Goal: Navigation & Orientation: Find specific page/section

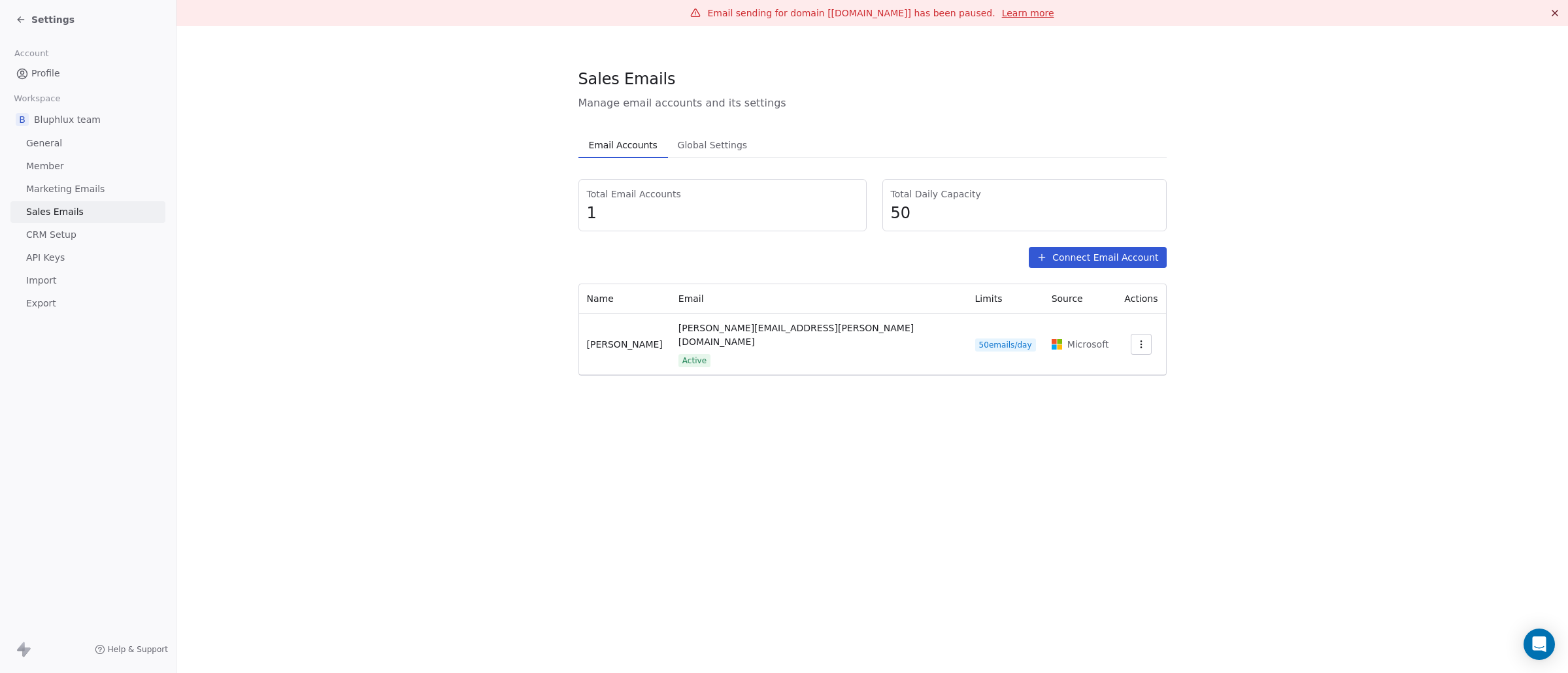
click at [112, 137] on link "General" at bounding box center [88, 143] width 155 height 21
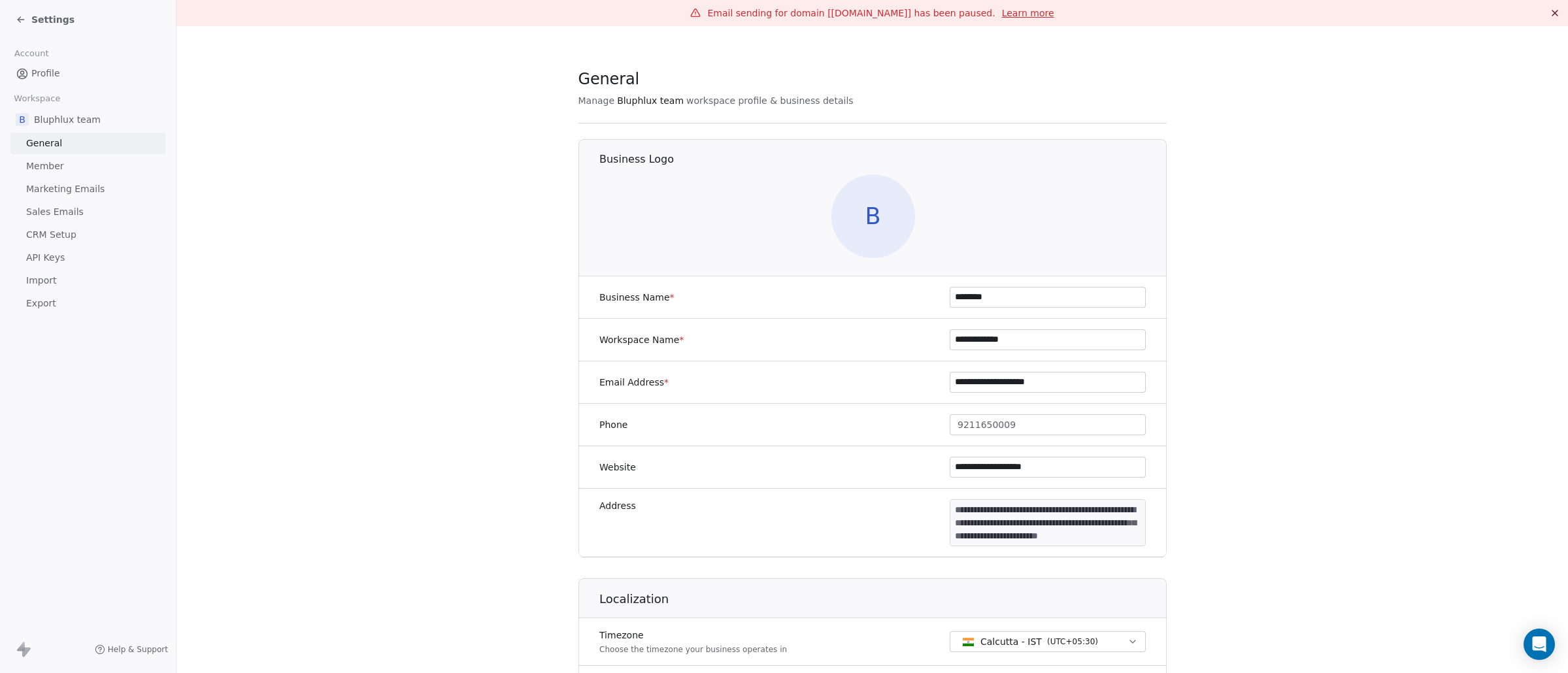
click at [100, 210] on link "Sales Emails" at bounding box center [88, 212] width 155 height 21
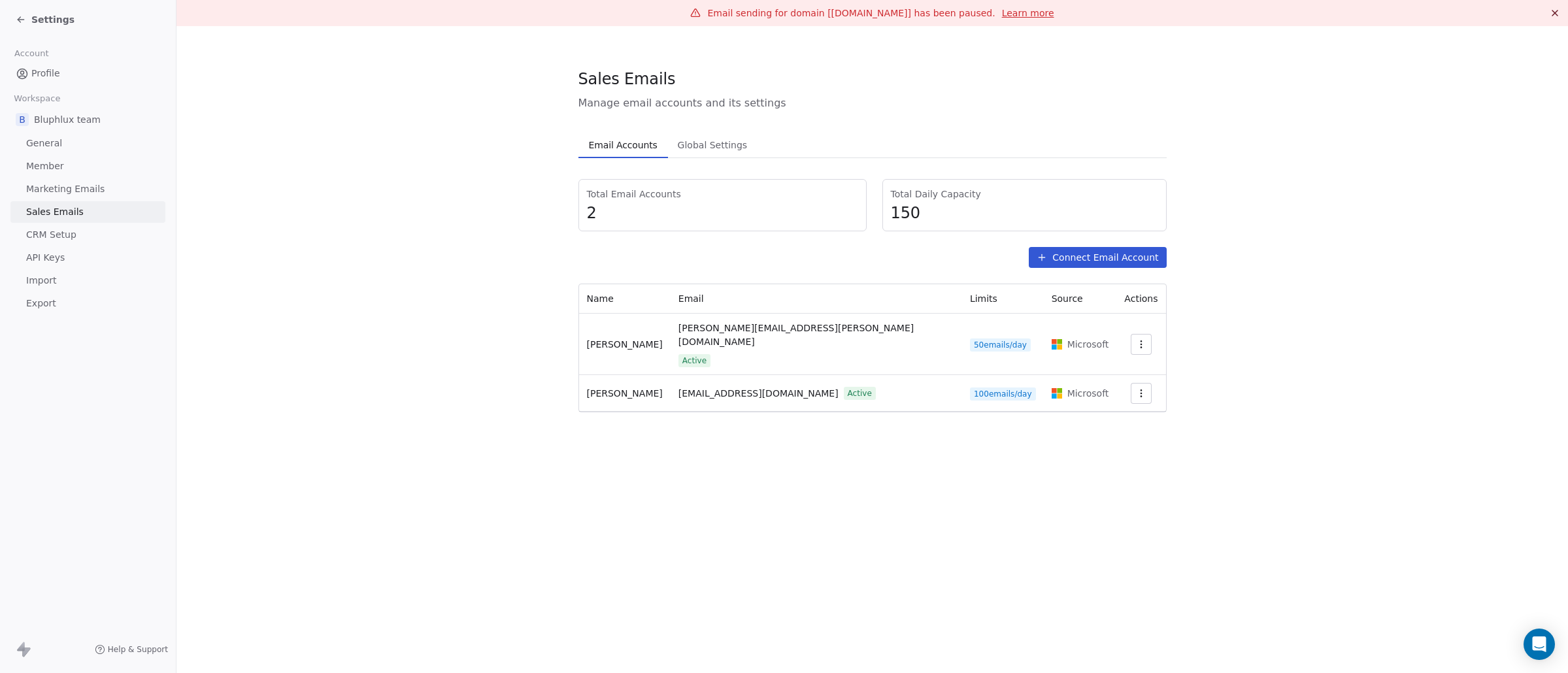
click at [51, 263] on span "API Keys" at bounding box center [45, 258] width 38 height 13
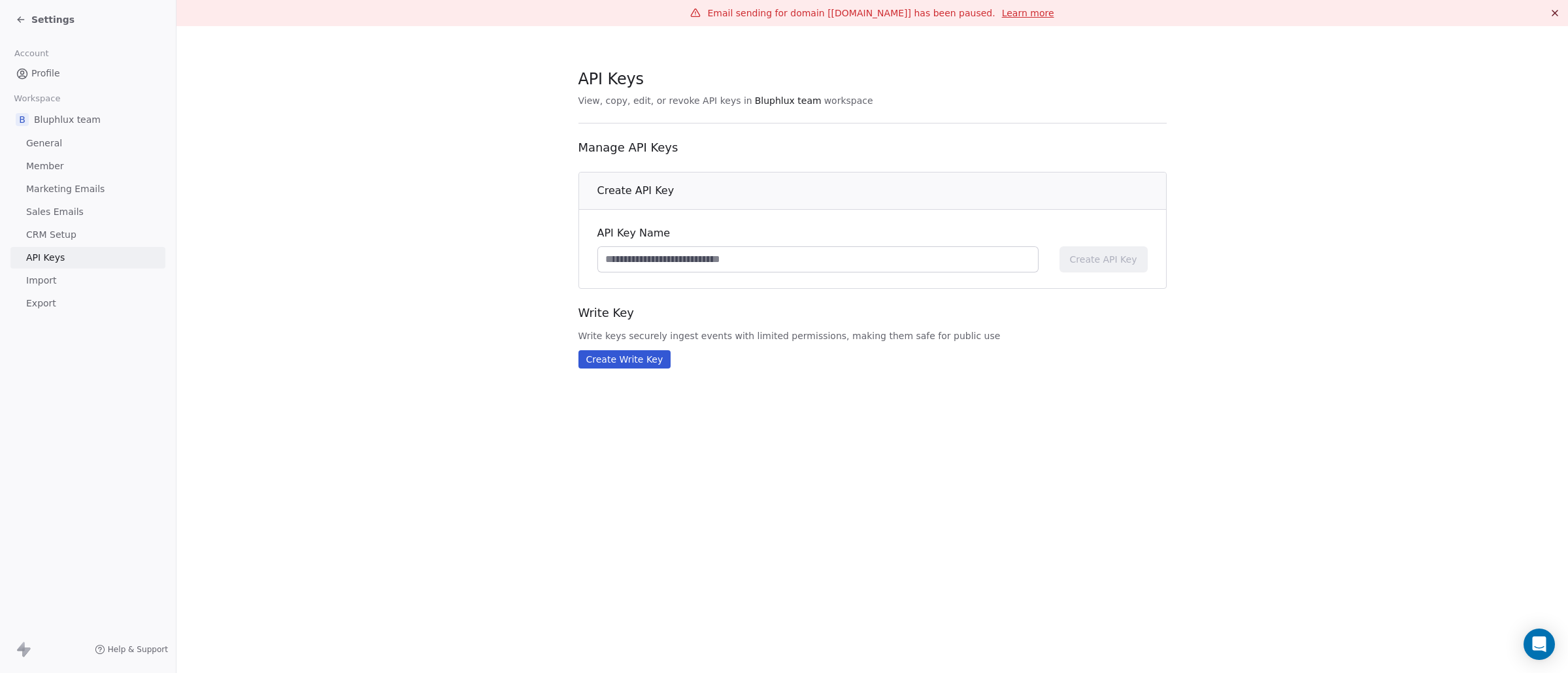
click at [52, 228] on span "CRM Setup" at bounding box center [51, 234] width 50 height 13
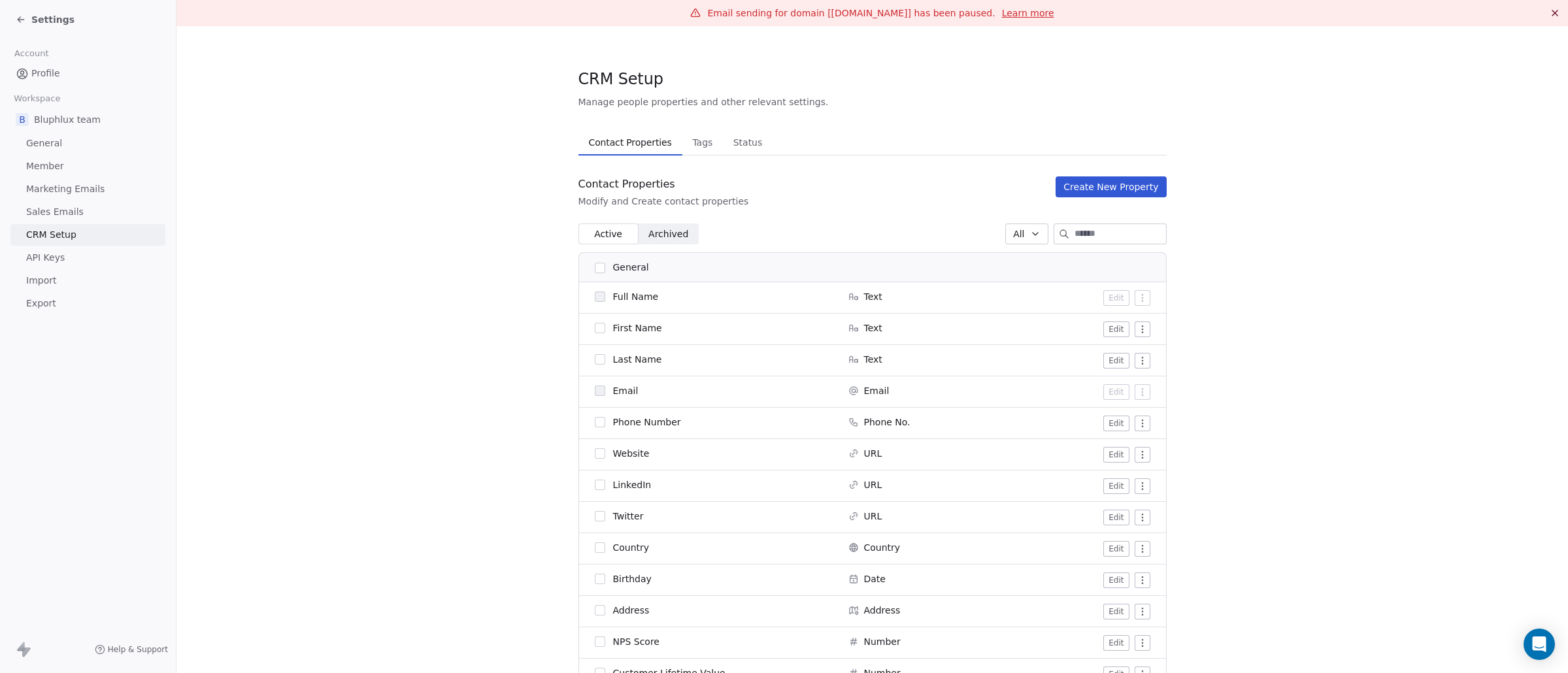
click at [54, 201] on link "Sales Emails" at bounding box center [88, 212] width 155 height 21
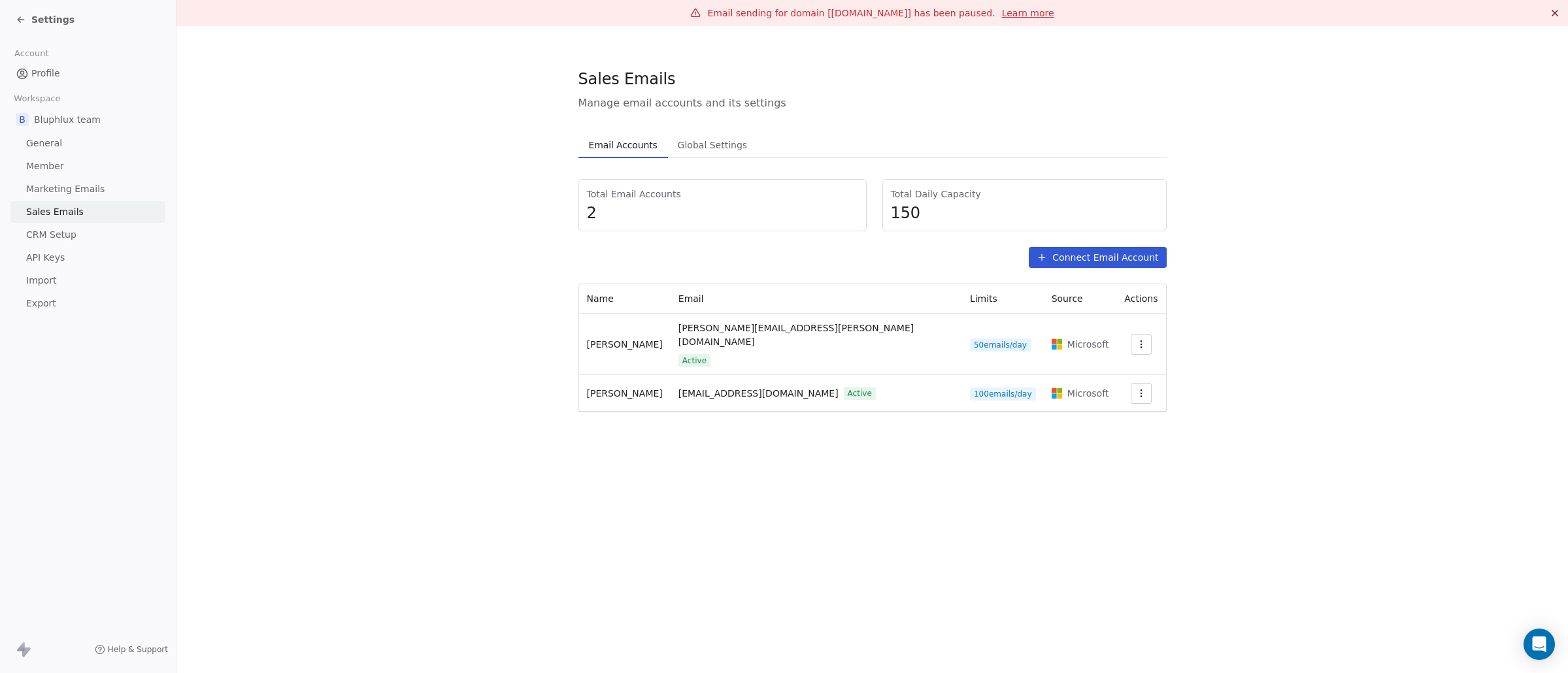
click at [93, 168] on link "Member" at bounding box center [88, 166] width 155 height 21
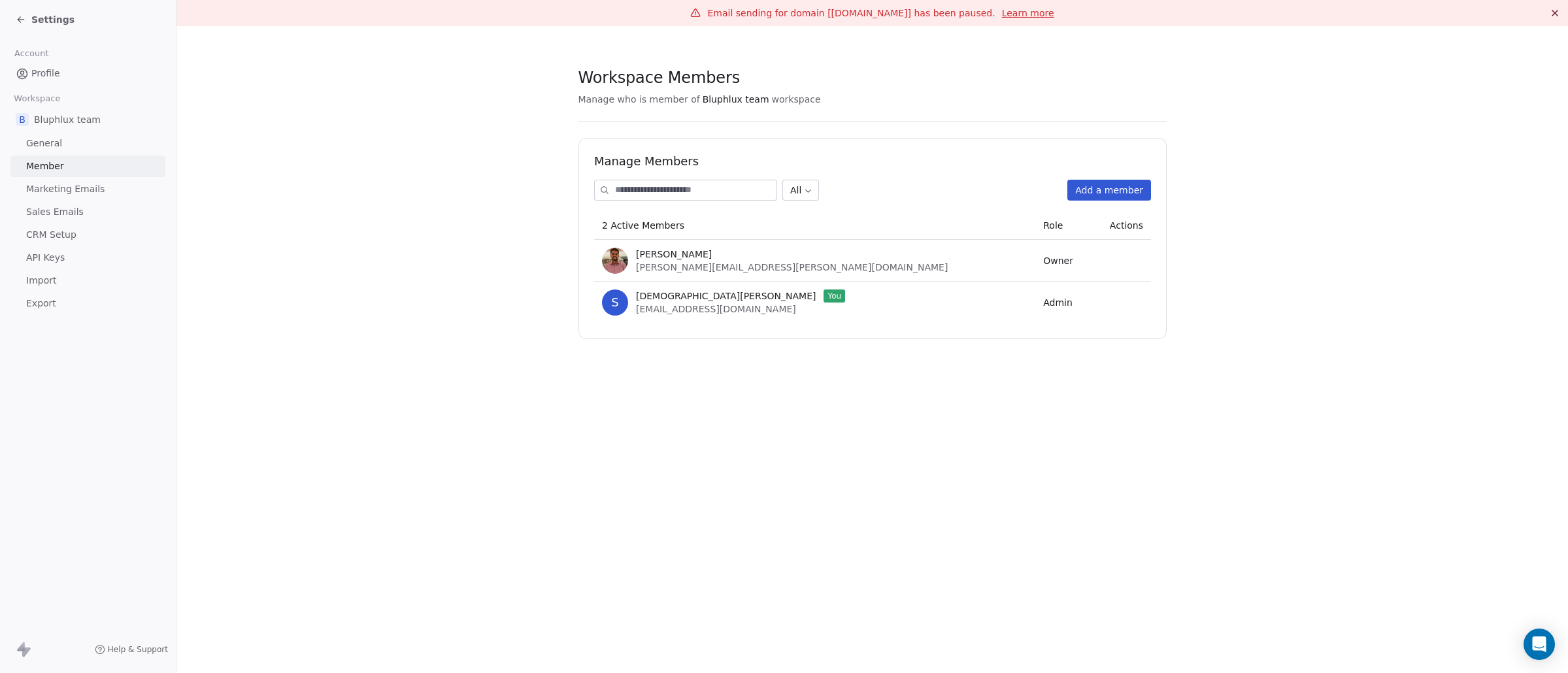
click at [87, 194] on span "Marketing Emails" at bounding box center [65, 189] width 79 height 13
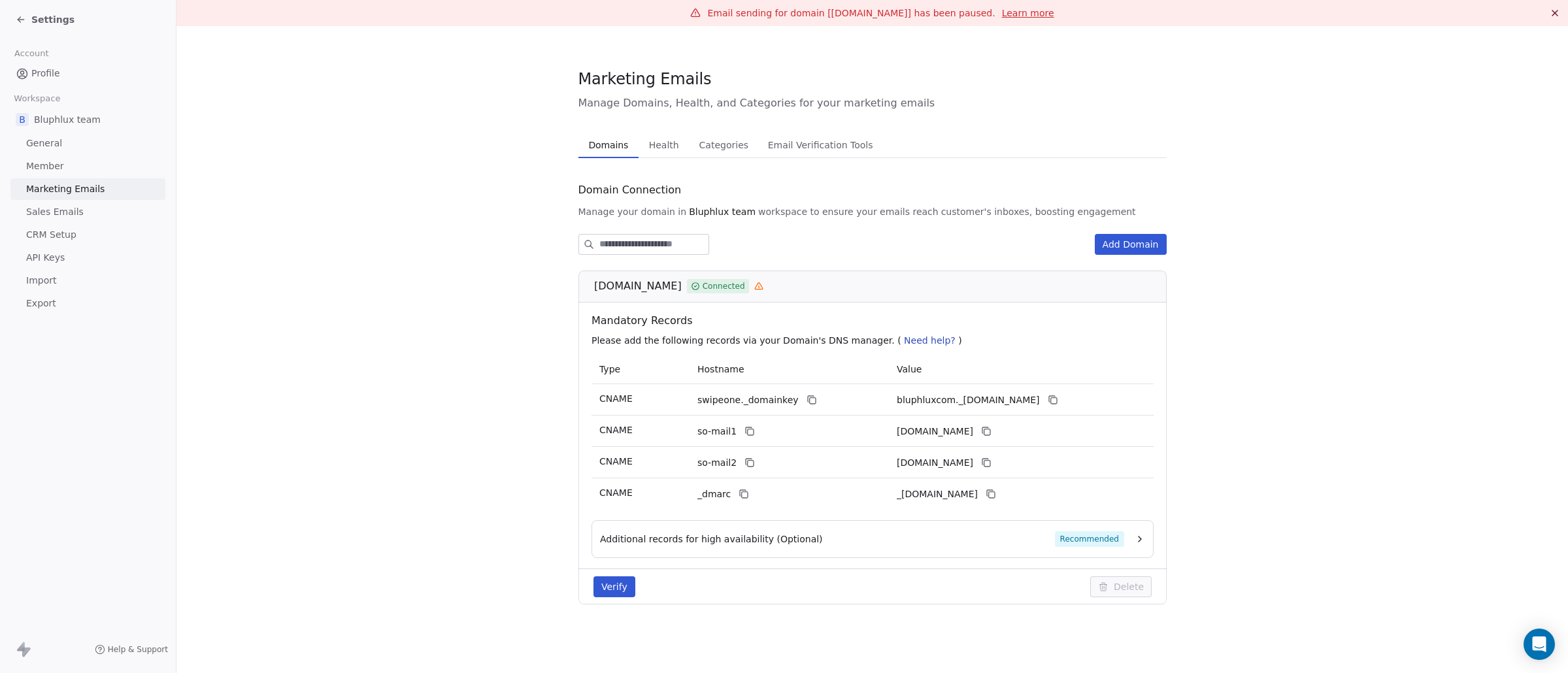
click at [90, 212] on link "Sales Emails" at bounding box center [88, 212] width 155 height 21
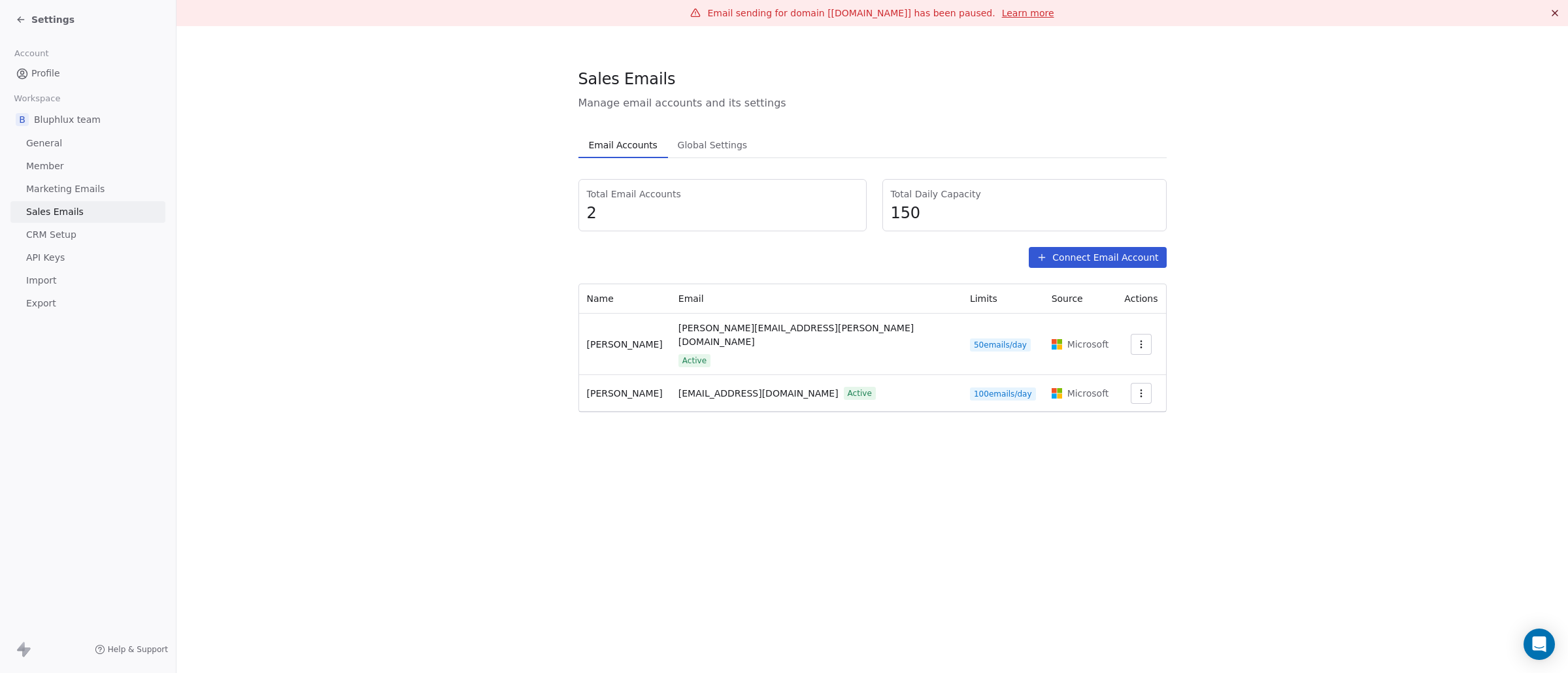
click at [91, 225] on link "CRM Setup" at bounding box center [88, 235] width 155 height 21
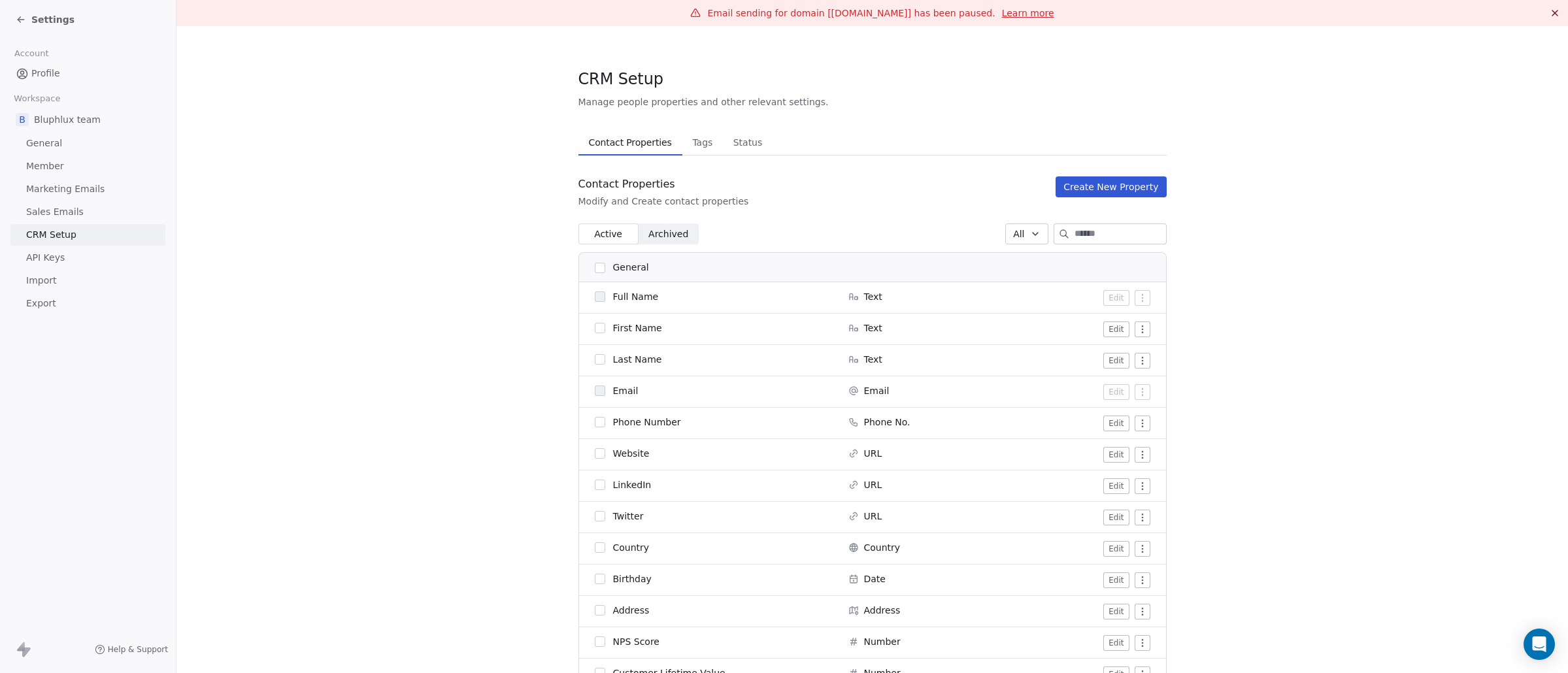
click at [91, 215] on link "Sales Emails" at bounding box center [88, 212] width 155 height 21
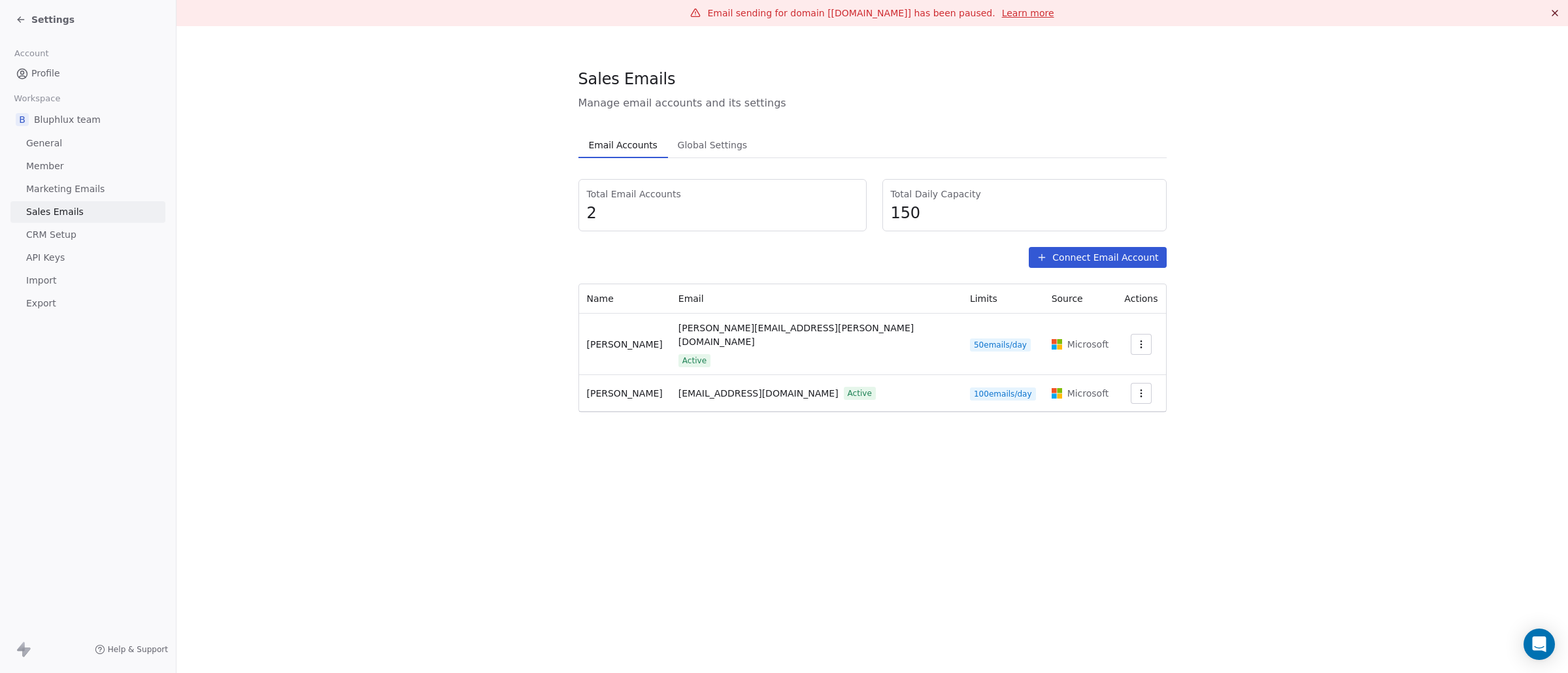
click at [734, 141] on span "Global Settings" at bounding box center [713, 145] width 81 height 18
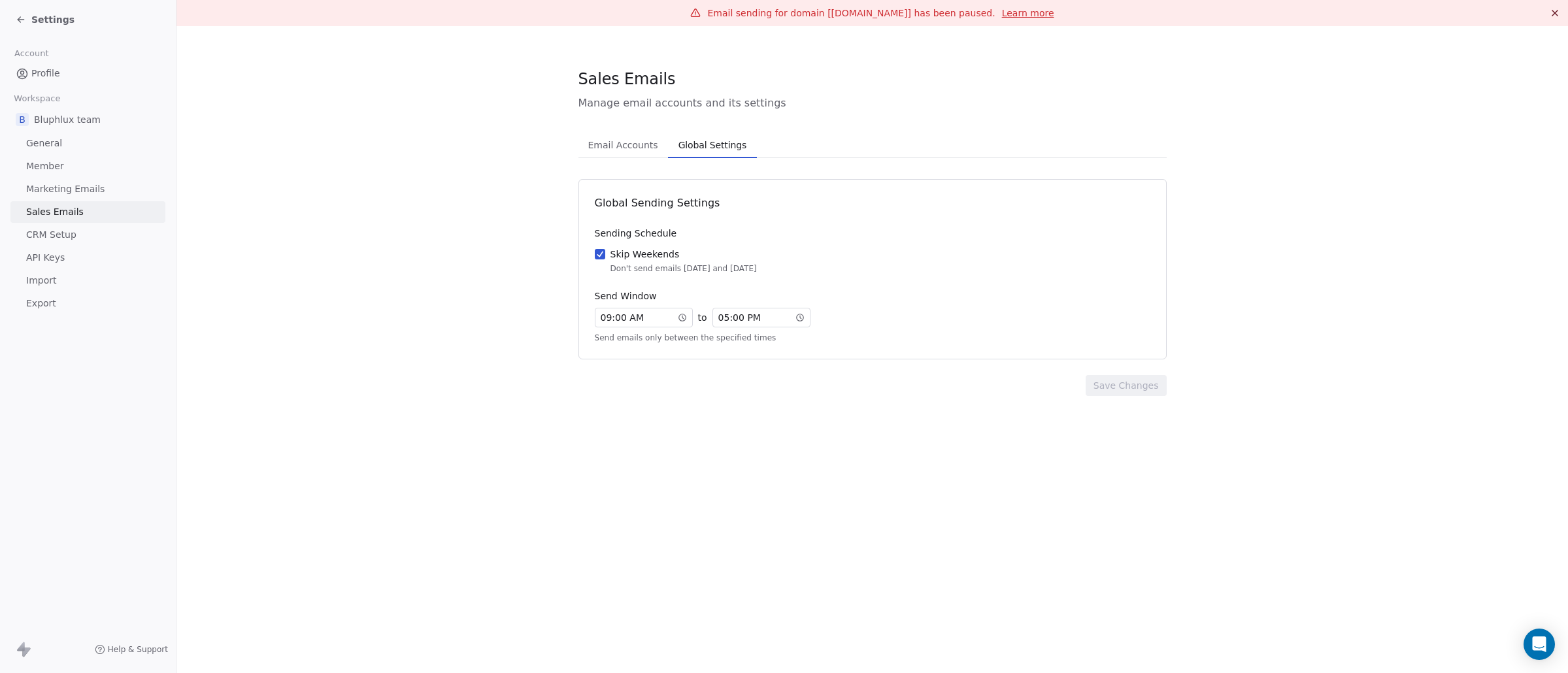
click at [609, 164] on div "Email Accounts Email Accounts Global Settings Global Settings Global Sending Se…" at bounding box center [872, 264] width 588 height 264
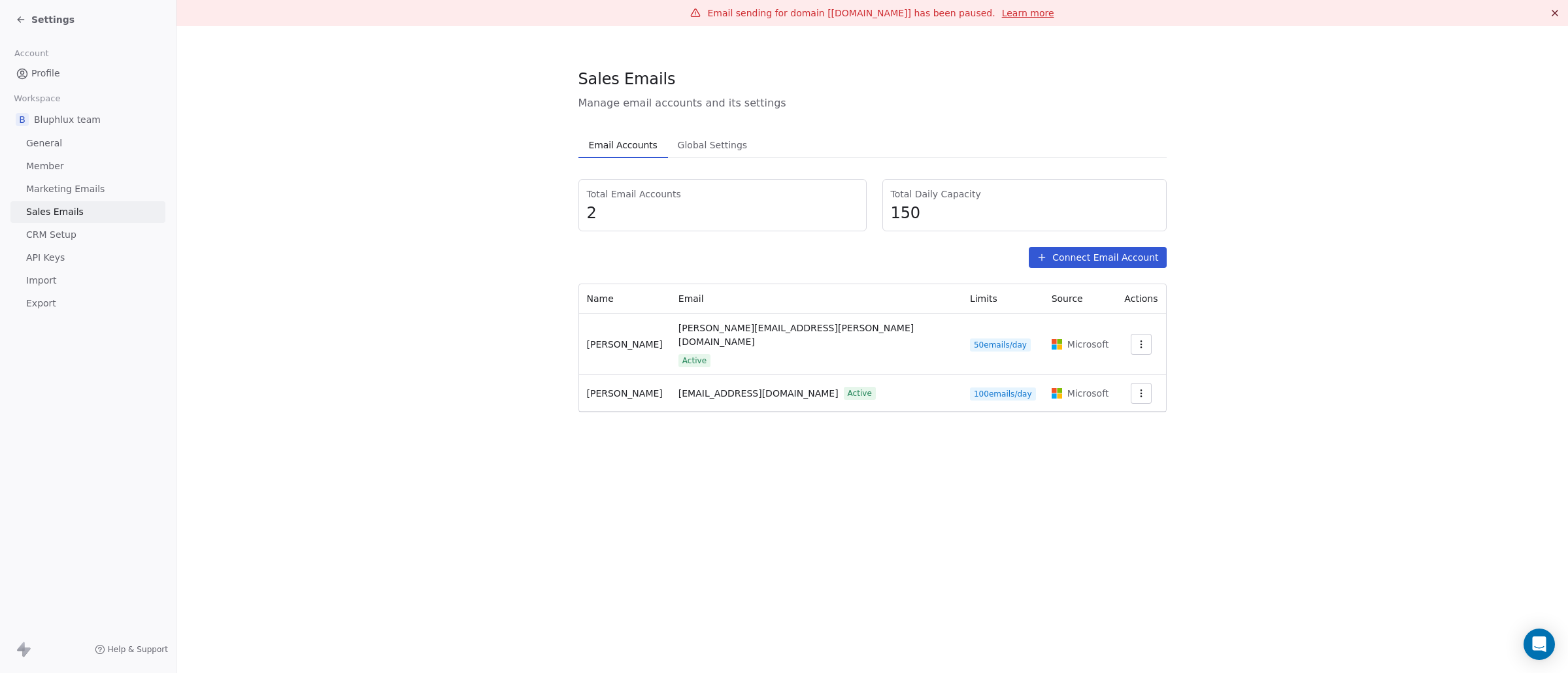
click at [611, 157] on button "Email Accounts Email Accounts" at bounding box center [623, 145] width 90 height 26
click at [57, 168] on span "Member" at bounding box center [45, 166] width 38 height 13
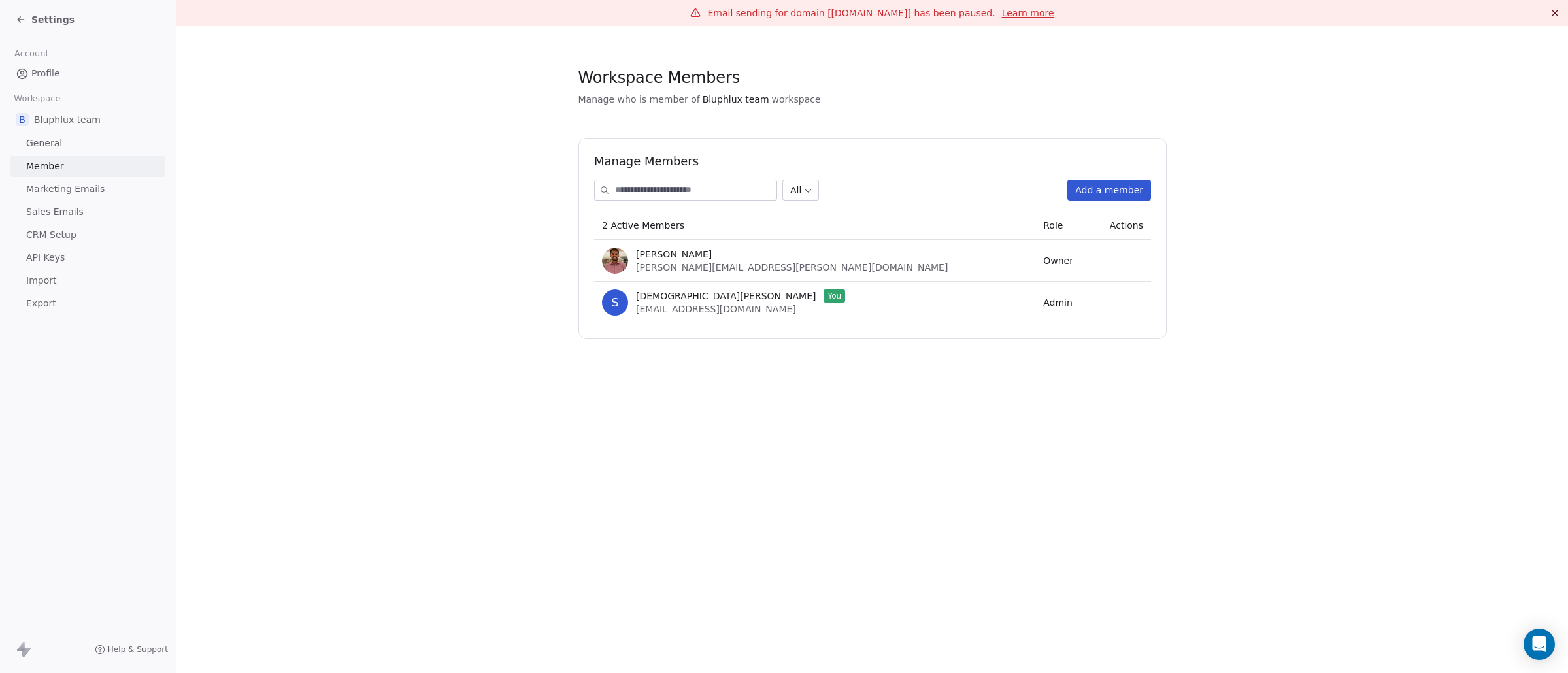
click at [76, 192] on span "Marketing Emails" at bounding box center [65, 189] width 79 height 13
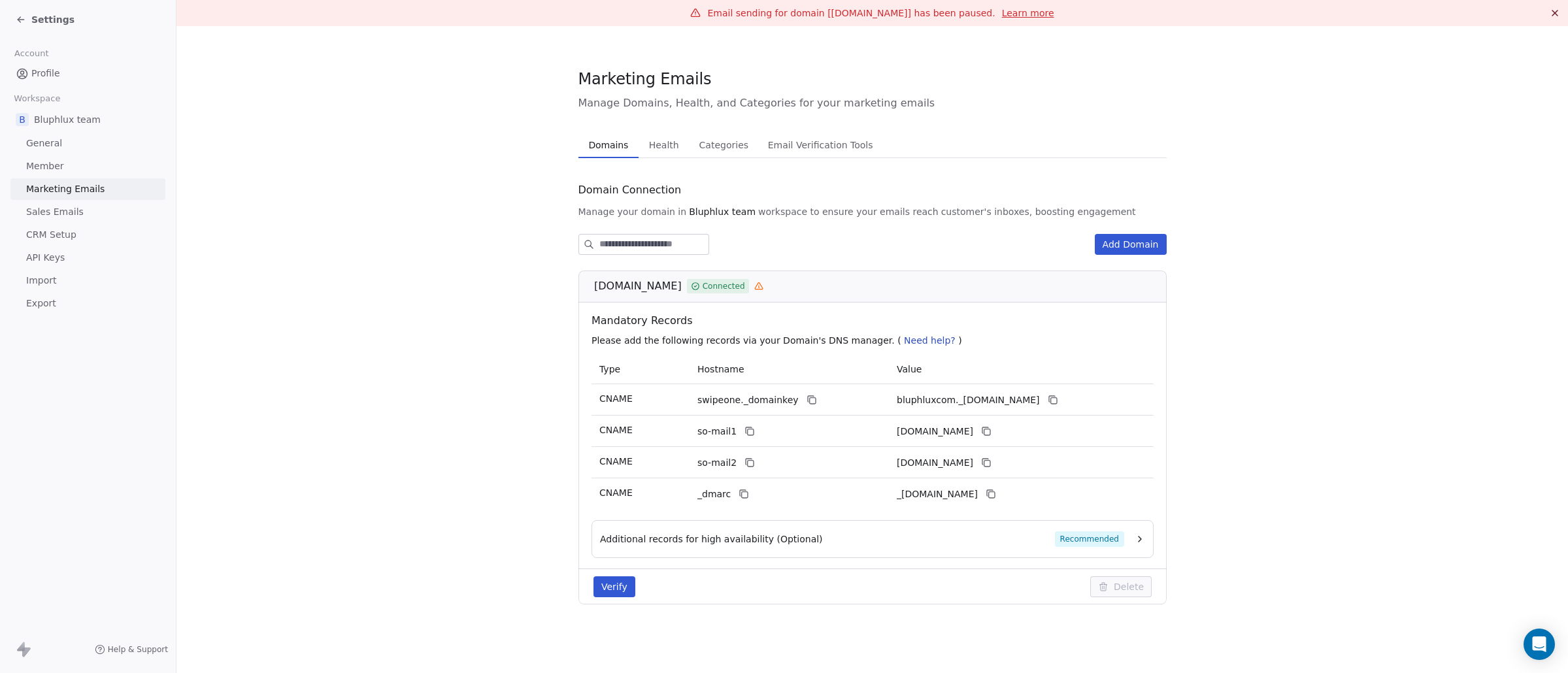
click at [76, 211] on span "Sales Emails" at bounding box center [54, 212] width 57 height 13
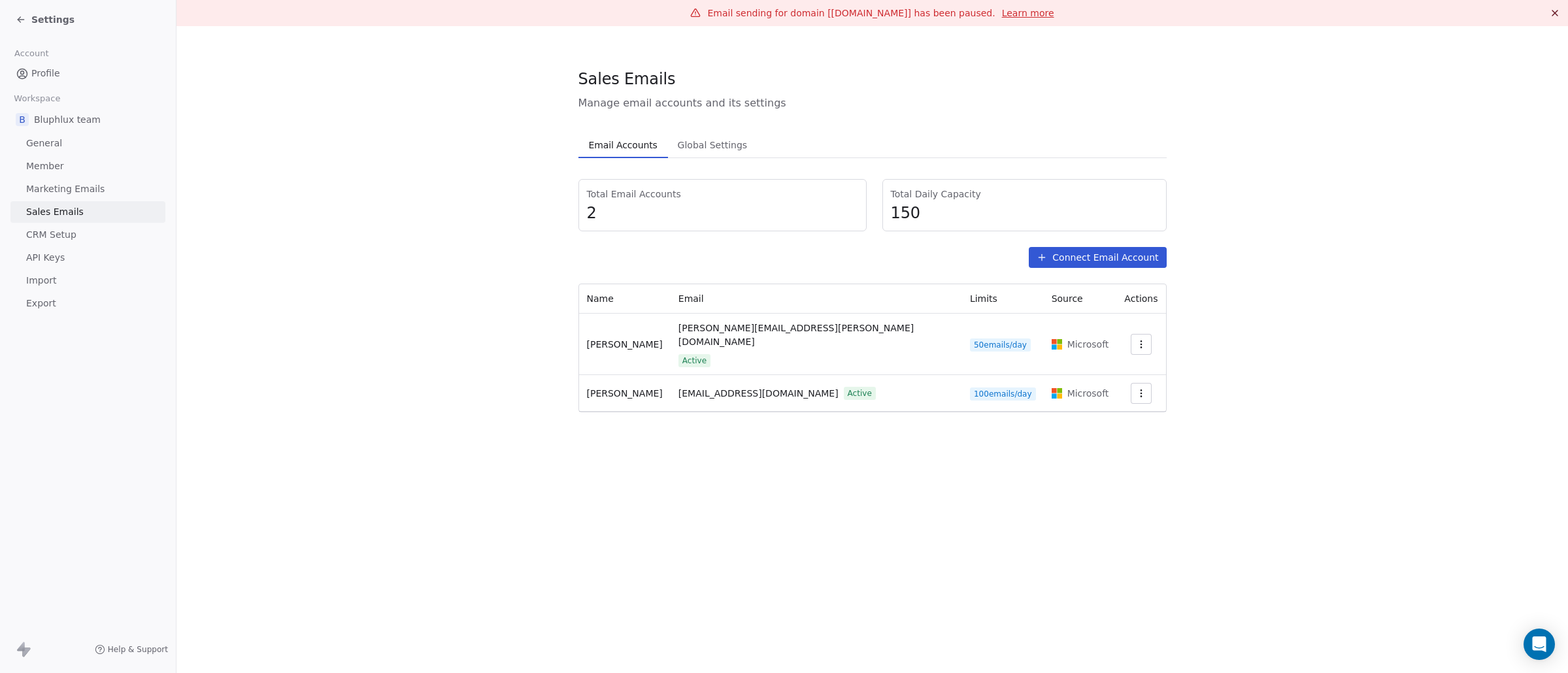
click at [23, 18] on icon at bounding box center [21, 19] width 11 height 11
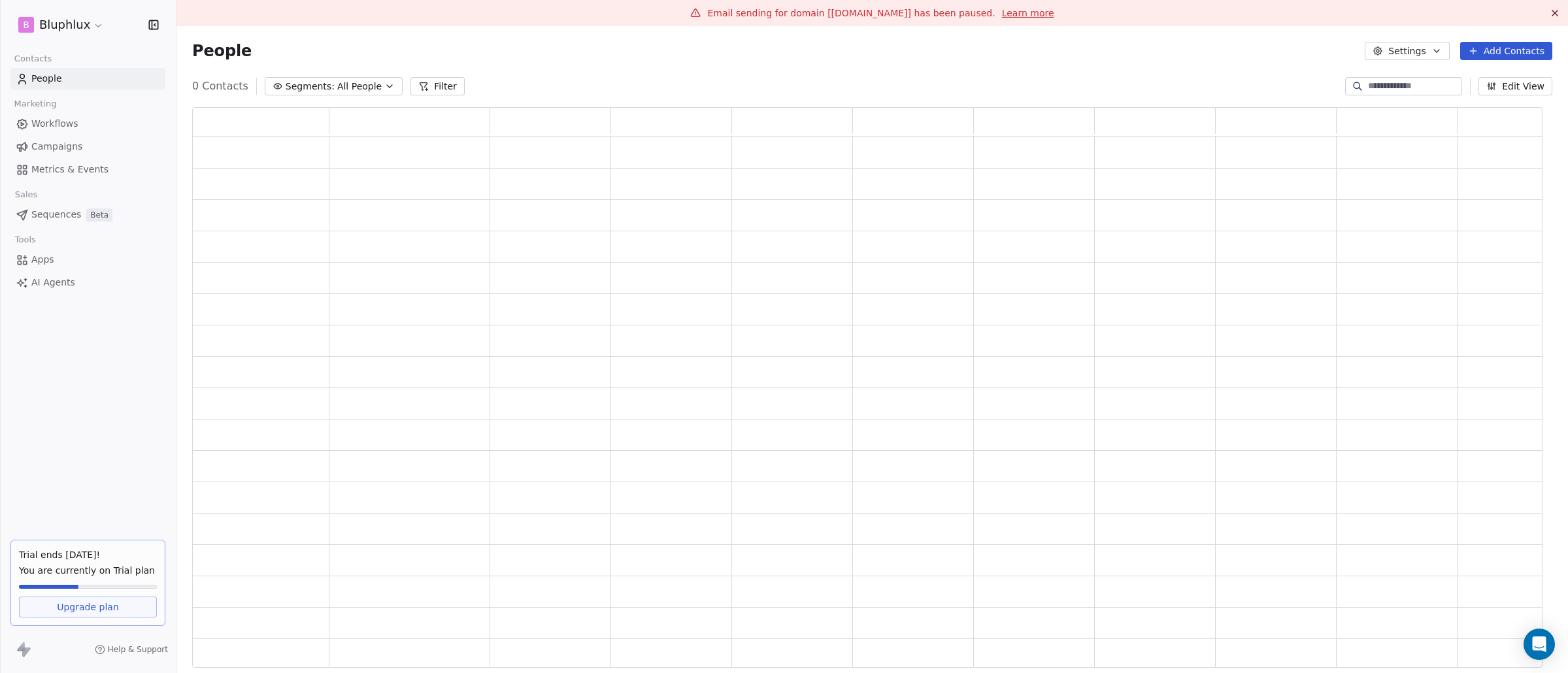
scroll to position [551, 1340]
click at [56, 149] on span "Campaigns" at bounding box center [57, 146] width 51 height 13
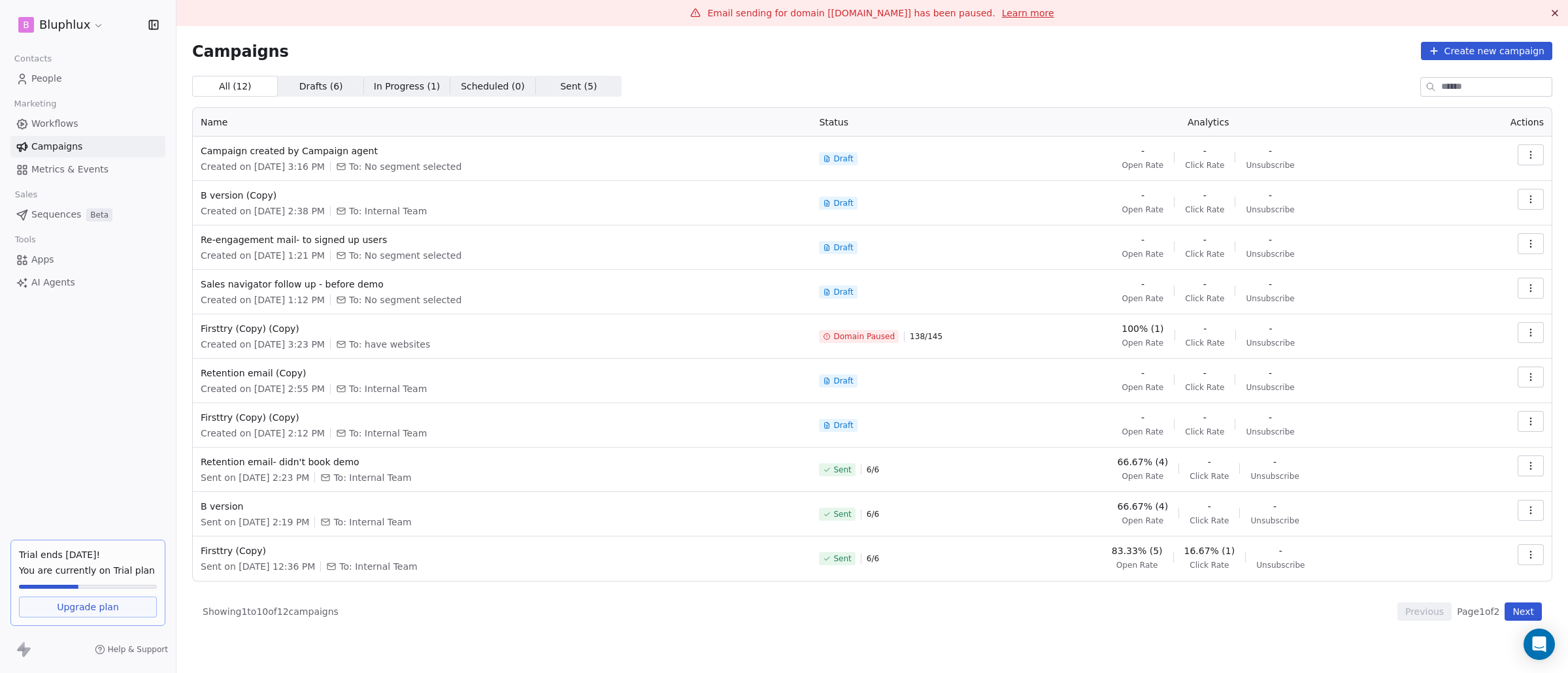
click at [402, 91] on span "In Progress ( 1 )" at bounding box center [407, 86] width 67 height 13
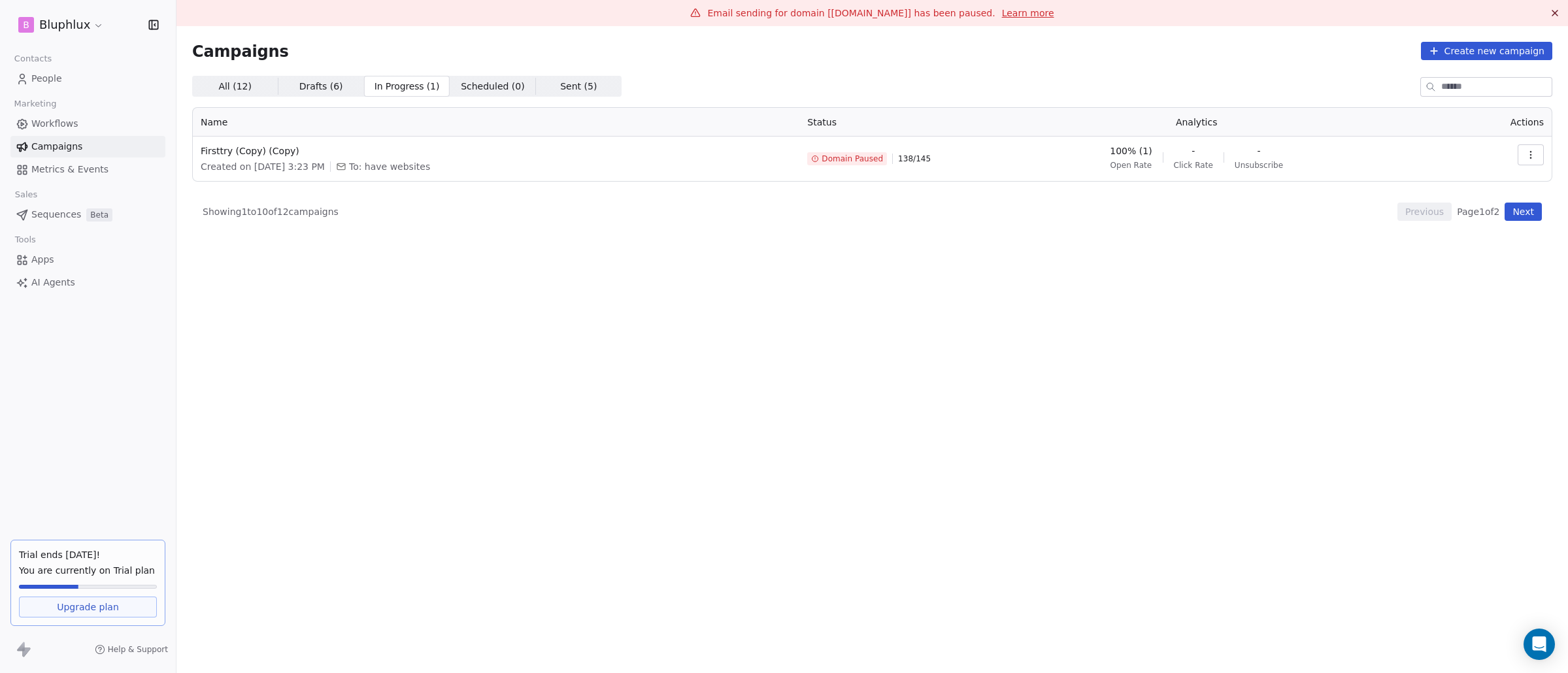
click at [860, 159] on span "Domain Paused" at bounding box center [852, 159] width 62 height 11
click at [1544, 155] on td at bounding box center [1491, 159] width 122 height 45
click at [1533, 154] on icon "button" at bounding box center [1530, 154] width 11 height 11
click at [1486, 183] on div "View" at bounding box center [1471, 185] width 132 height 21
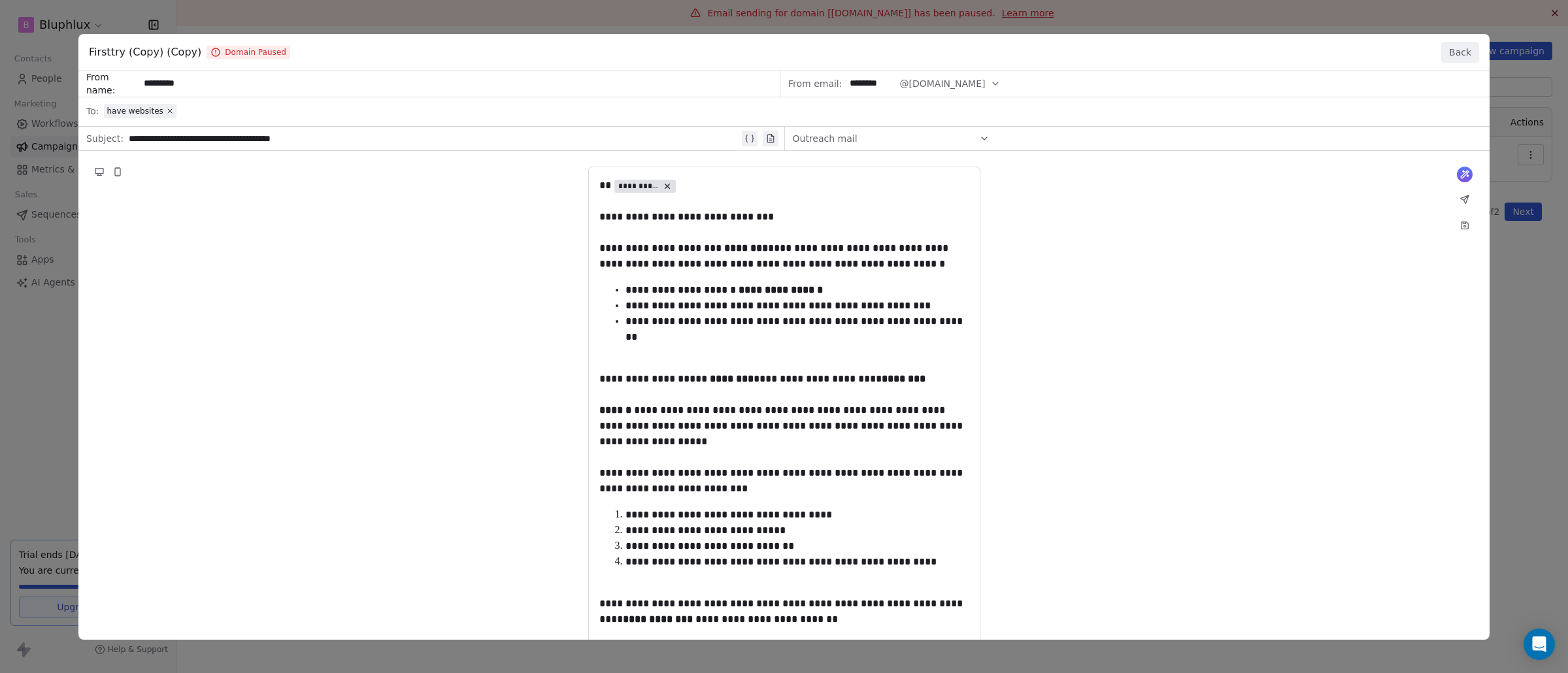
click at [1475, 57] on button "Back" at bounding box center [1460, 52] width 38 height 21
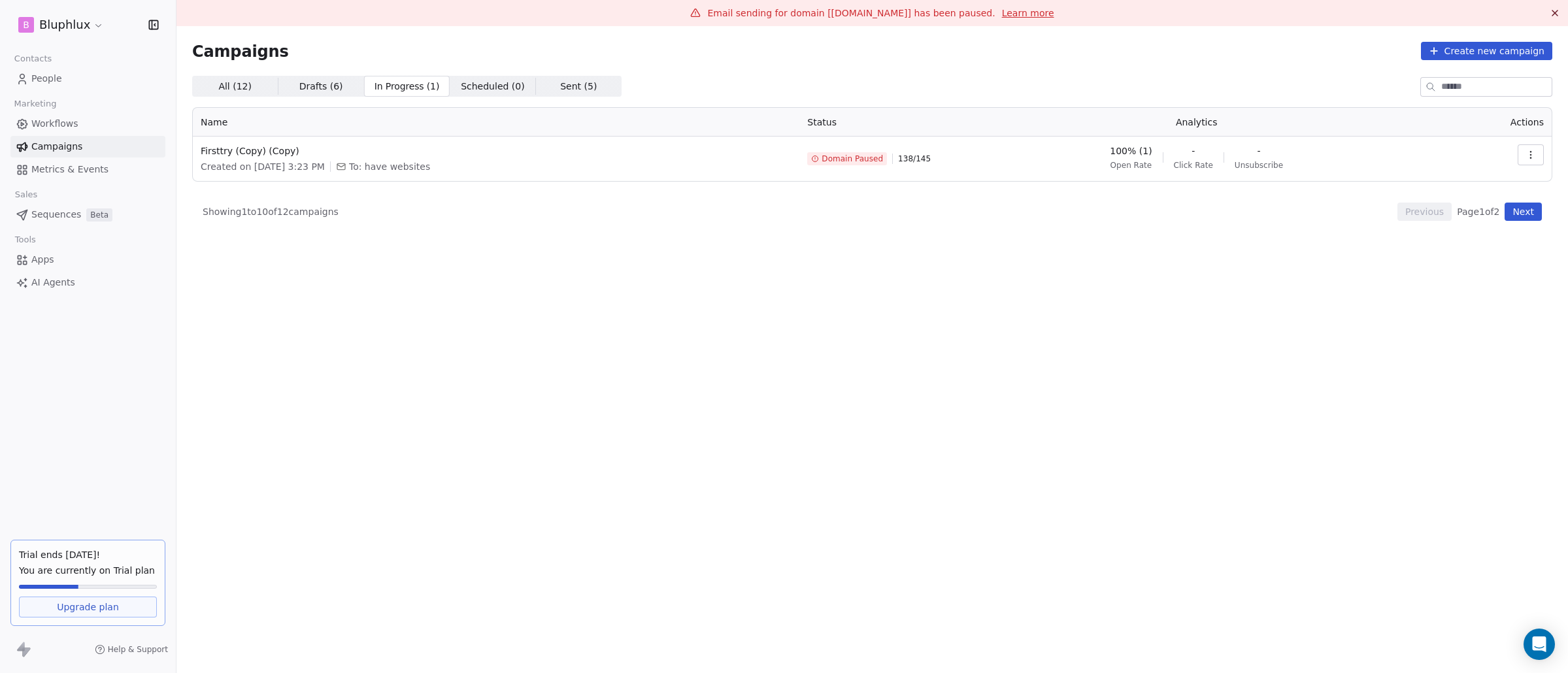
click at [883, 161] on span "Domain Paused" at bounding box center [852, 159] width 62 height 11
click at [1025, 6] on link "Learn more" at bounding box center [1028, 13] width 52 height 13
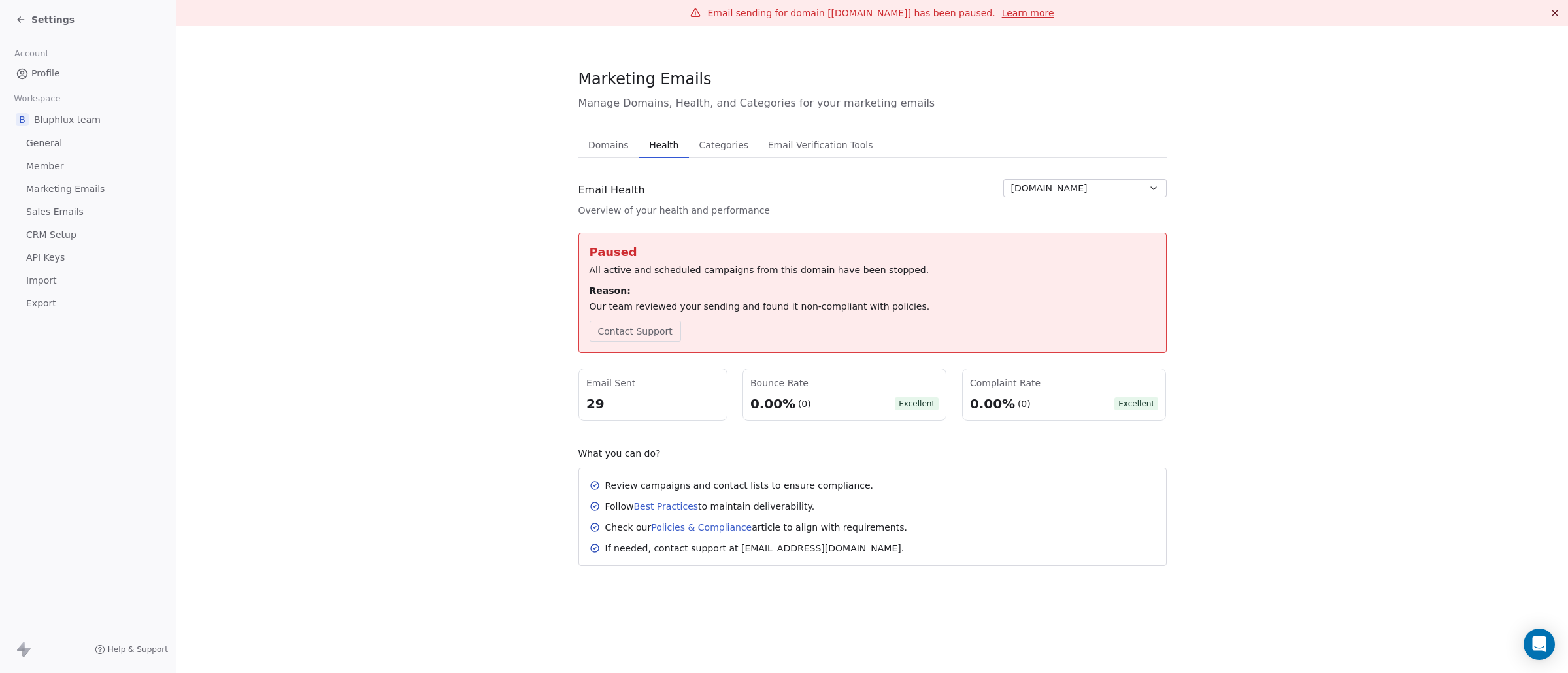
click at [606, 137] on span "Domains" at bounding box center [609, 145] width 51 height 18
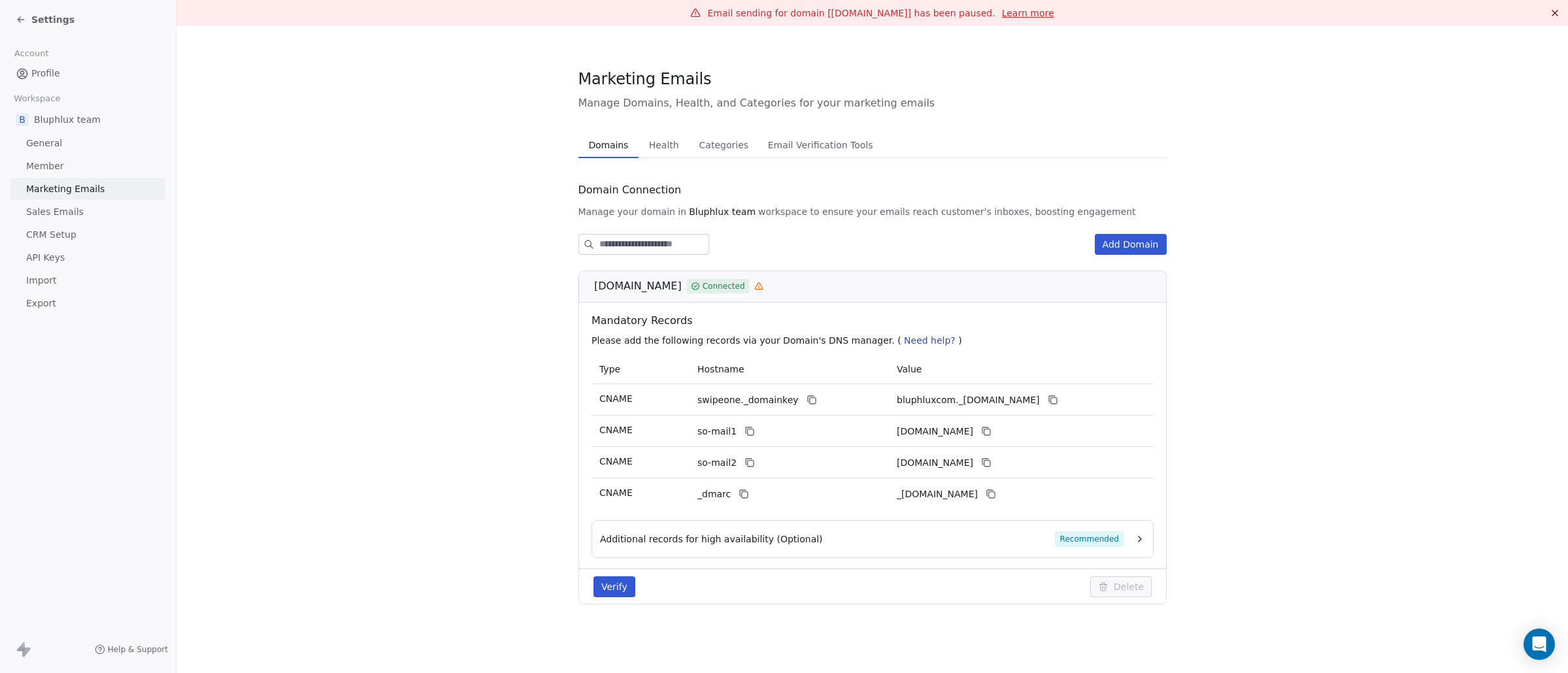
click at [27, 13] on div "Settings" at bounding box center [45, 19] width 59 height 13
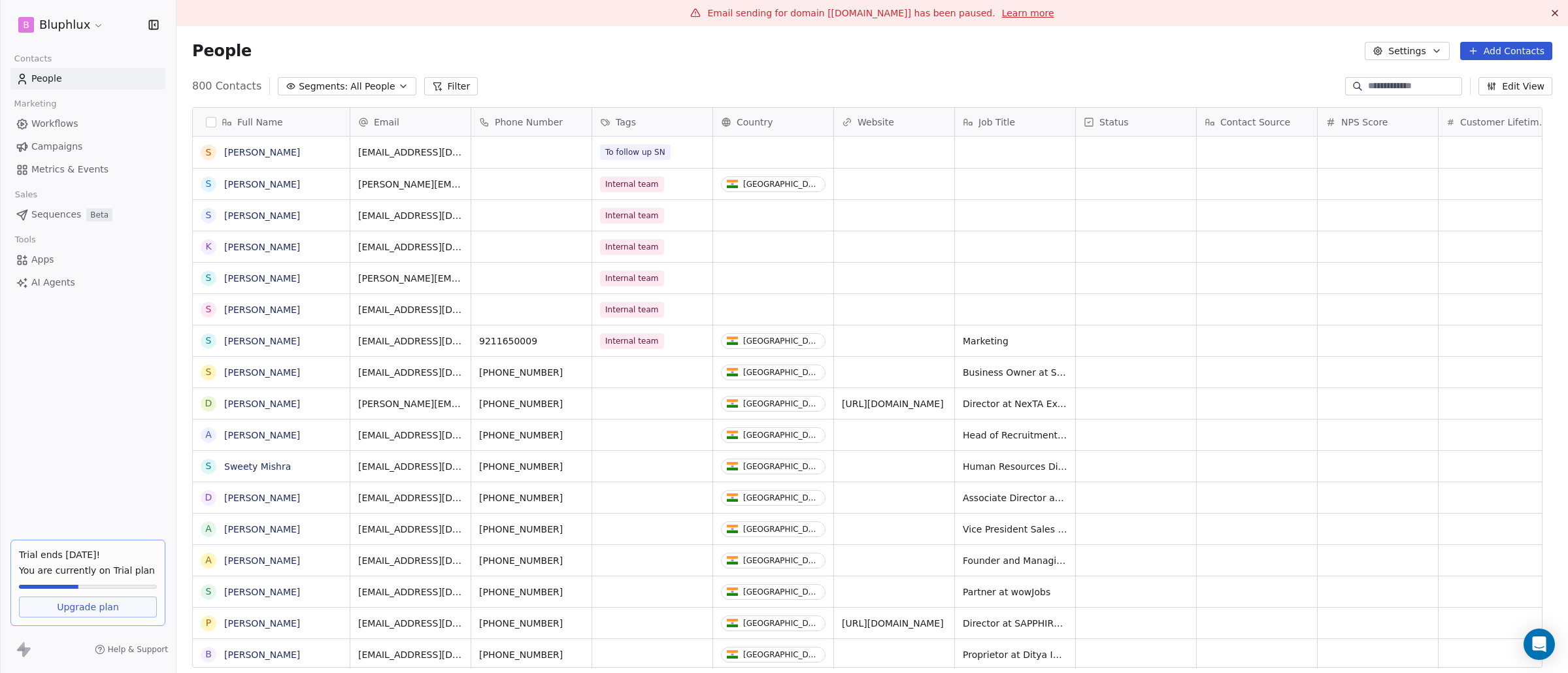
scroll to position [583, 1371]
click at [86, 123] on link "Workflows" at bounding box center [88, 124] width 155 height 21
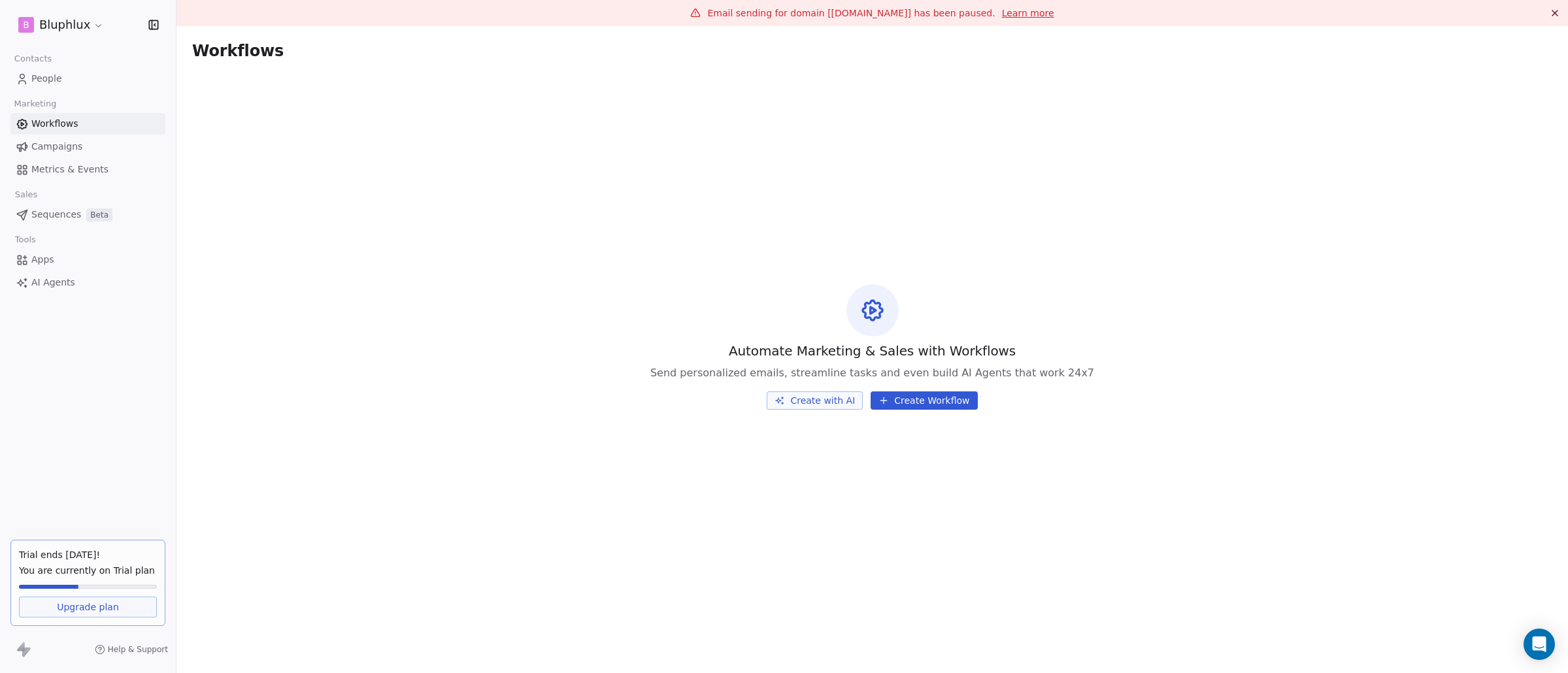
click at [95, 142] on link "Campaigns" at bounding box center [88, 146] width 155 height 21
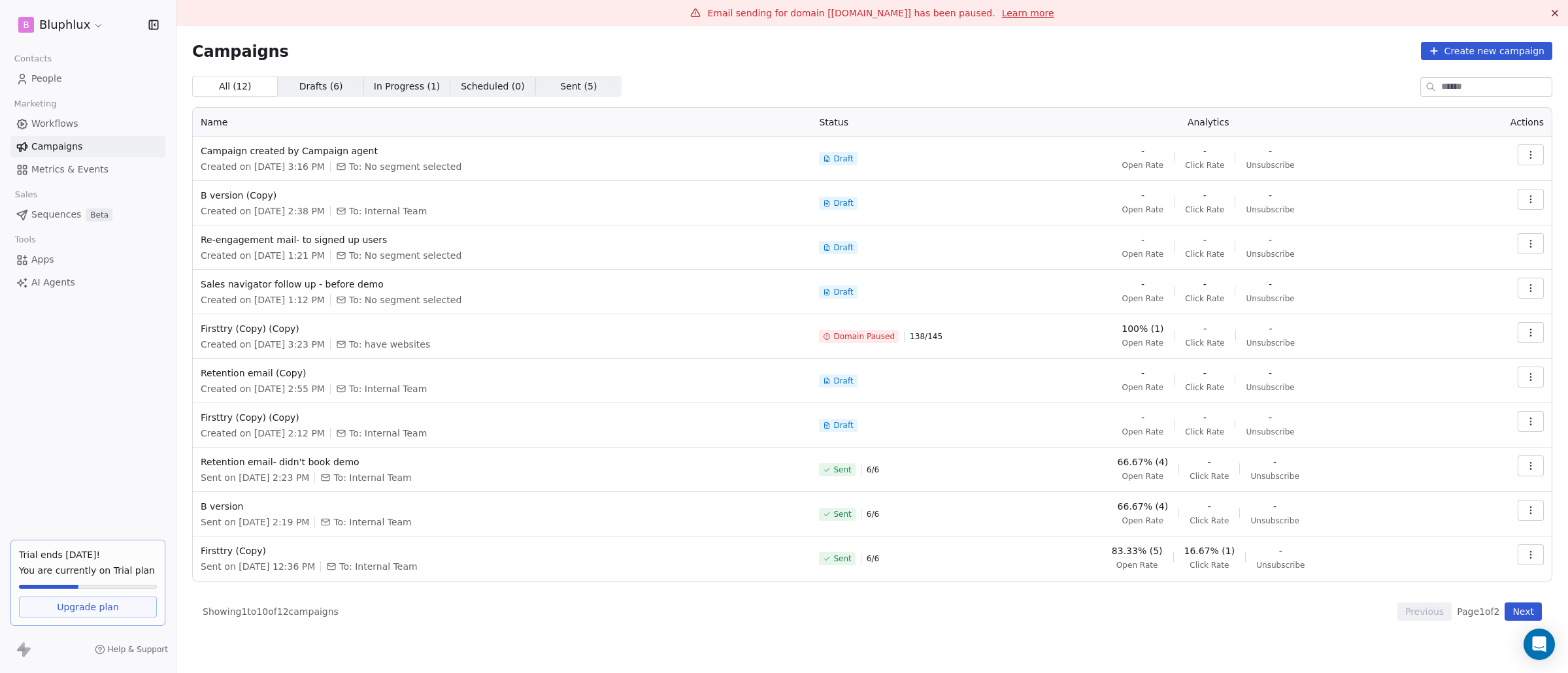
click at [102, 167] on span "Metrics & Events" at bounding box center [69, 169] width 77 height 13
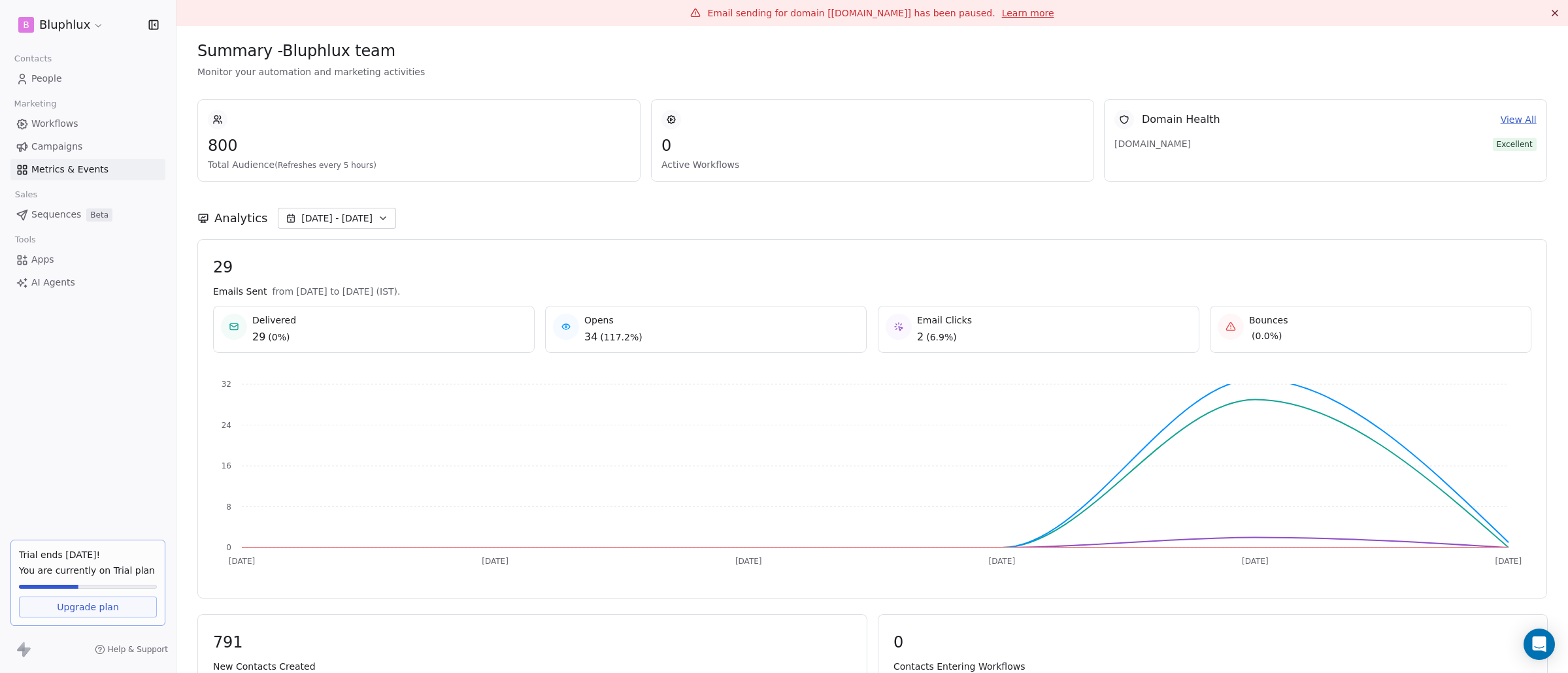
scroll to position [12, 0]
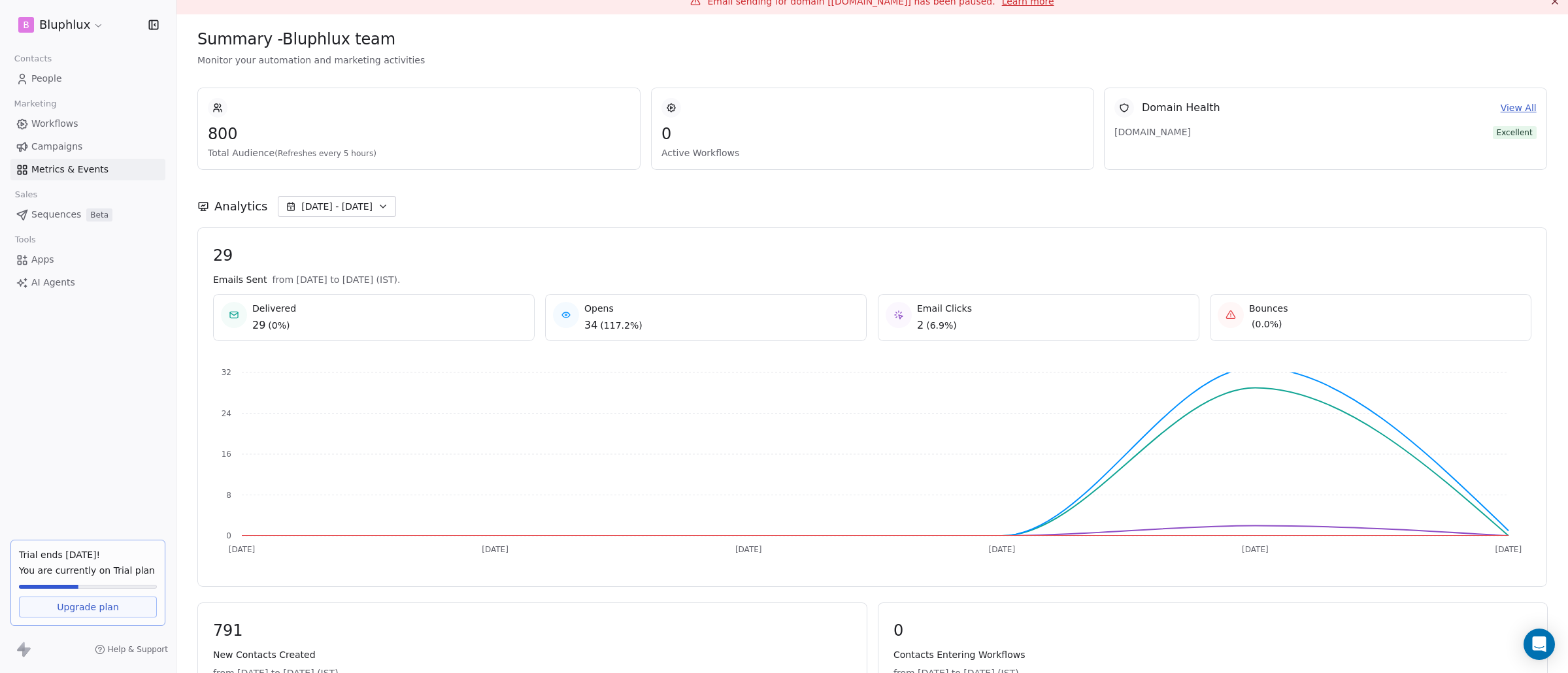
click at [362, 214] on button "[DATE] - [DATE]" at bounding box center [336, 207] width 118 height 21
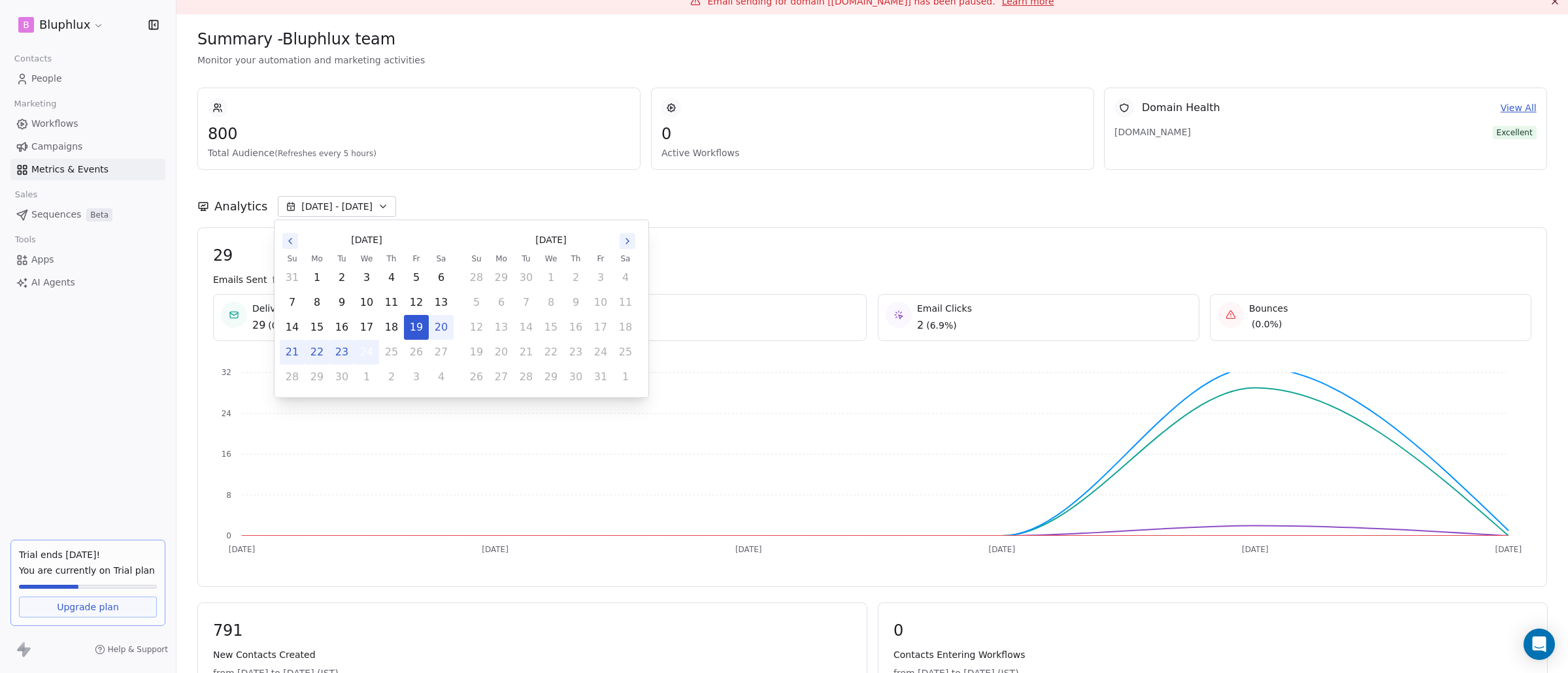
click at [369, 346] on button "24" at bounding box center [366, 352] width 23 height 23
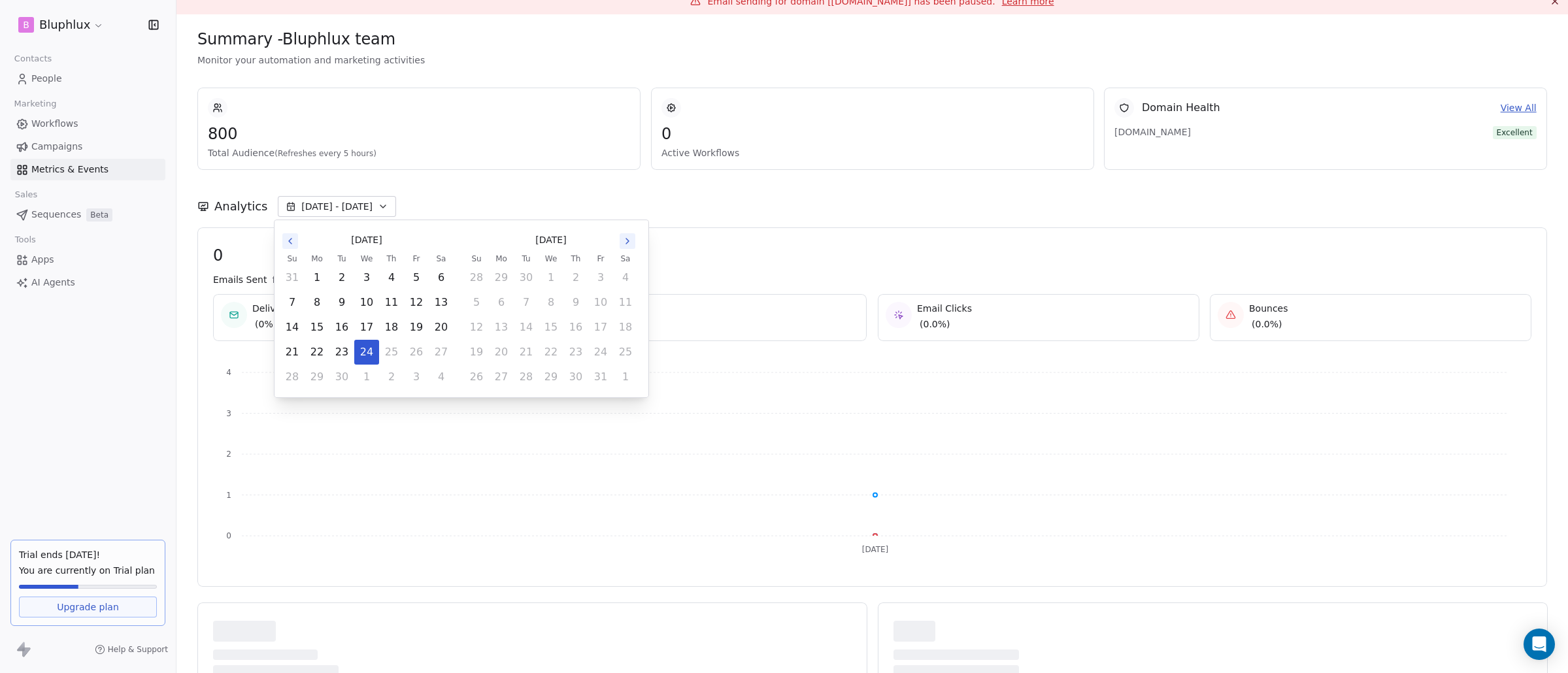
click at [801, 191] on div "Analytics [DATE] - [DATE]" at bounding box center [872, 198] width 1349 height 57
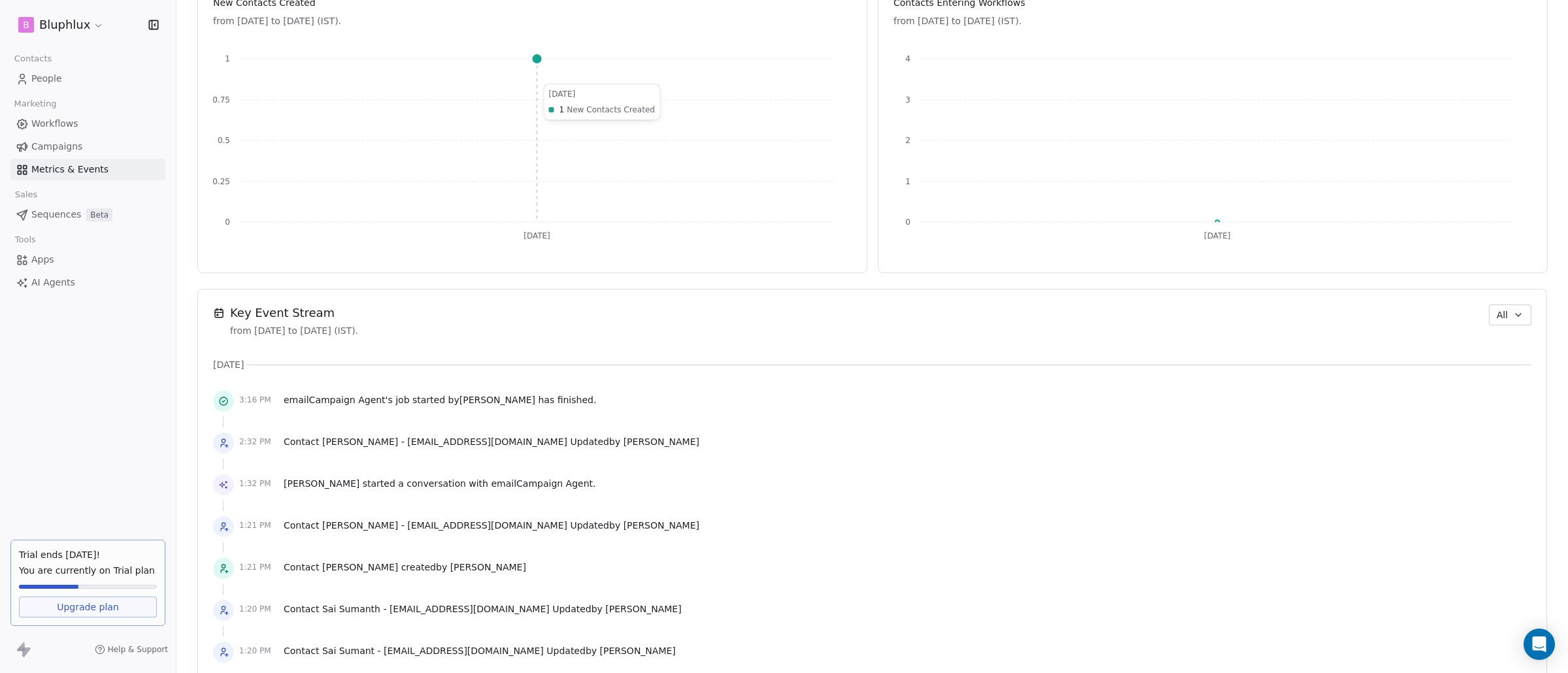
scroll to position [689, 0]
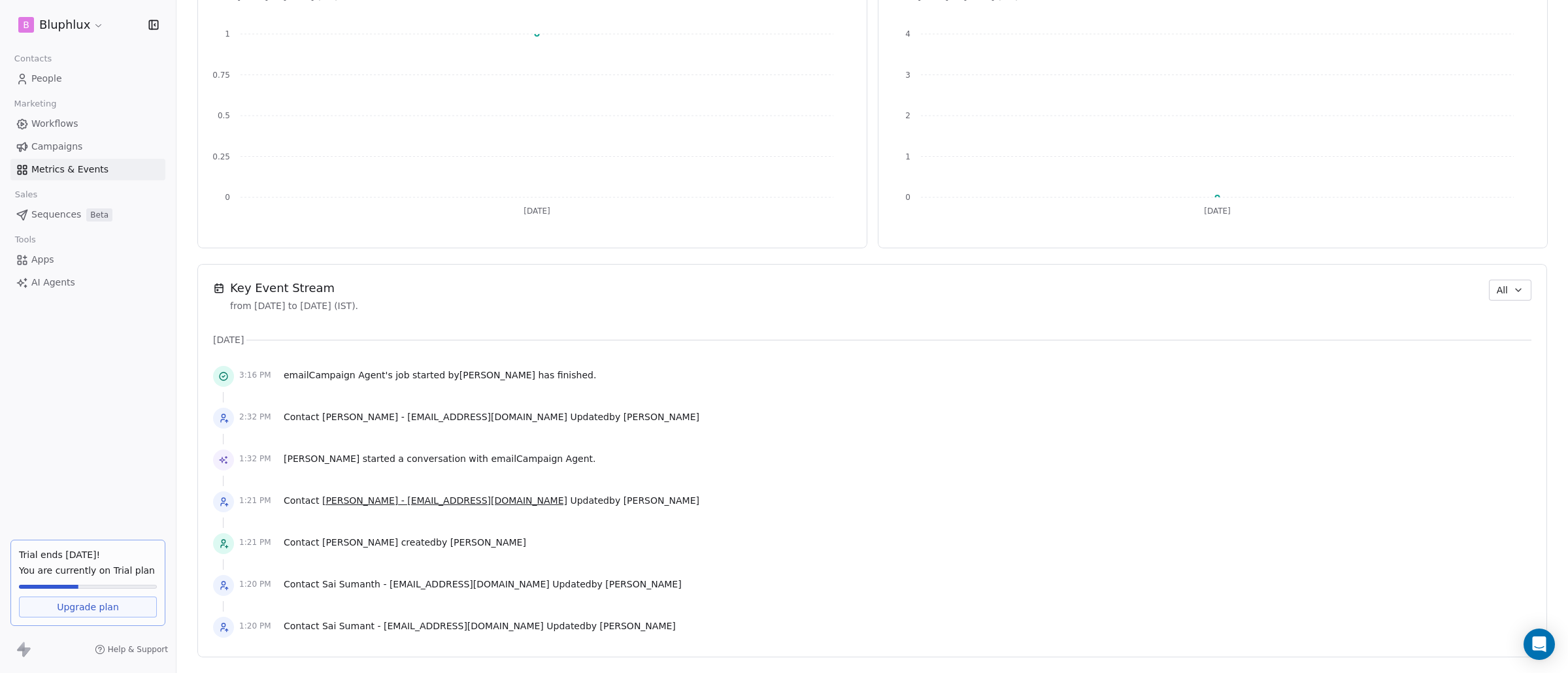
click at [505, 503] on span "[PERSON_NAME] - [EMAIL_ADDRESS][DOMAIN_NAME]" at bounding box center [444, 500] width 245 height 11
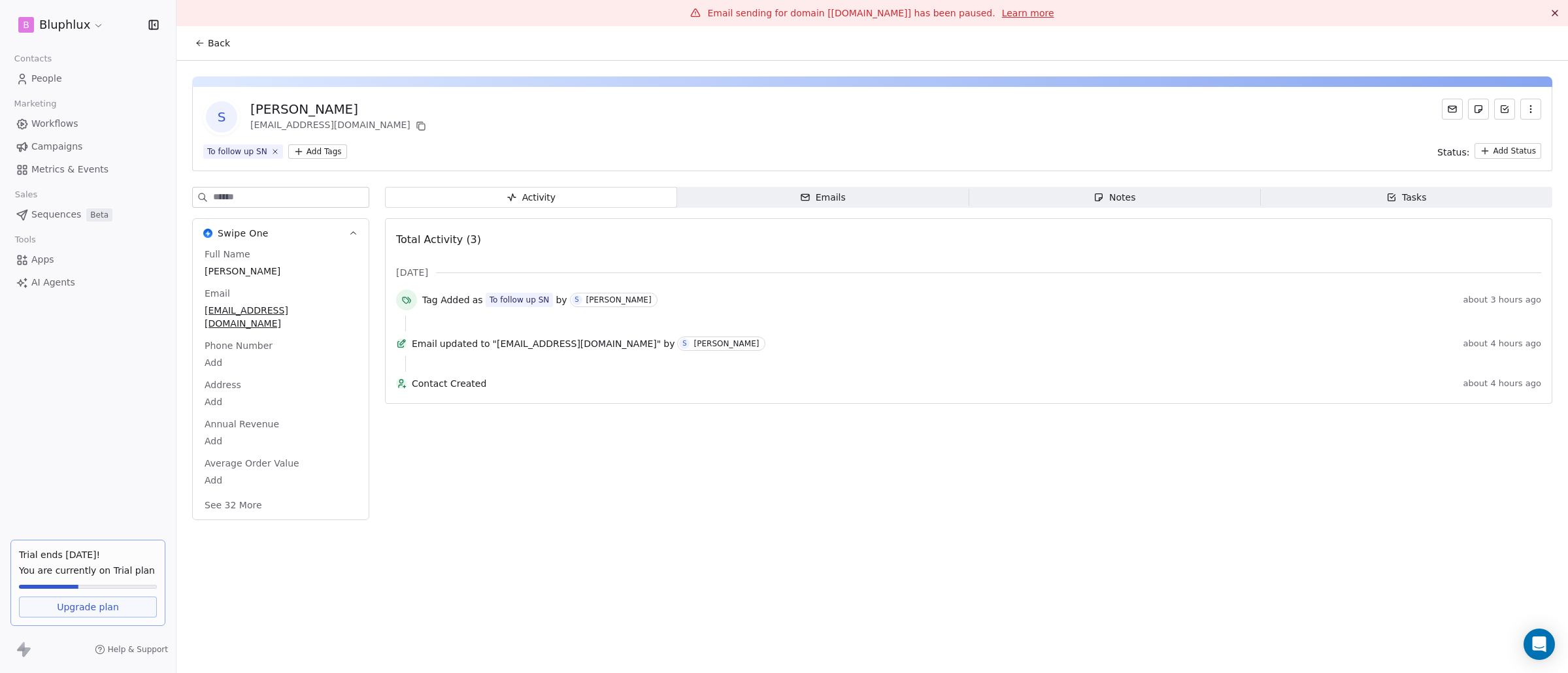
click at [99, 78] on link "People" at bounding box center [88, 79] width 155 height 21
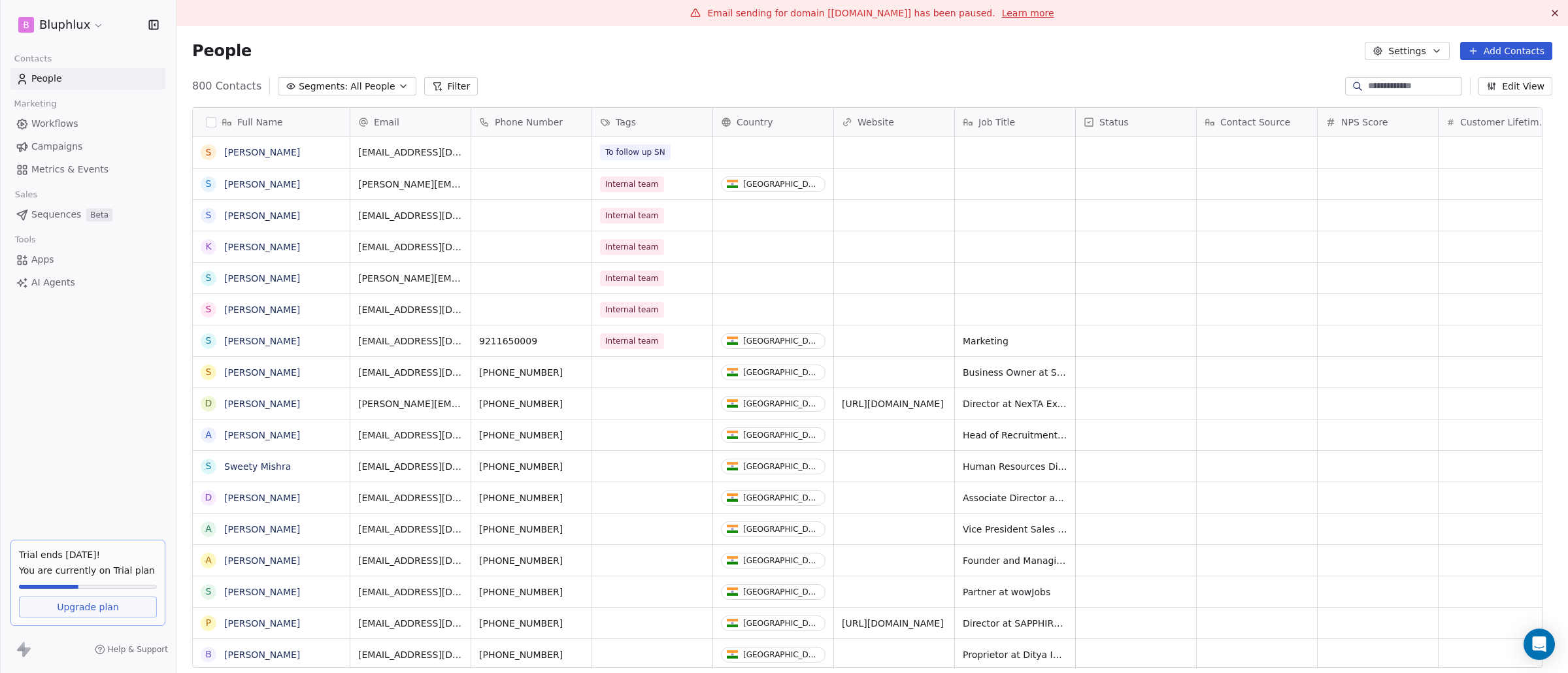
scroll to position [583, 1371]
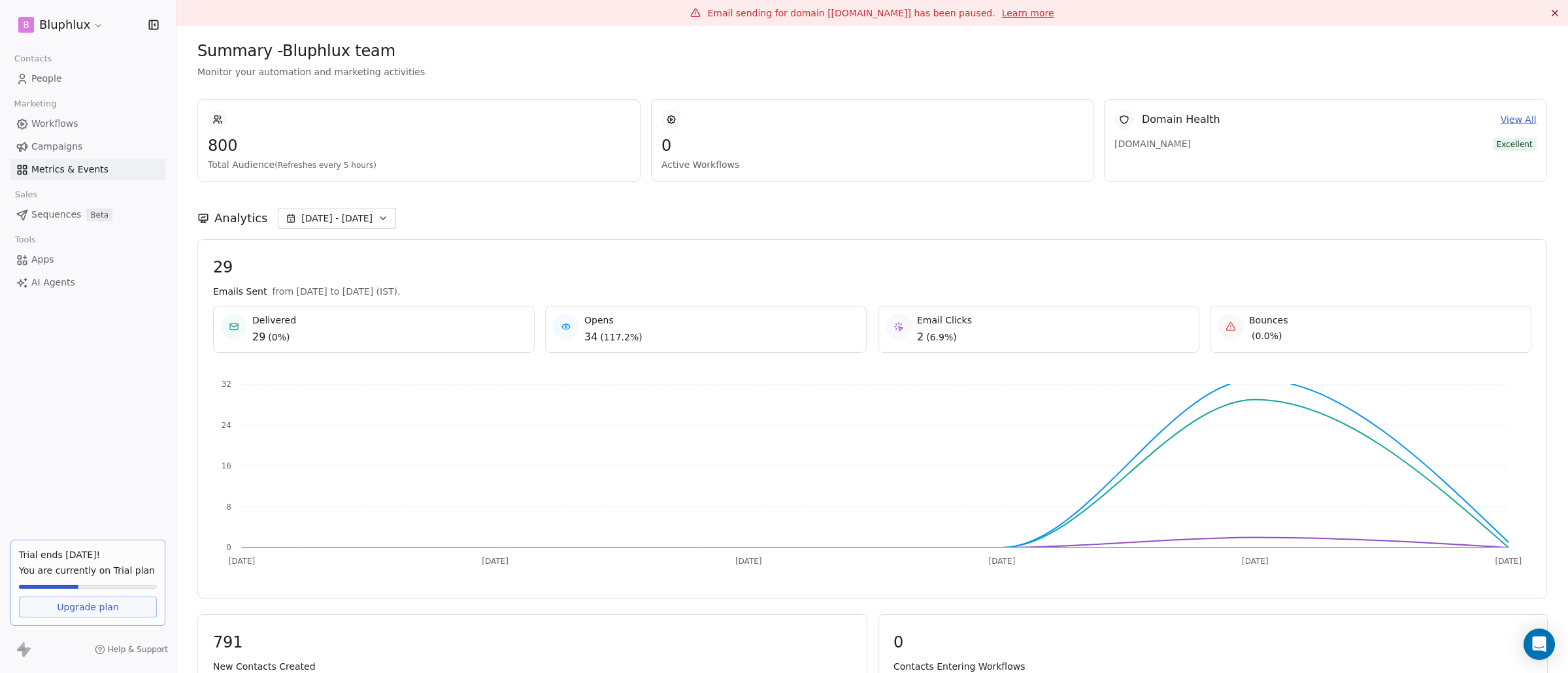
click at [84, 132] on link "Workflows" at bounding box center [88, 124] width 155 height 21
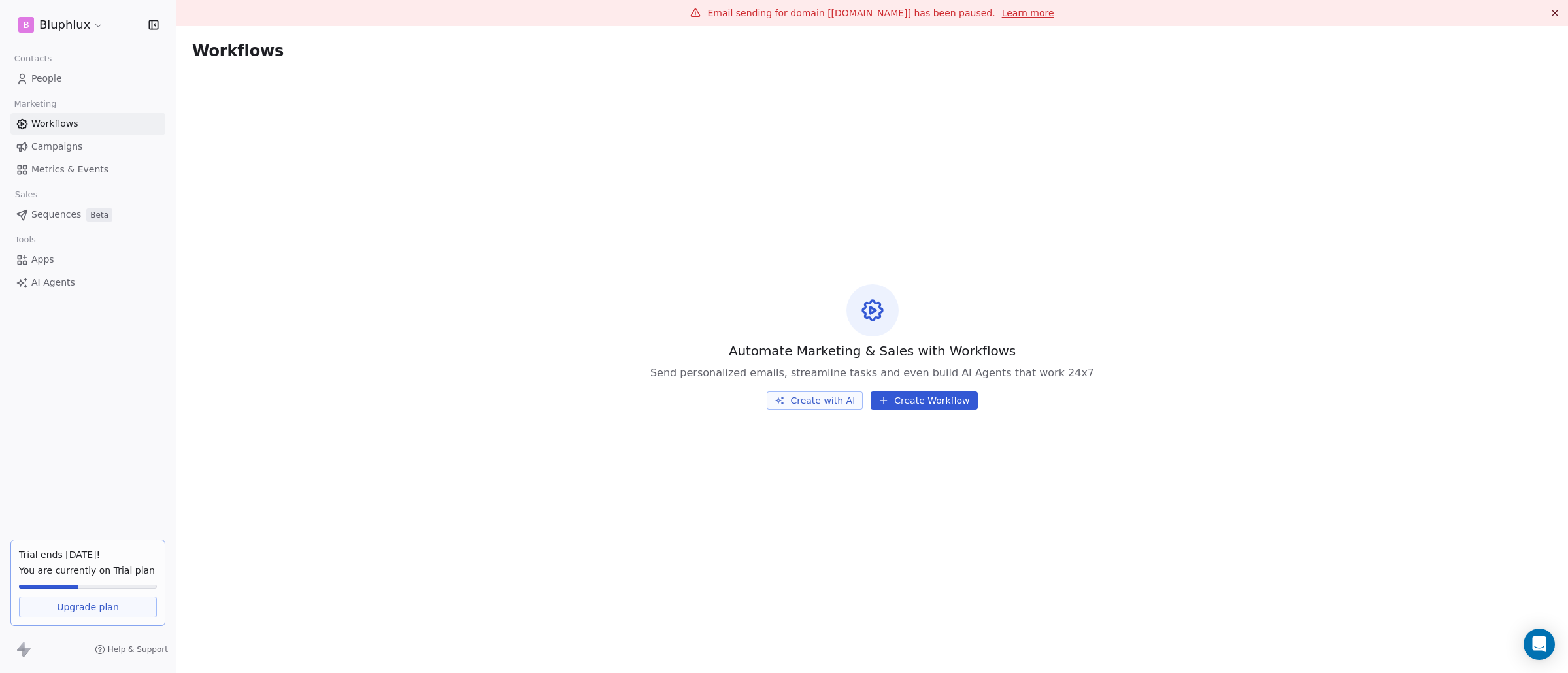
click at [83, 149] on link "Campaigns" at bounding box center [88, 146] width 155 height 21
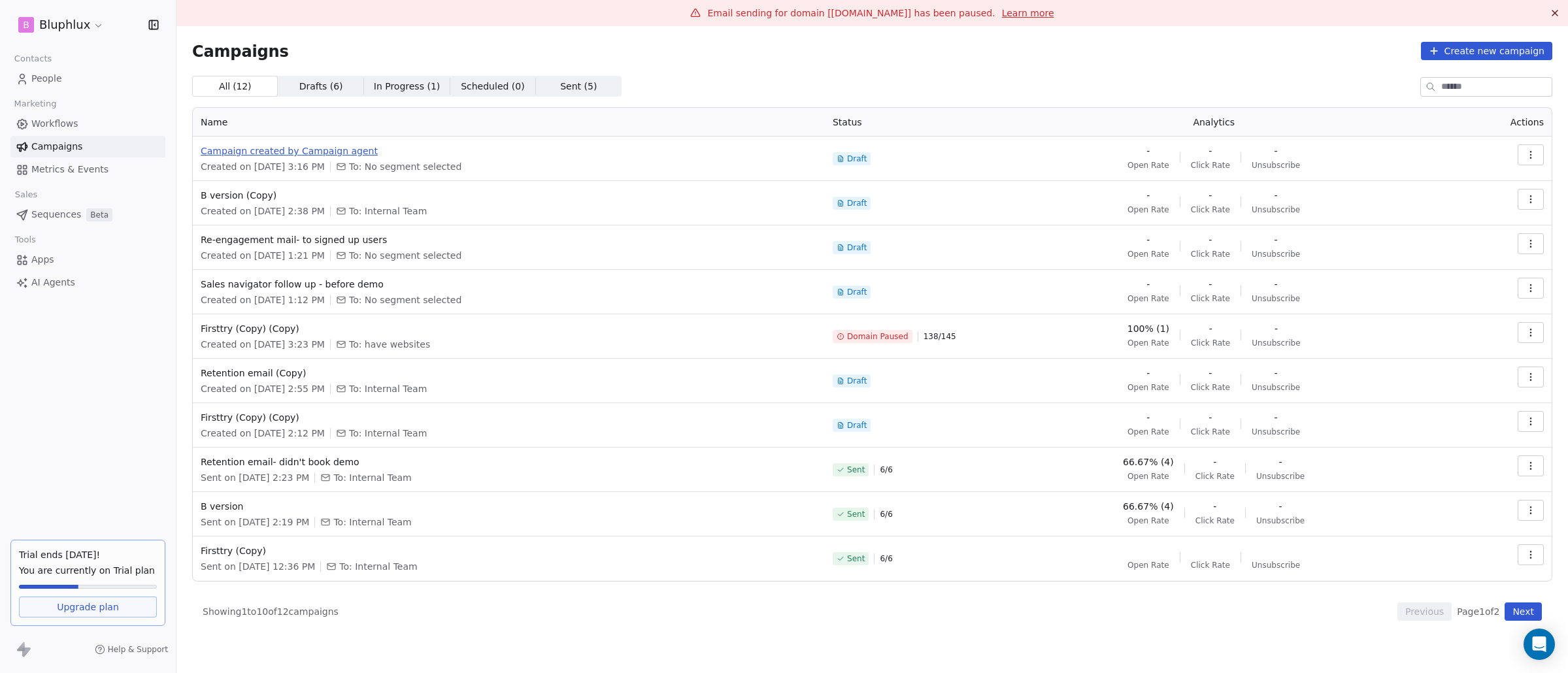
click at [291, 146] on span "Campaign created by Campaign agent" at bounding box center [509, 151] width 616 height 13
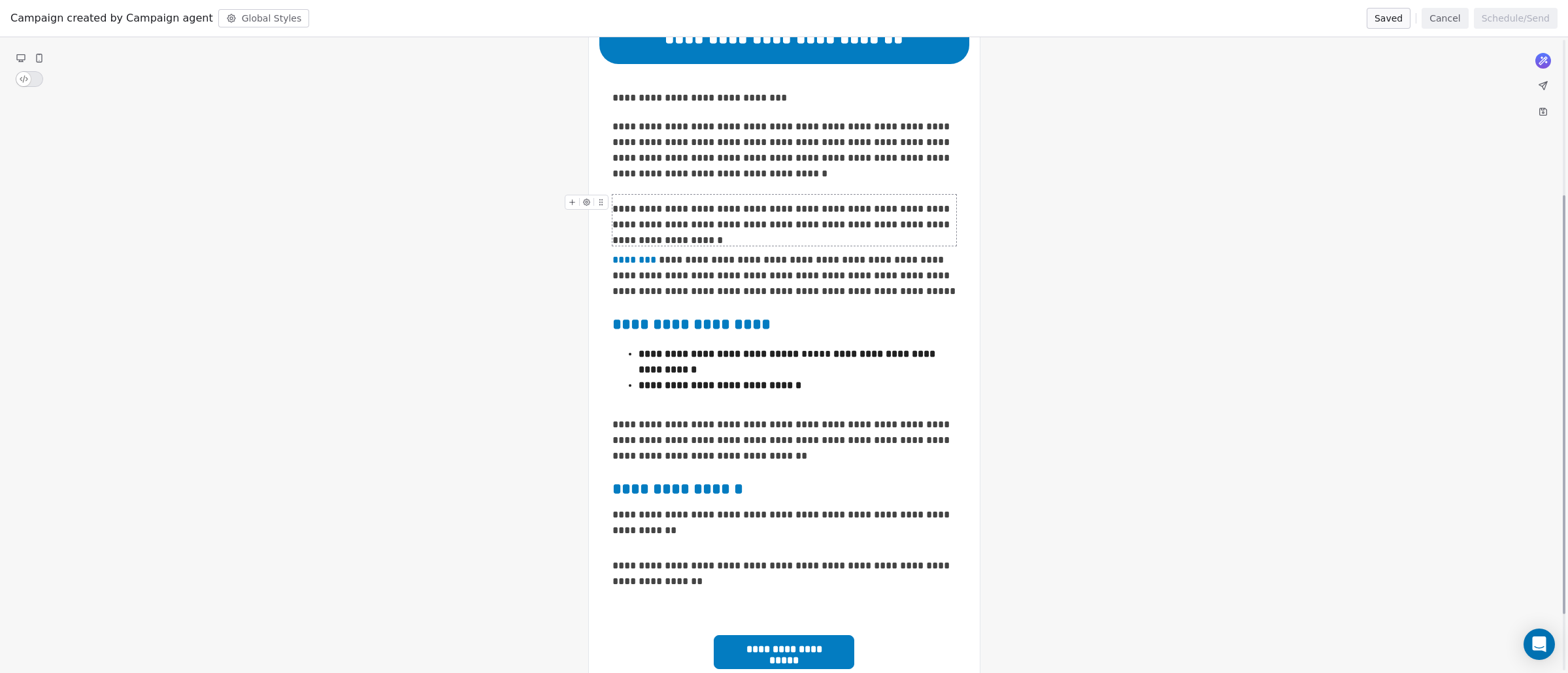
scroll to position [236, 0]
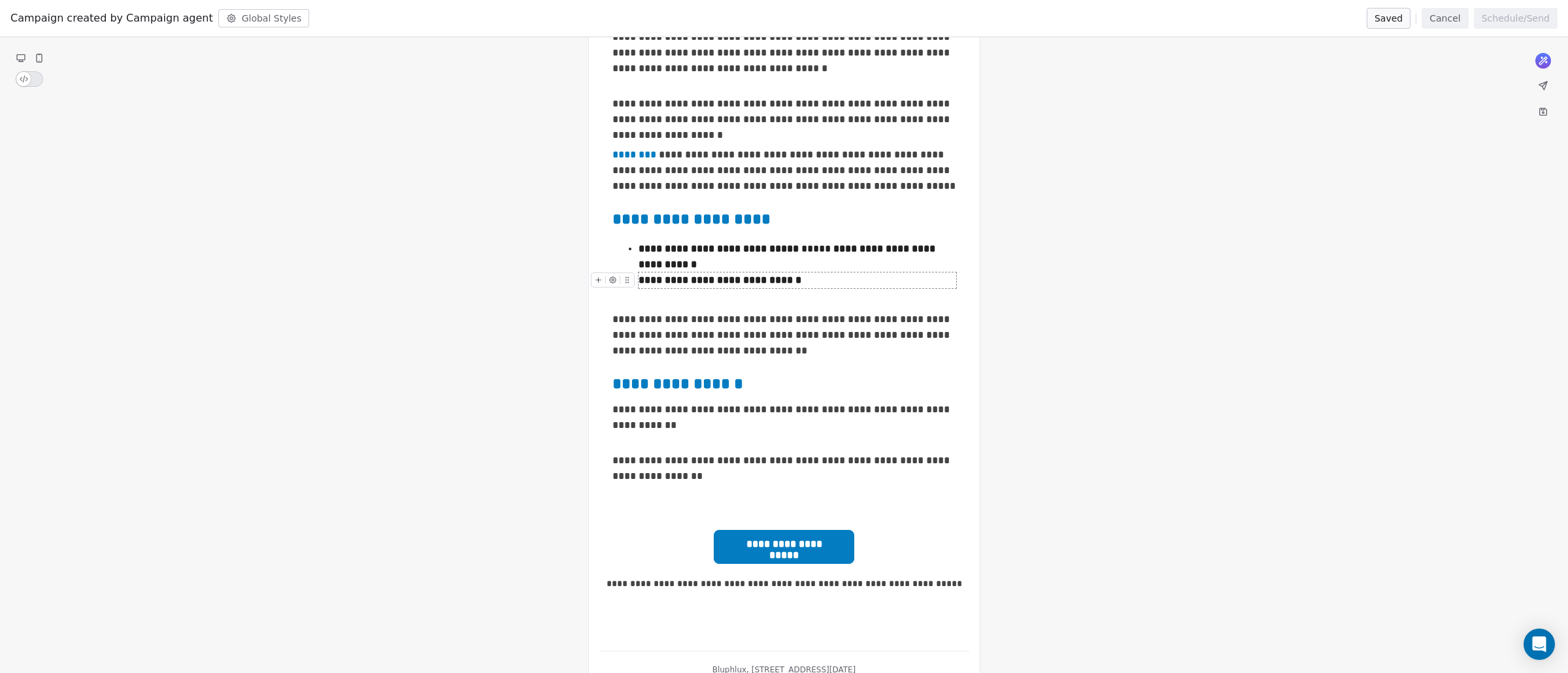
click at [682, 278] on strong "**********" at bounding box center [720, 280] width 163 height 10
drag, startPoint x: 806, startPoint y: 282, endPoint x: 638, endPoint y: 277, distance: 168.1
click at [638, 277] on div "**********" at bounding box center [797, 280] width 318 height 16
click at [633, 282] on button at bounding box center [626, 280] width 13 height 13
click at [843, 277] on div "**********" at bounding box center [797, 280] width 318 height 16
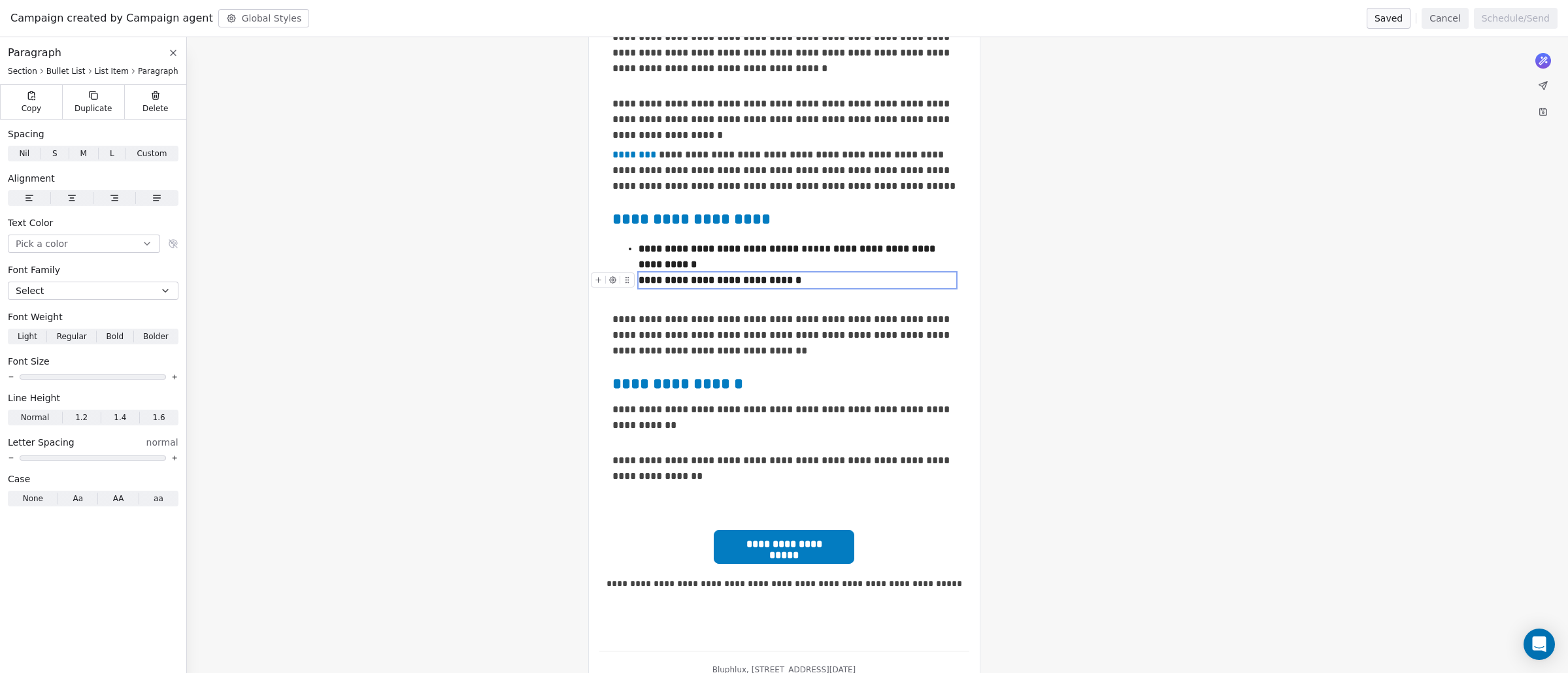
drag, startPoint x: 843, startPoint y: 277, endPoint x: 816, endPoint y: 279, distance: 27.1
click at [816, 279] on div "**********" at bounding box center [797, 280] width 318 height 16
drag, startPoint x: 684, startPoint y: 280, endPoint x: 706, endPoint y: 280, distance: 22.0
click at [711, 280] on strong "**********" at bounding box center [720, 280] width 163 height 10
click at [840, 266] on div "**********" at bounding box center [797, 257] width 318 height 31
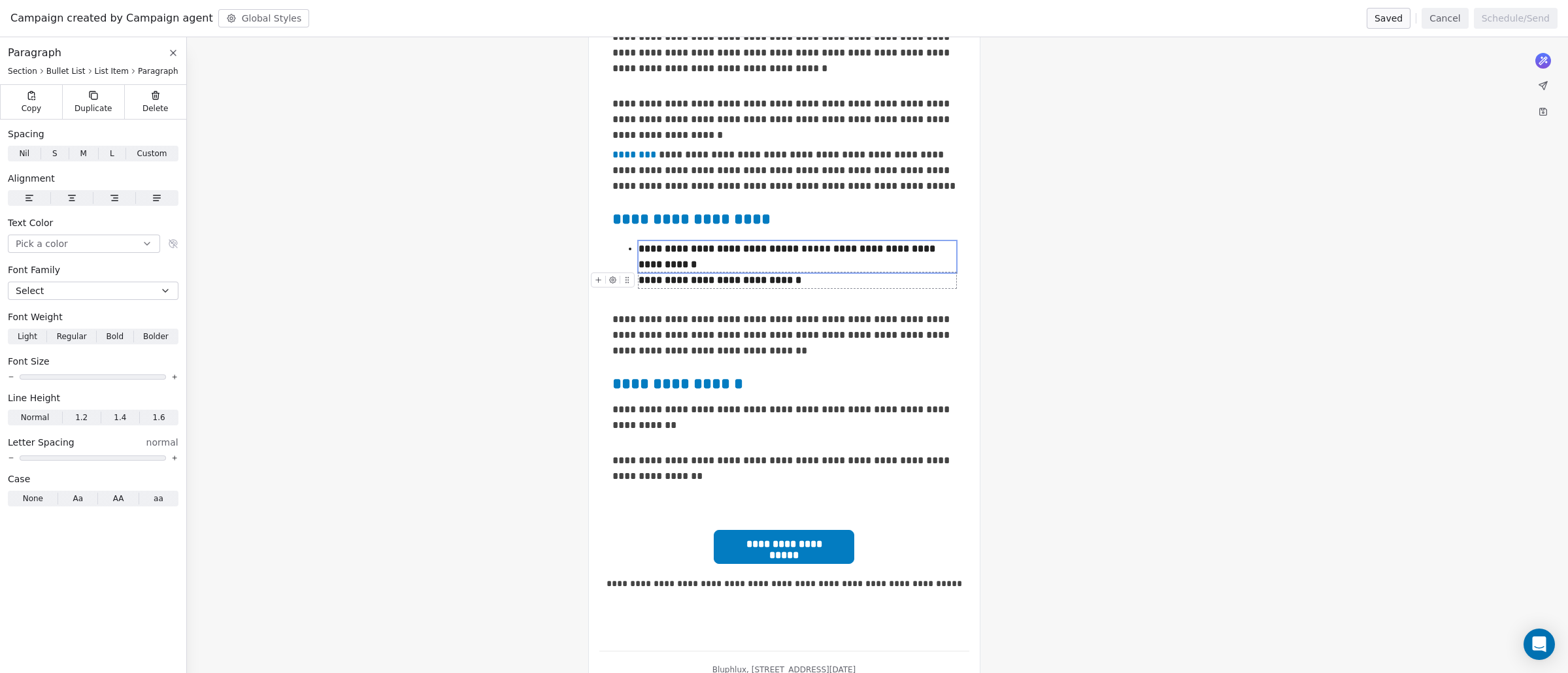
drag, startPoint x: 737, startPoint y: 280, endPoint x: 736, endPoint y: 306, distance: 26.0
click at [737, 283] on strong "**********" at bounding box center [720, 280] width 163 height 10
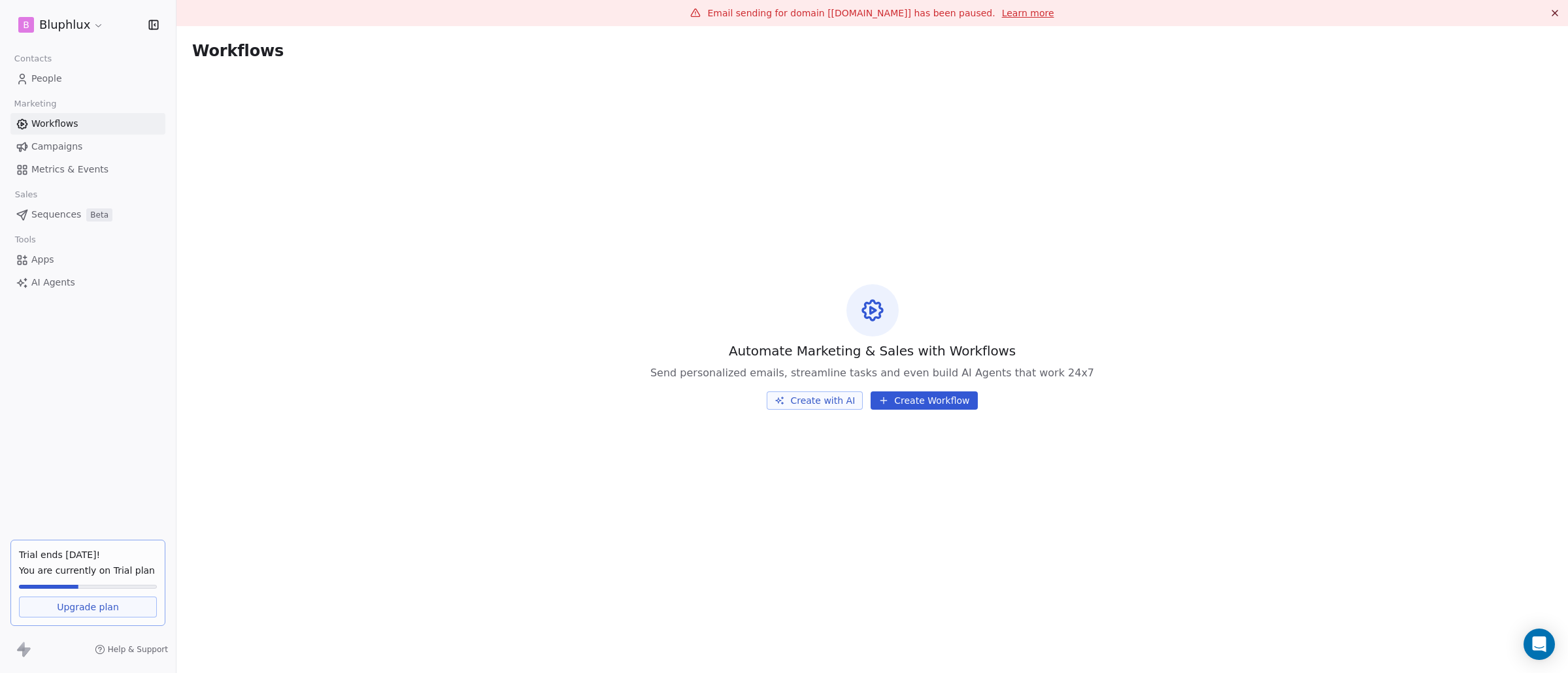
click at [75, 127] on span "Workflows" at bounding box center [54, 123] width 47 height 13
click at [88, 142] on link "Campaigns" at bounding box center [88, 146] width 155 height 21
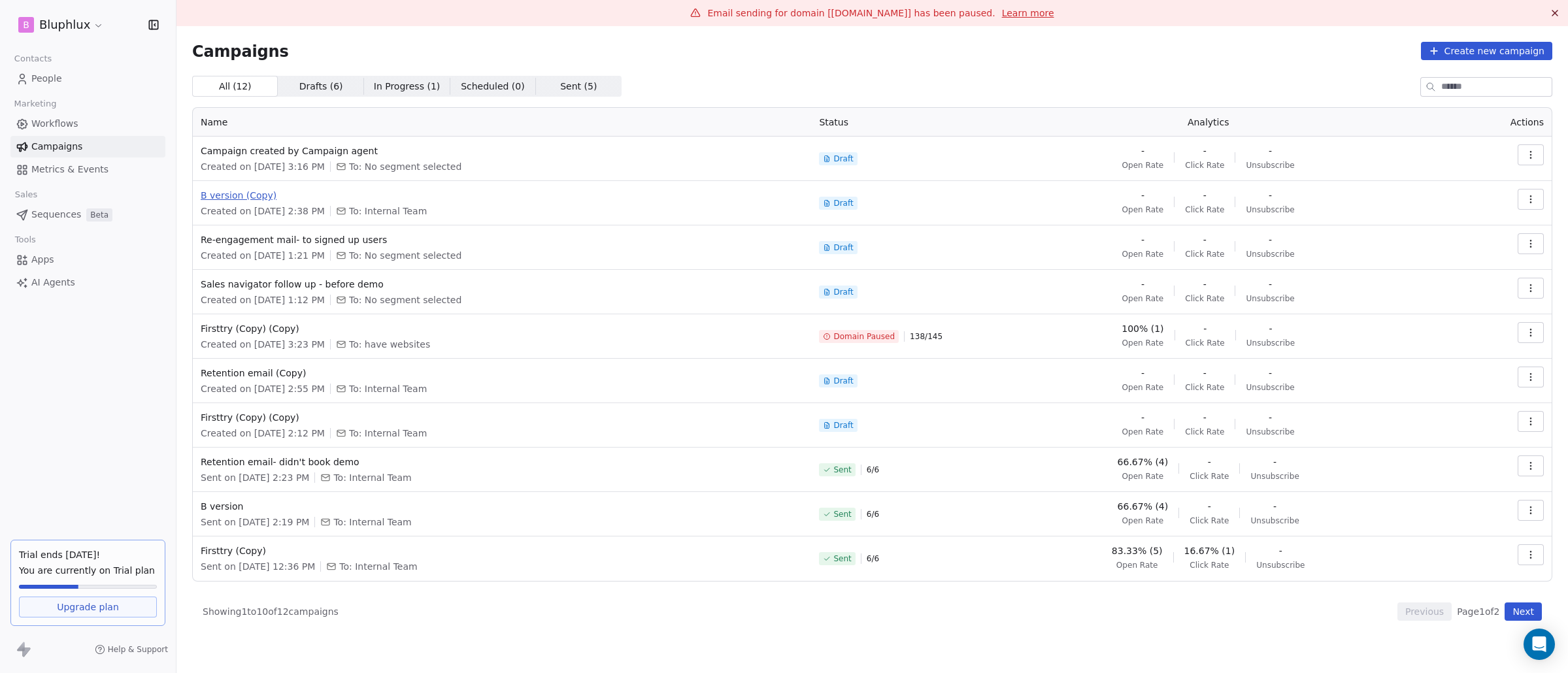
click at [252, 194] on span "B version (Copy)" at bounding box center [502, 195] width 602 height 13
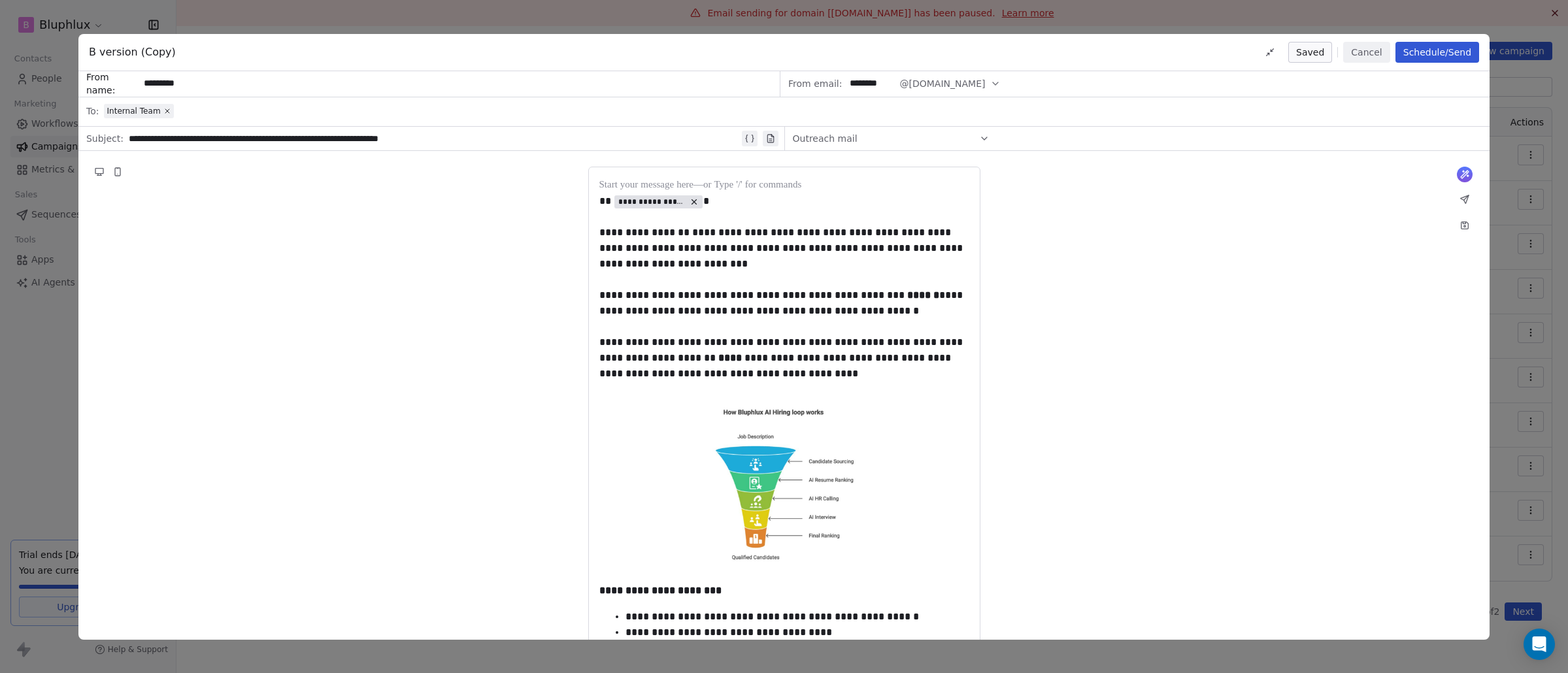
scroll to position [2, 0]
click at [50, 621] on div "**********" at bounding box center [784, 336] width 1568 height 673
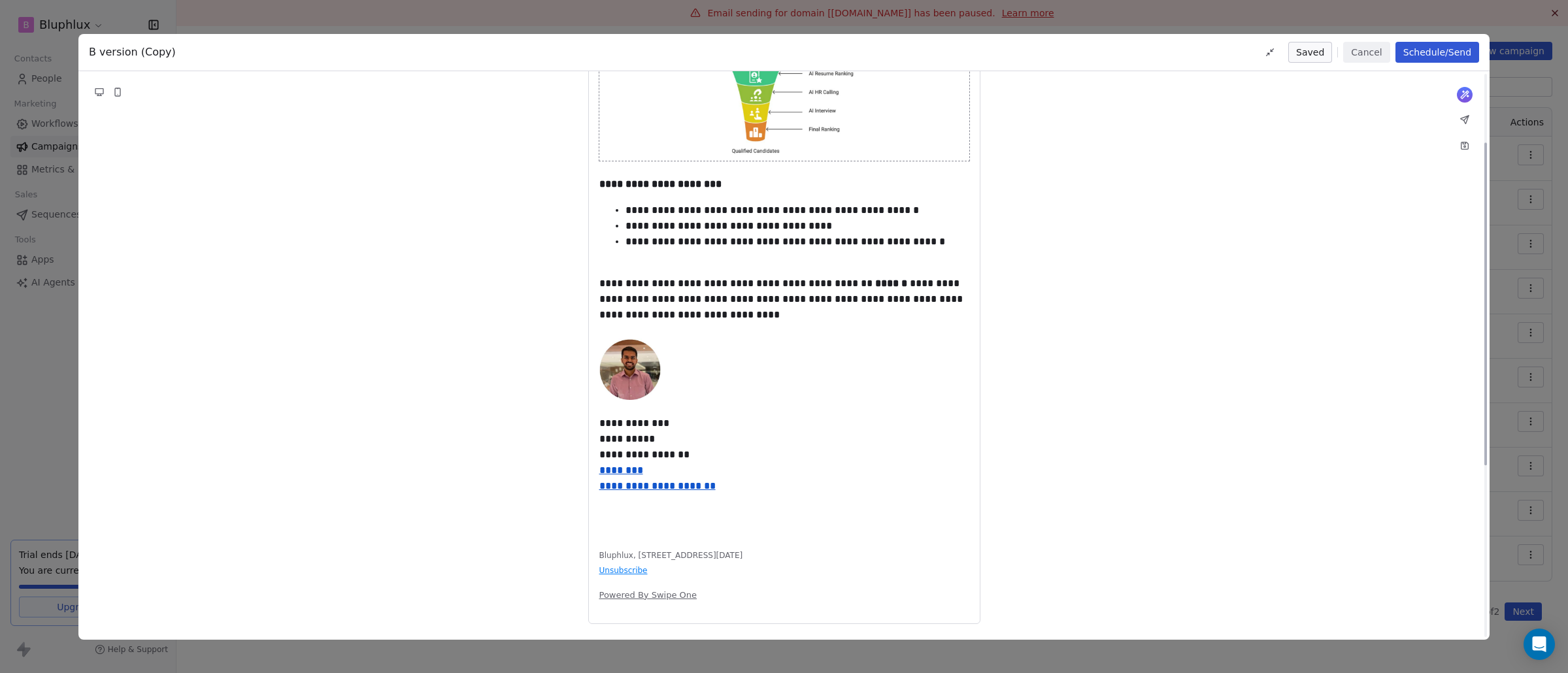
scroll to position [0, 0]
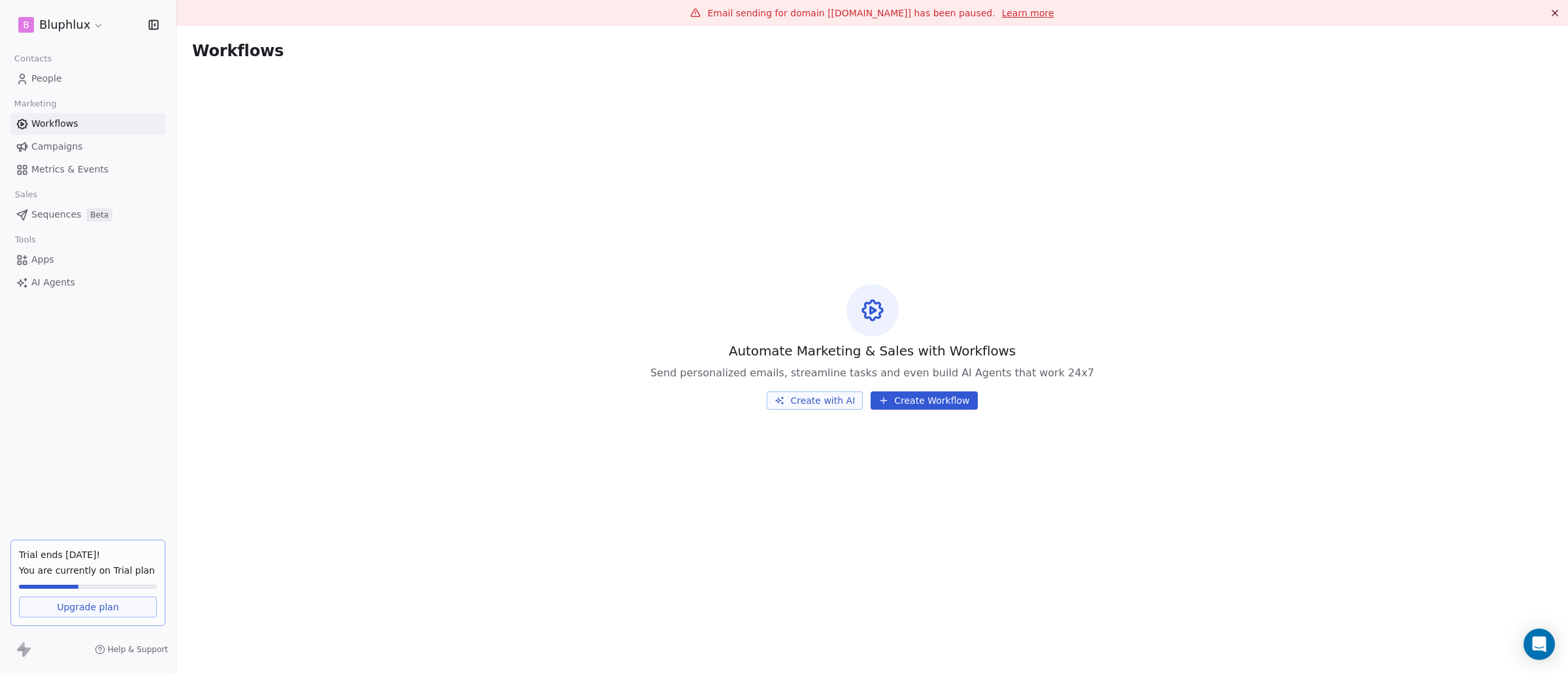
click at [40, 151] on span "Campaigns" at bounding box center [57, 146] width 51 height 13
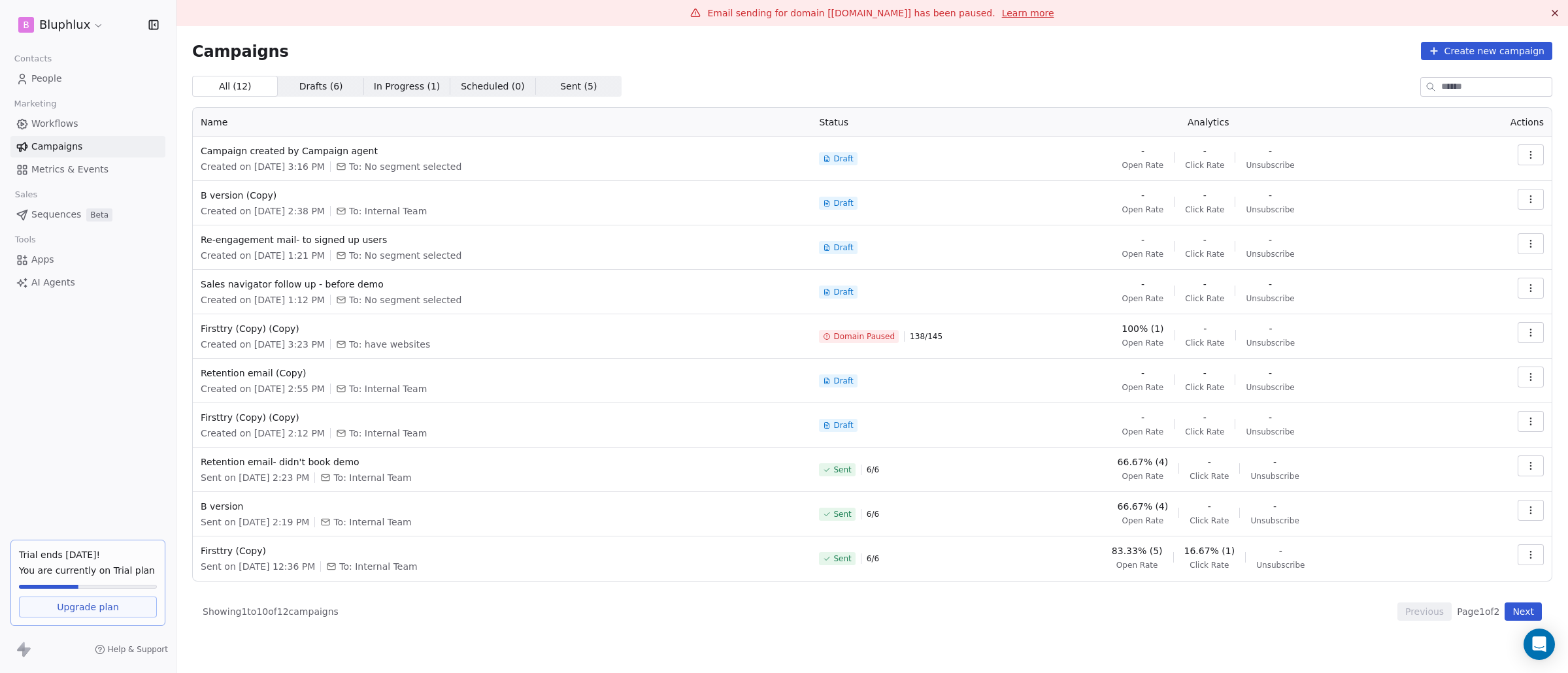
click at [64, 122] on span "Workflows" at bounding box center [54, 123] width 47 height 13
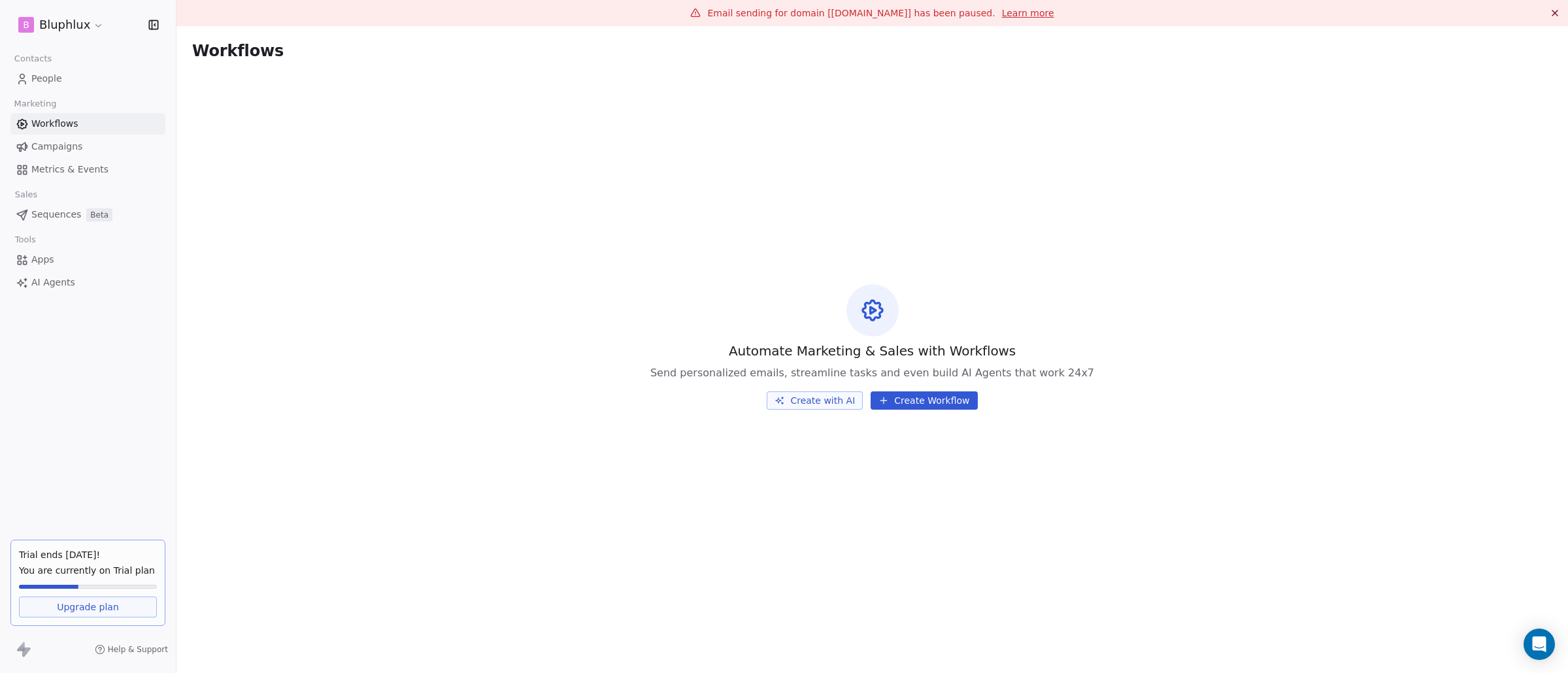
click at [71, 217] on span "Sequences" at bounding box center [56, 214] width 50 height 13
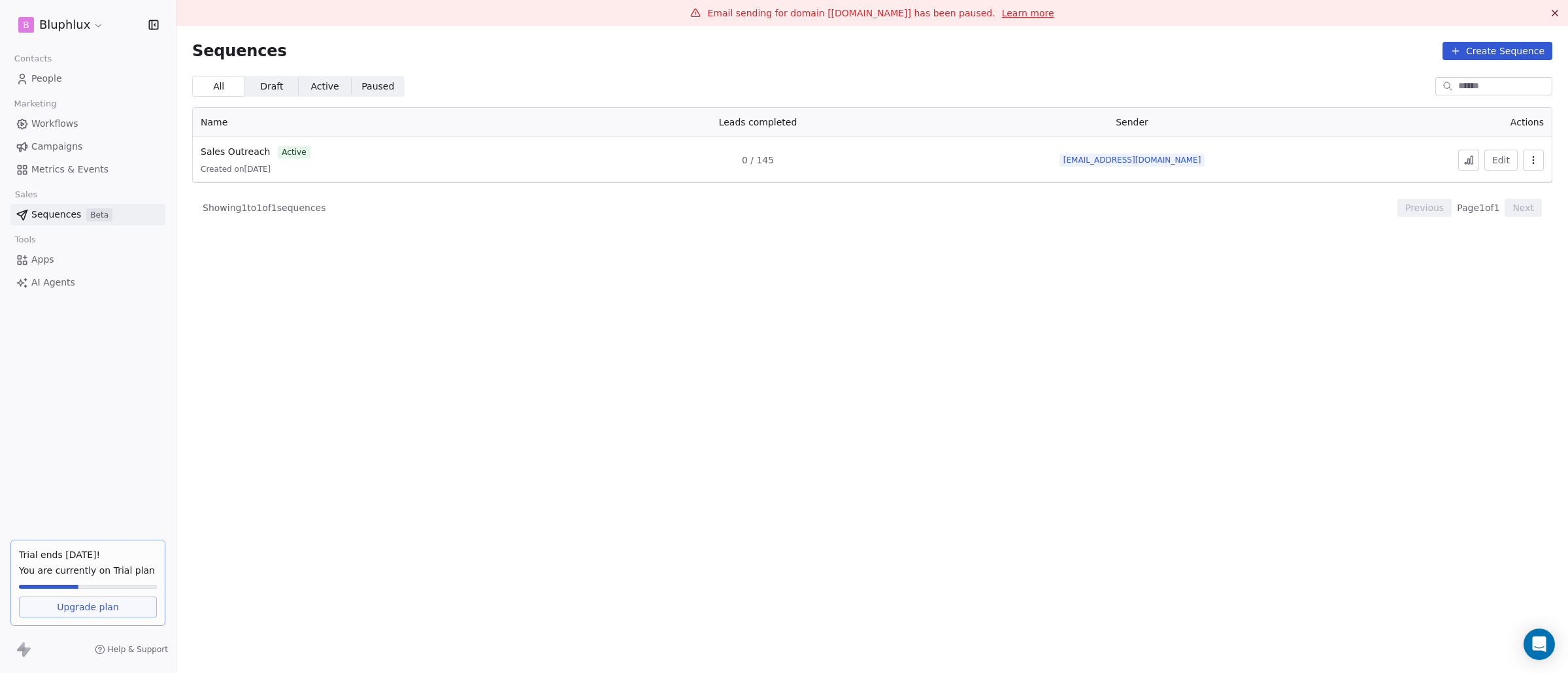
click at [62, 279] on span "AI Agents" at bounding box center [53, 282] width 44 height 13
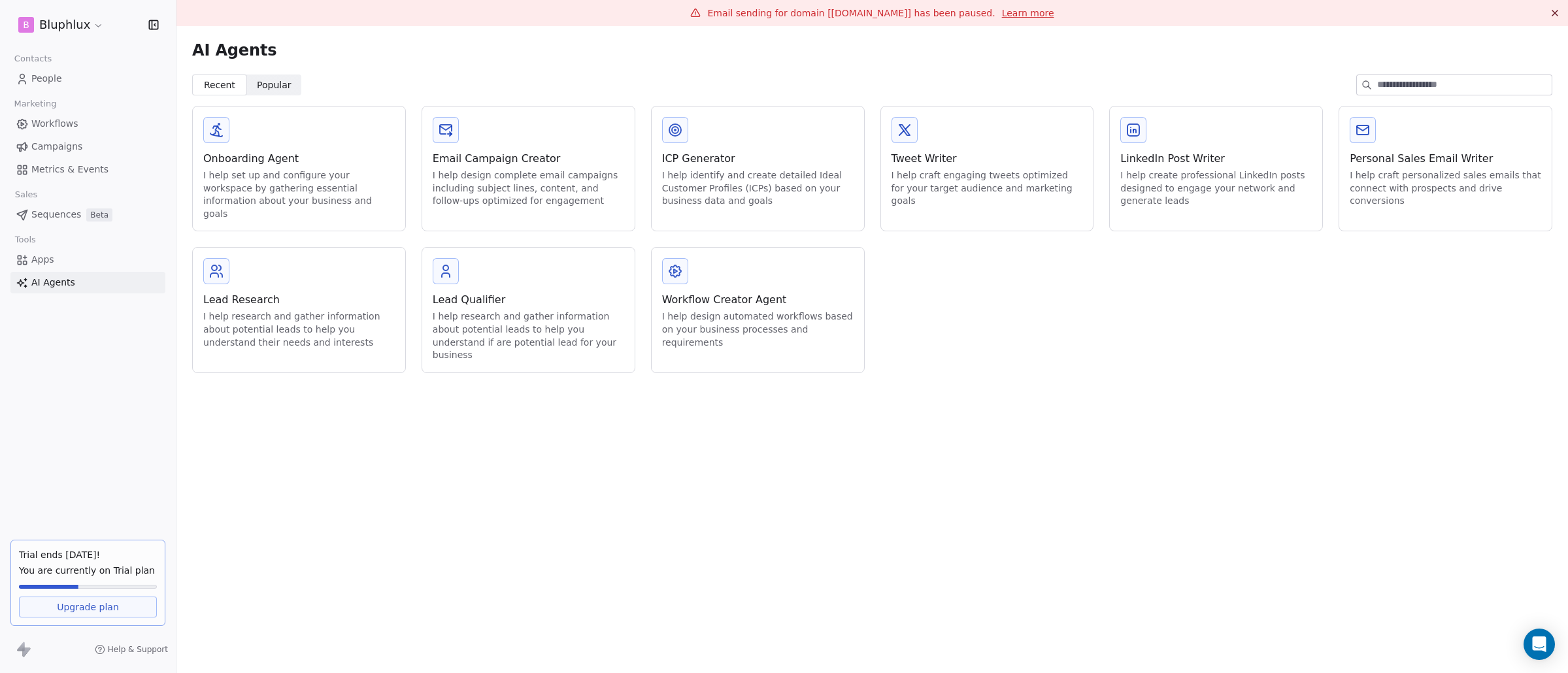
click at [109, 263] on link "Apps" at bounding box center [88, 260] width 155 height 21
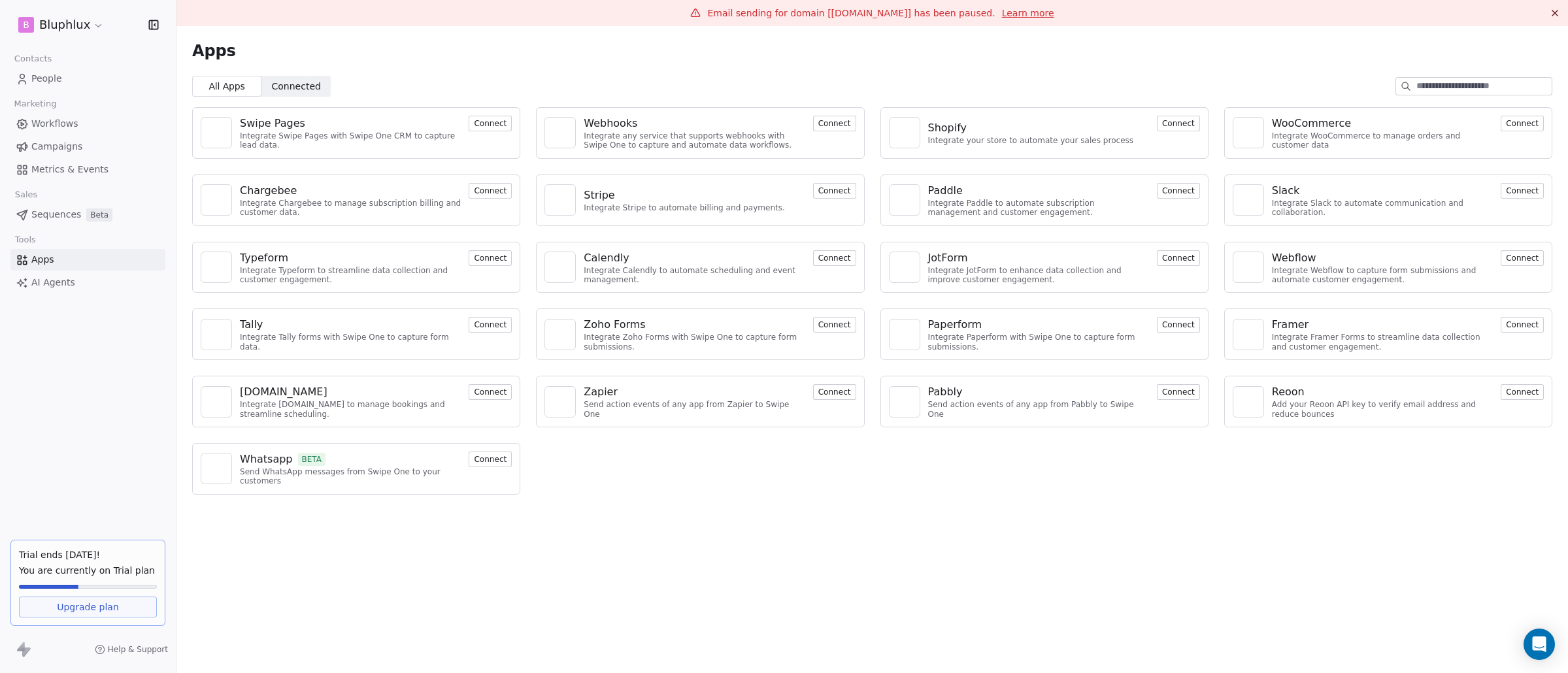
click at [88, 137] on link "Campaigns" at bounding box center [88, 146] width 155 height 21
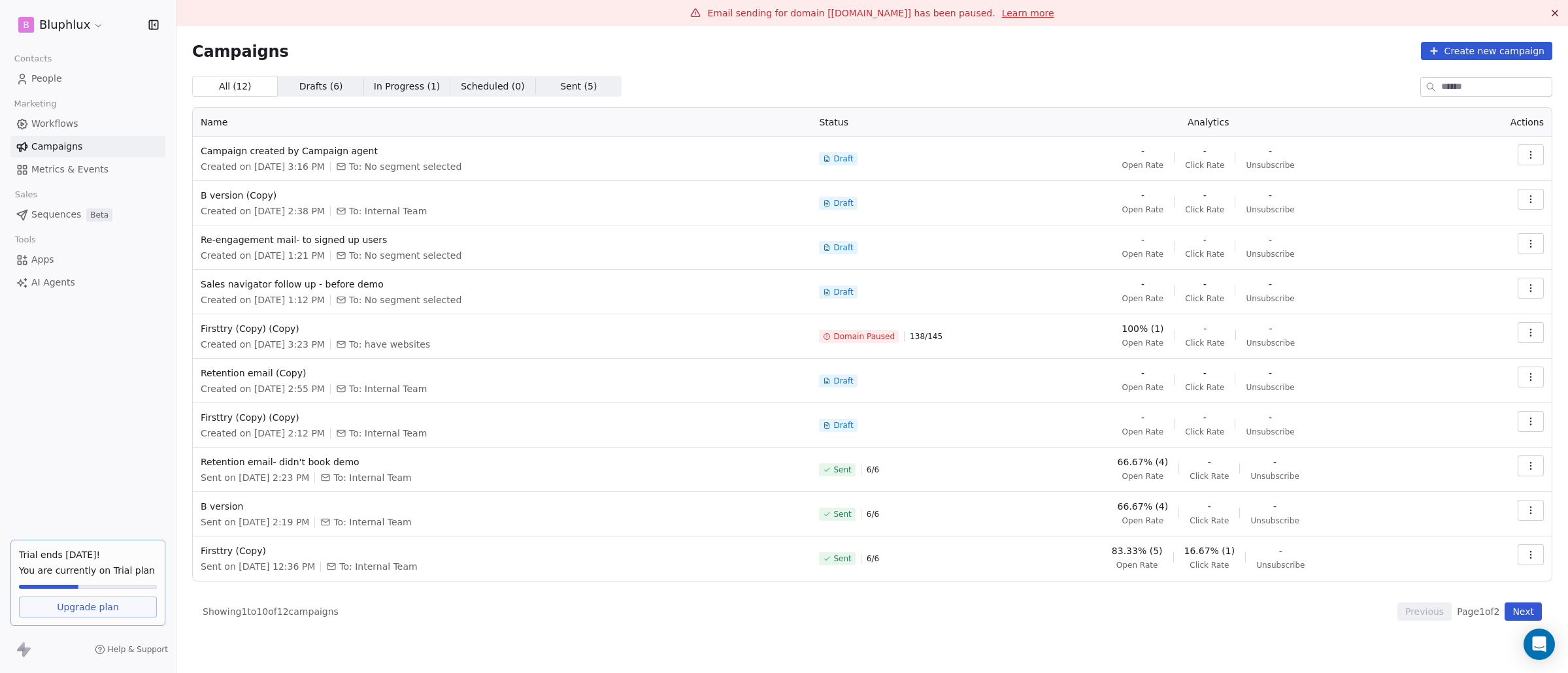
click at [70, 287] on span "AI Agents" at bounding box center [53, 282] width 44 height 13
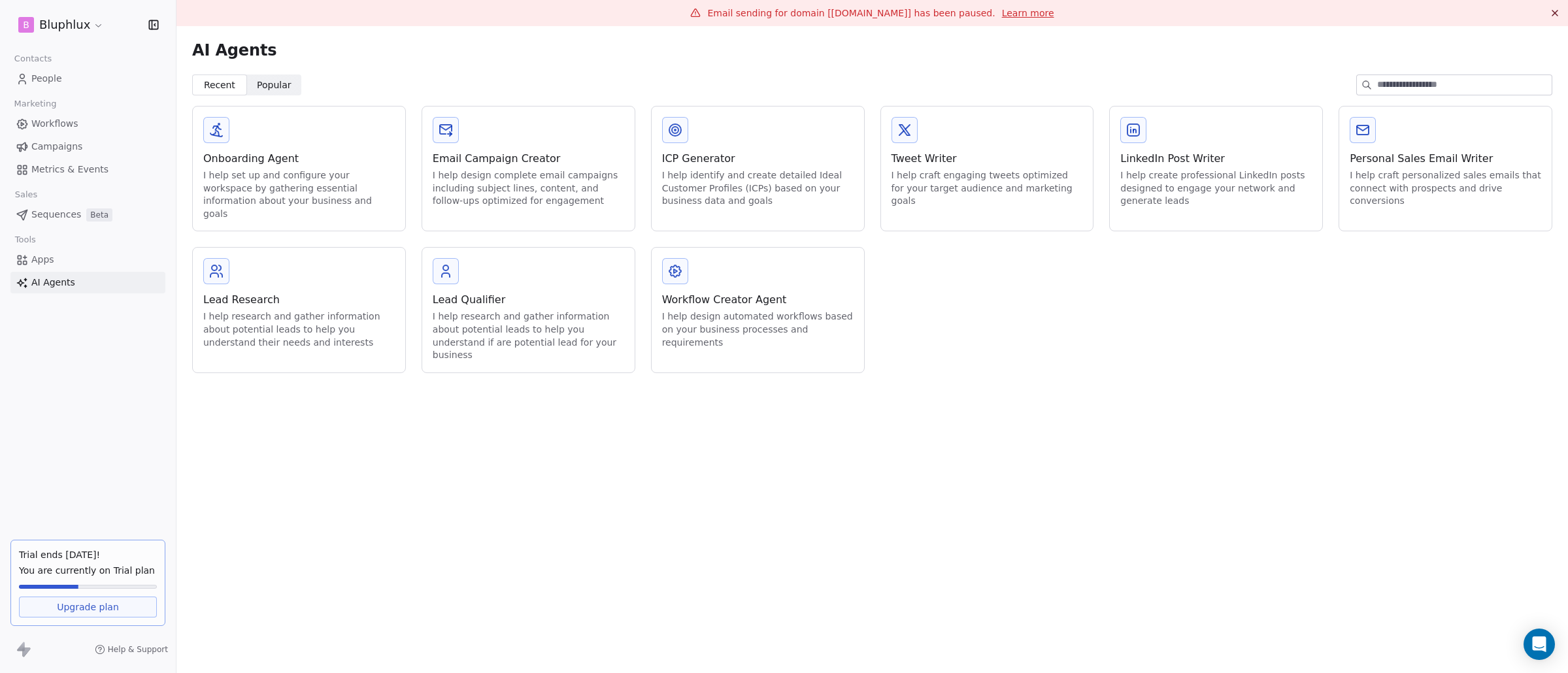
click at [288, 88] on span "Popular Popular" at bounding box center [275, 85] width 55 height 21
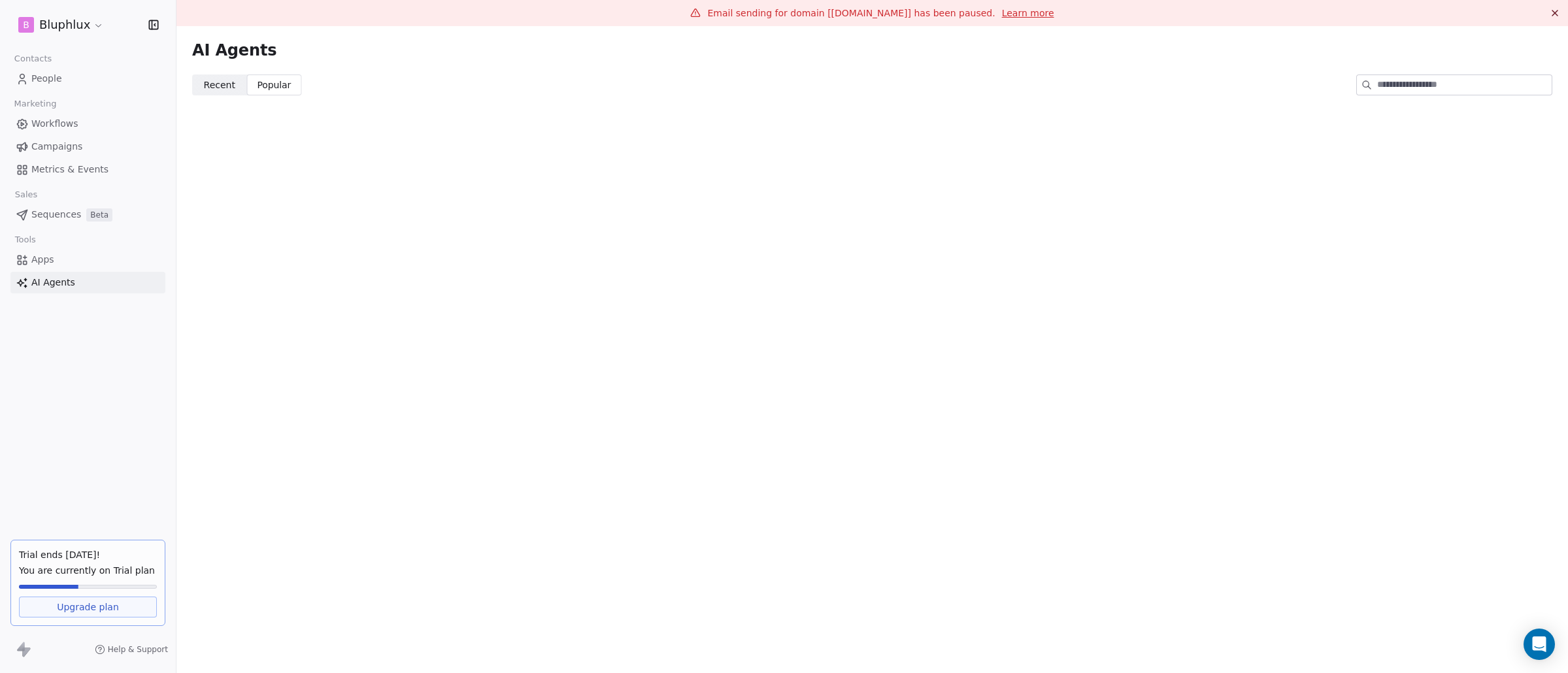
click at [241, 86] on span "Recent Recent" at bounding box center [220, 85] width 55 height 21
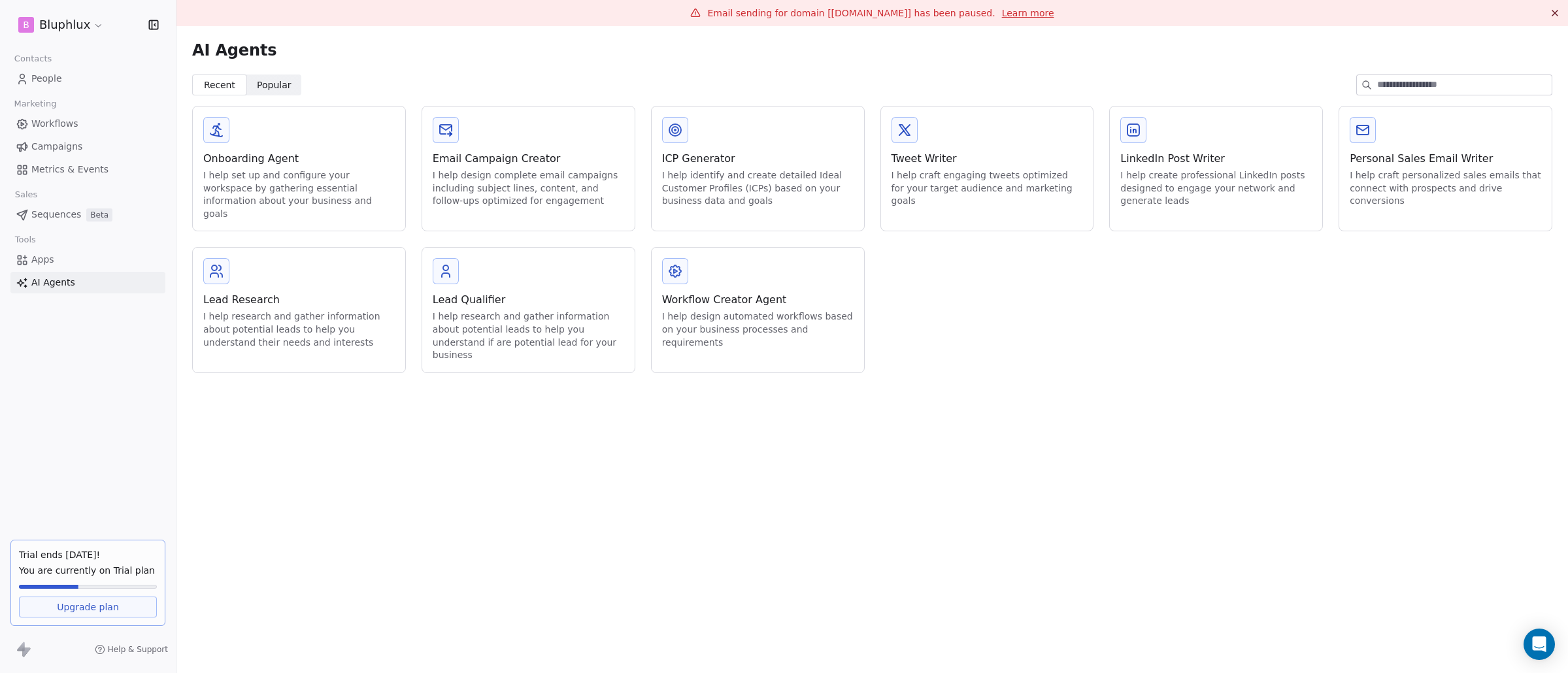
click at [1413, 132] on div "Personal Sales Email Writer I help craft personalized sales emails that connect…" at bounding box center [1445, 163] width 212 height 112
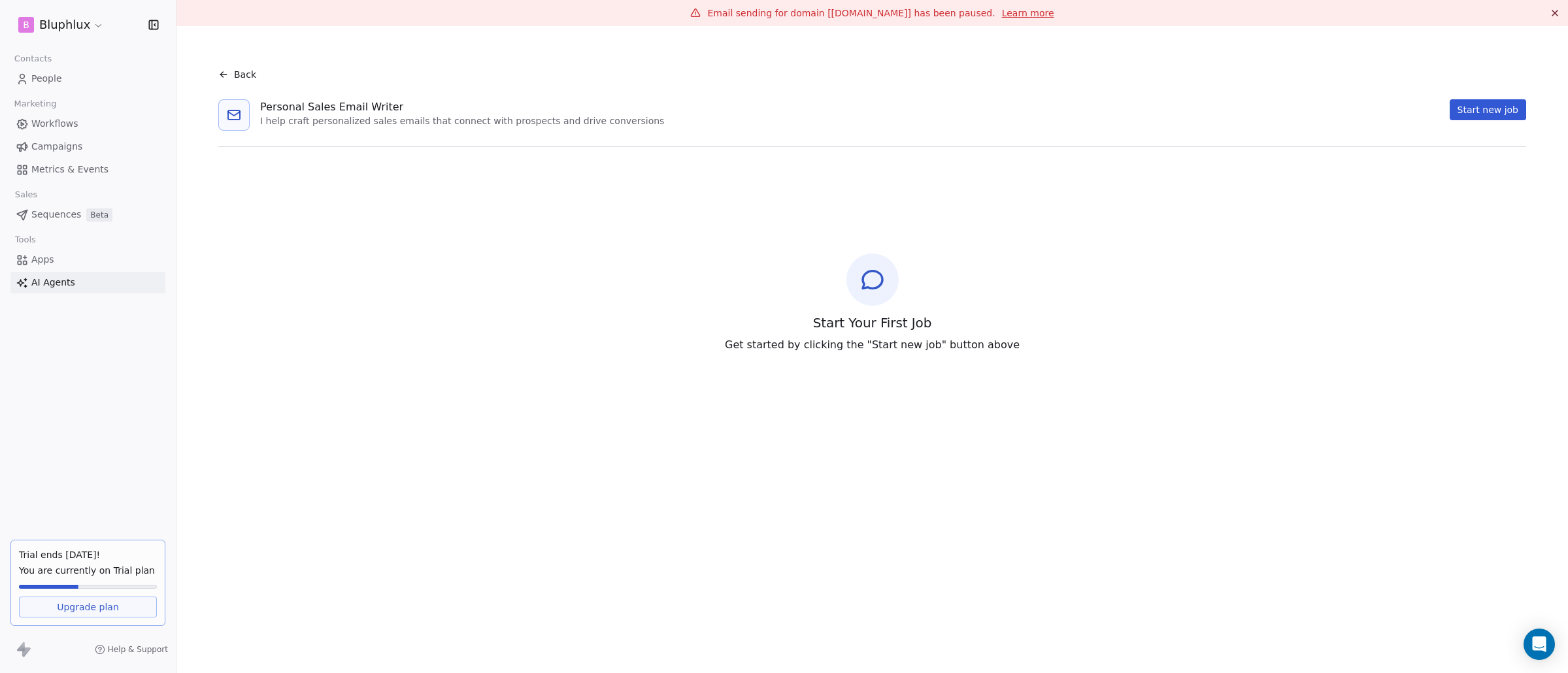
click at [224, 72] on icon at bounding box center [223, 74] width 11 height 11
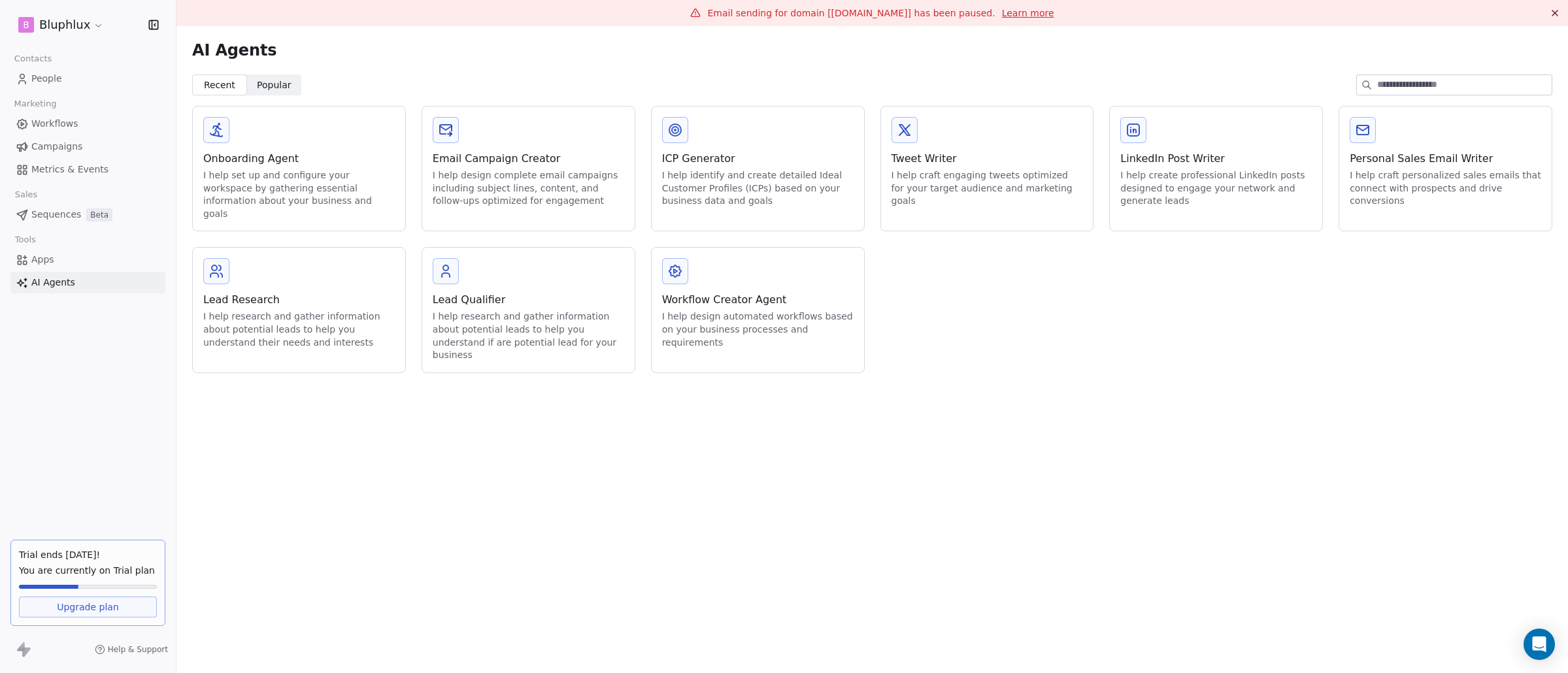
click at [341, 183] on div "I help set up and configure your workspace by gathering essential information a…" at bounding box center [299, 195] width 192 height 51
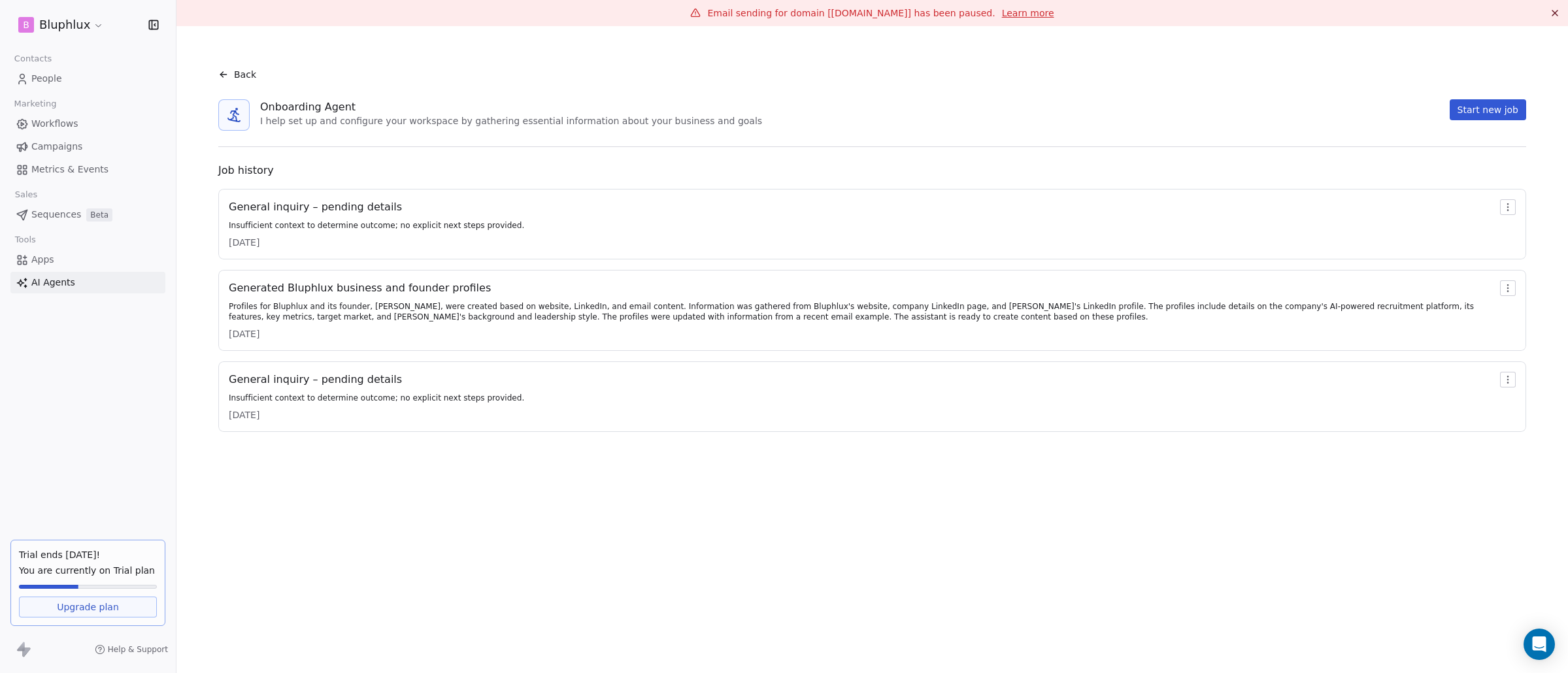
click at [364, 231] on div "General inquiry – pending details Insufficient context to determine outcome; no…" at bounding box center [376, 224] width 295 height 50
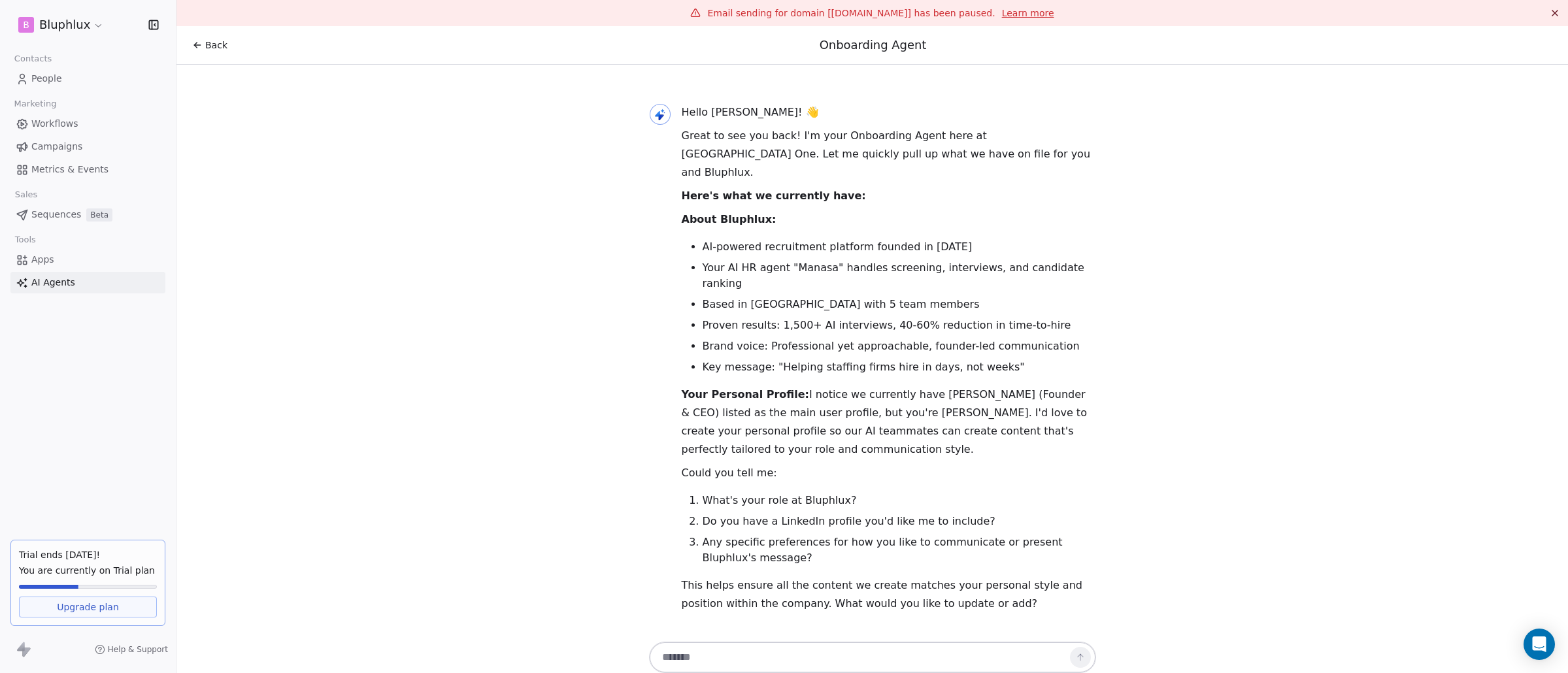
scroll to position [26, 0]
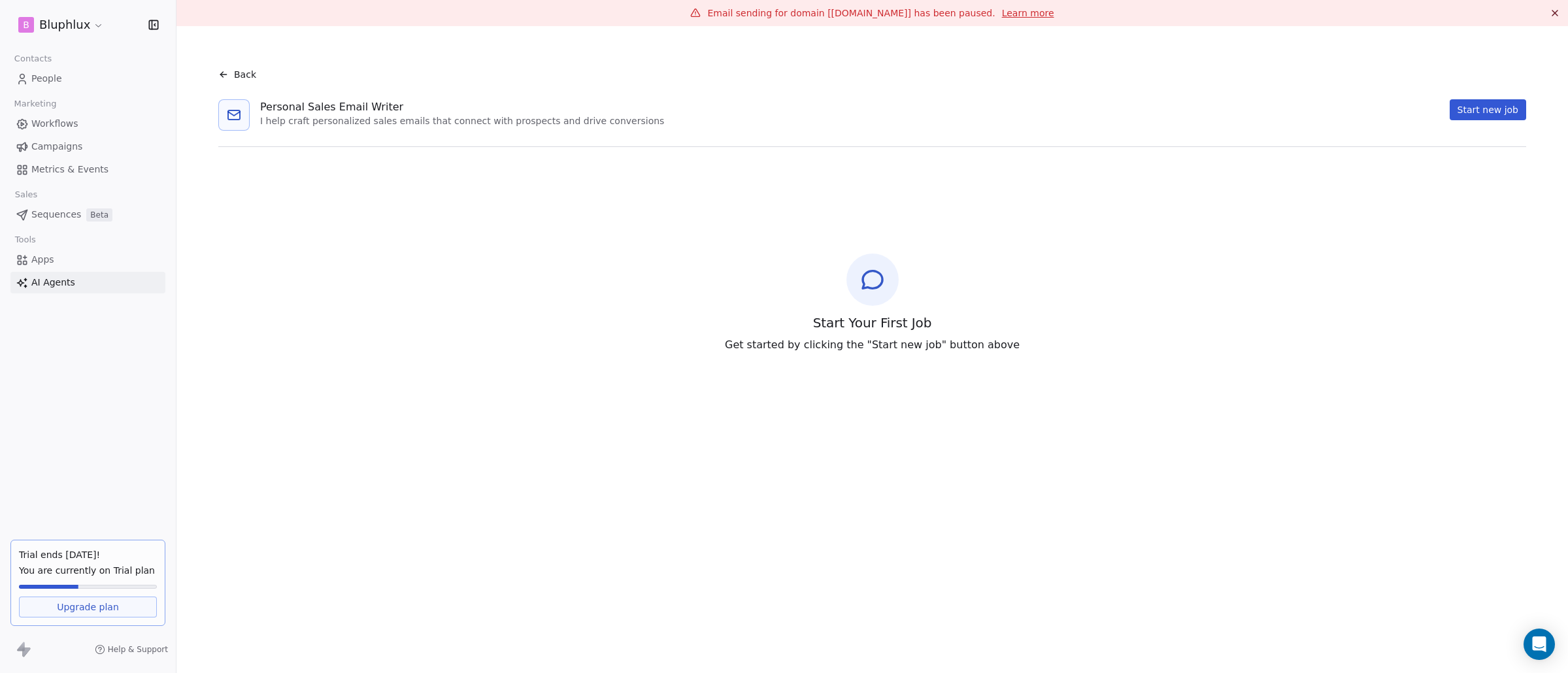
click at [99, 258] on link "Apps" at bounding box center [88, 260] width 155 height 21
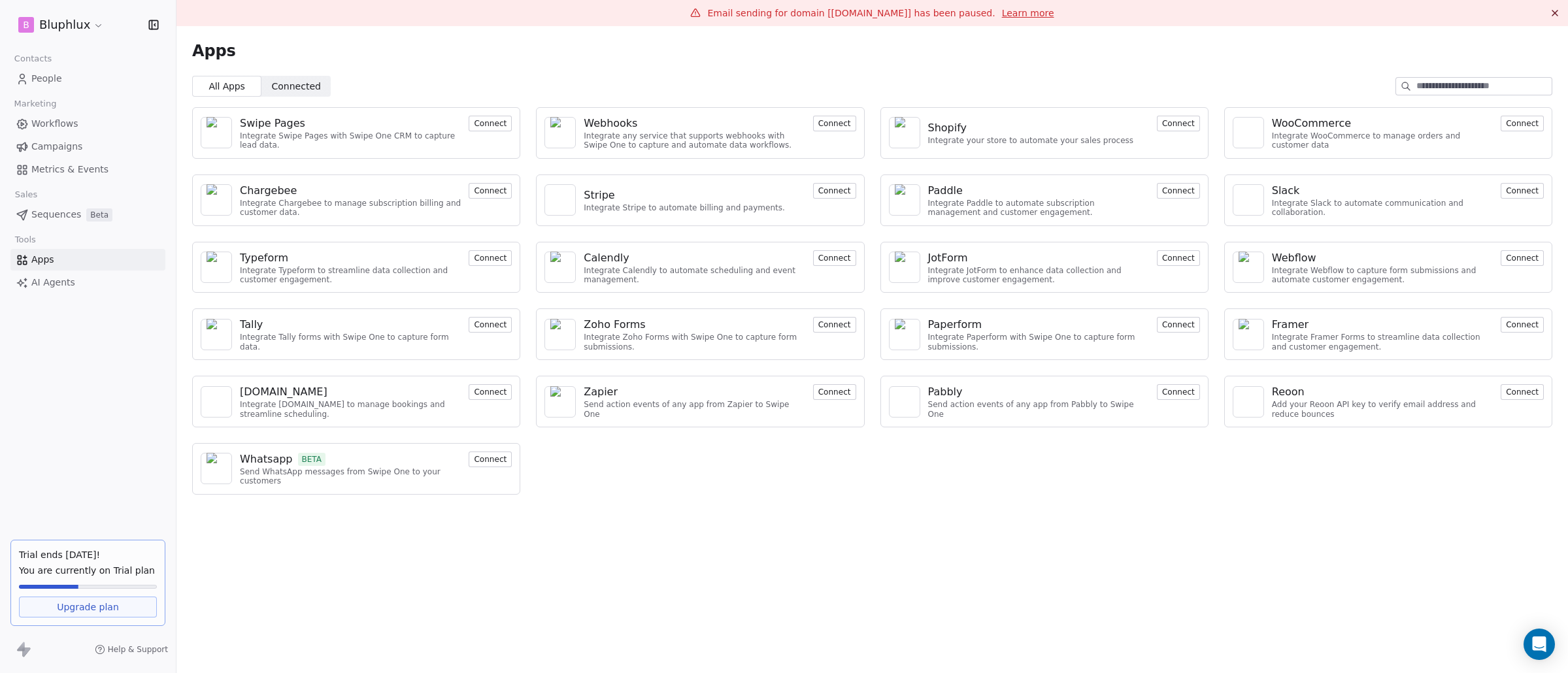
click at [495, 454] on button "Connect" at bounding box center [490, 459] width 43 height 16
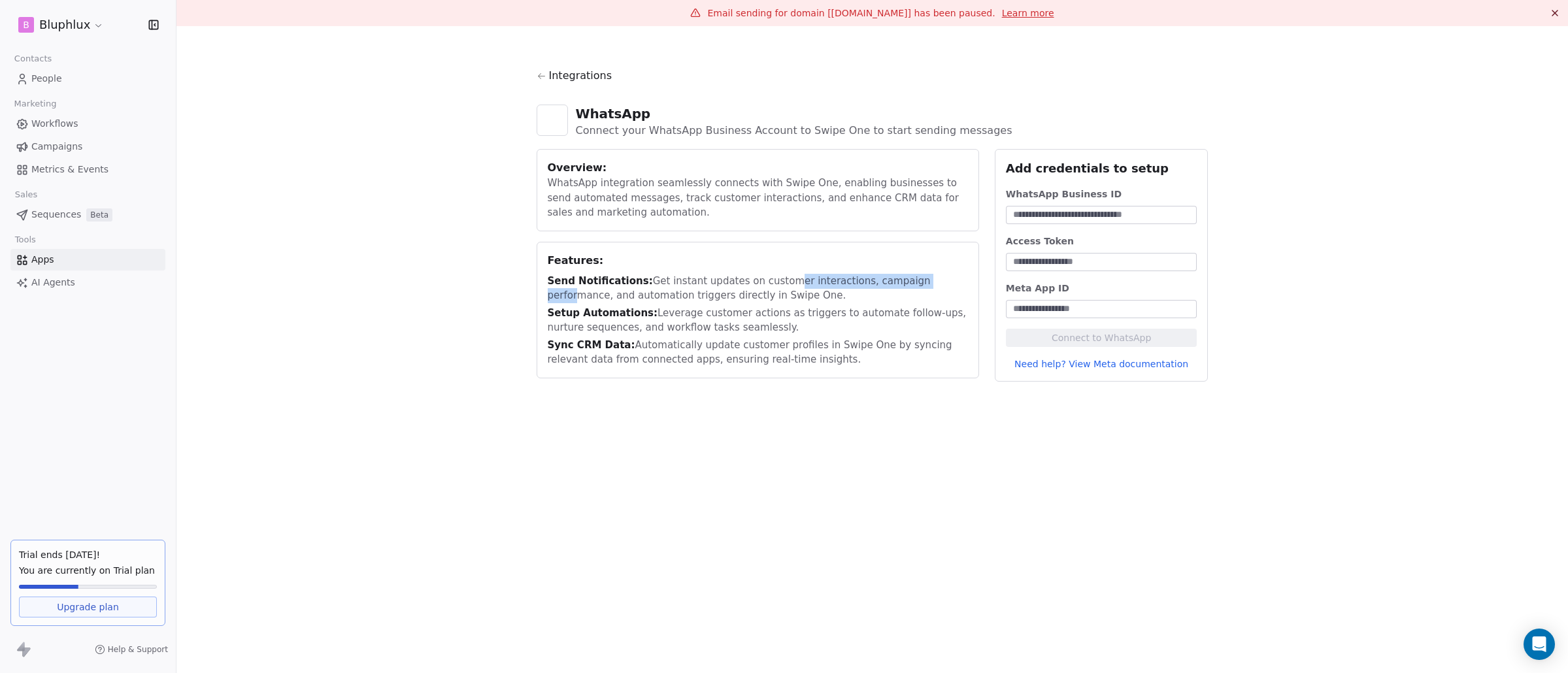
drag, startPoint x: 778, startPoint y: 284, endPoint x: 926, endPoint y: 275, distance: 148.3
click at [926, 275] on div "Send Notifications: Get instant updates on customer interactions, campaign perf…" at bounding box center [758, 289] width 420 height 30
drag, startPoint x: 633, startPoint y: 309, endPoint x: 743, endPoint y: 310, distance: 110.0
click at [743, 310] on div "Setup Automations: Leverage customer actions as triggers to automate follow-ups…" at bounding box center [758, 321] width 420 height 30
click at [1079, 217] on input at bounding box center [1101, 215] width 186 height 13
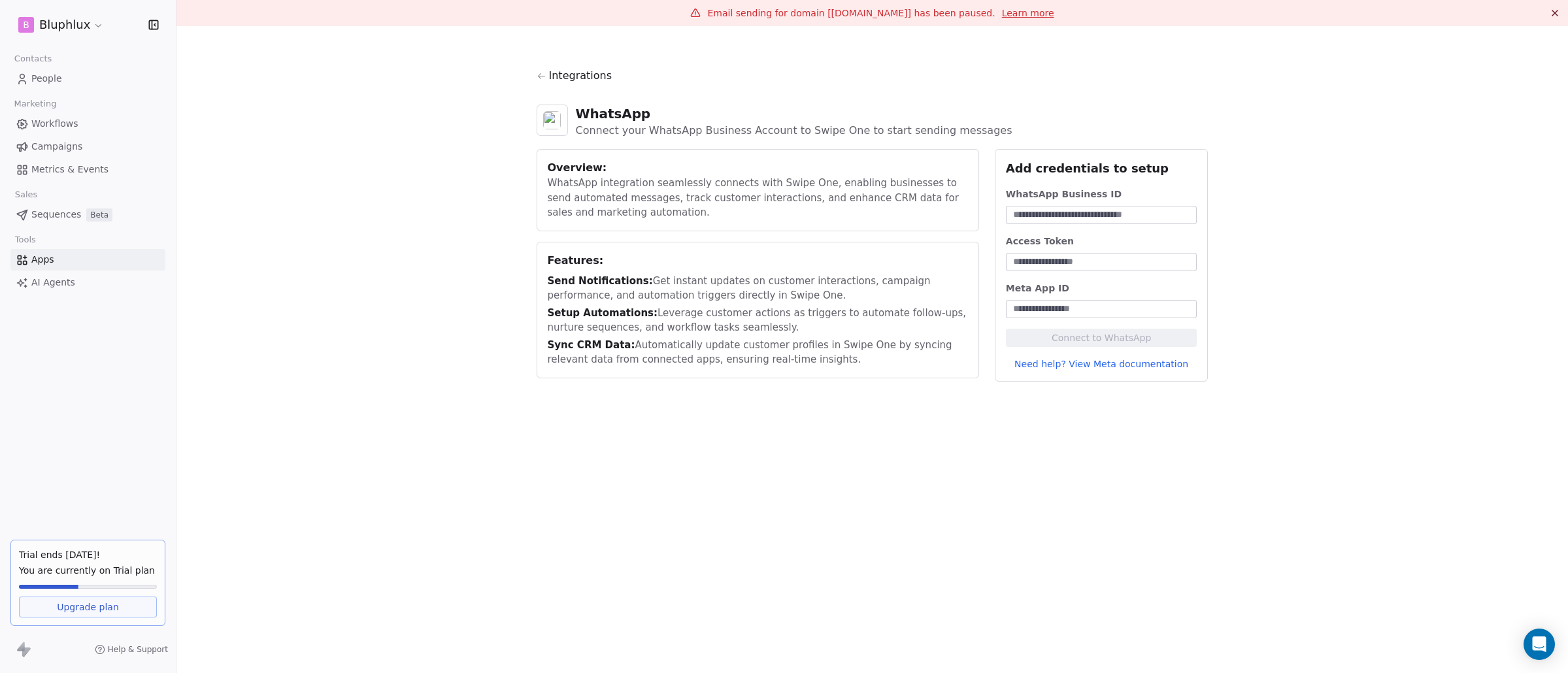
click at [541, 73] on icon at bounding box center [541, 76] width 10 height 10
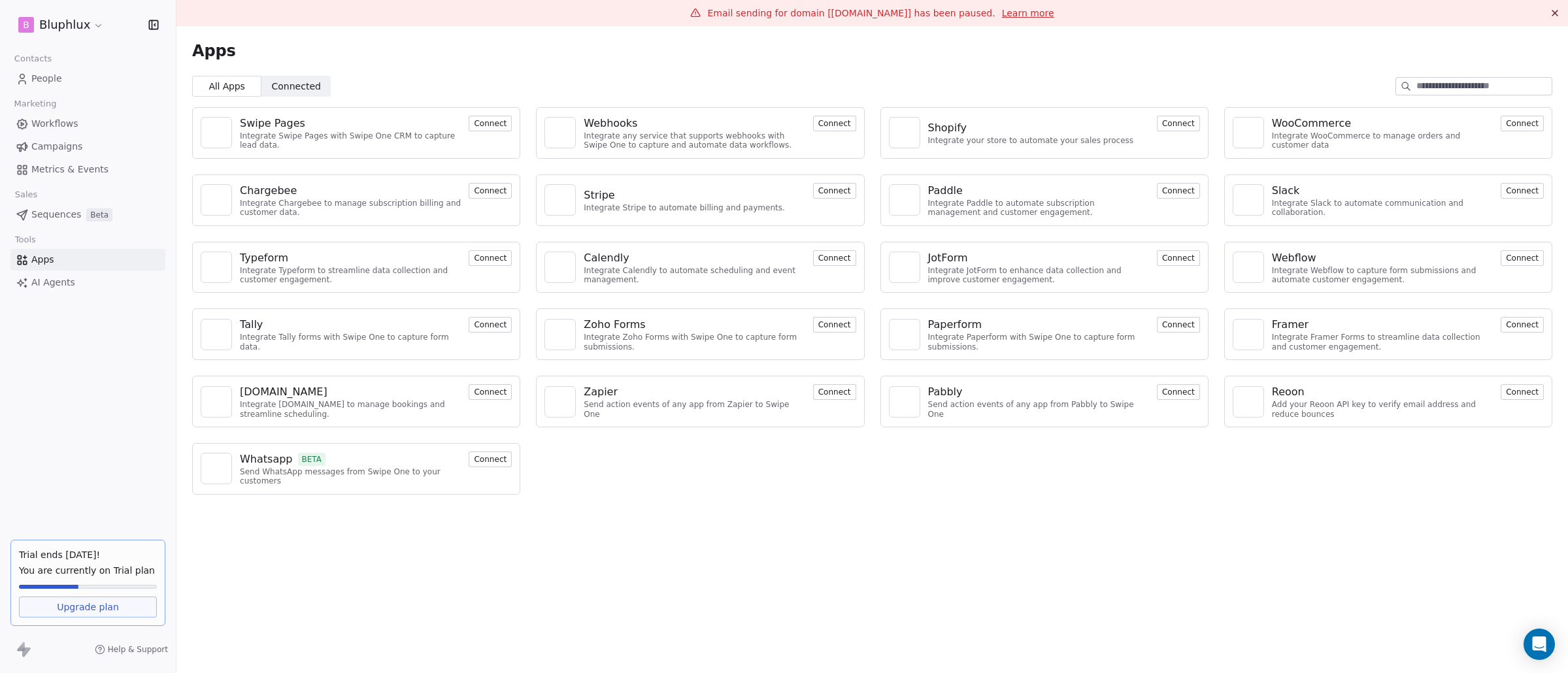
click at [491, 464] on button "Connect" at bounding box center [490, 459] width 43 height 16
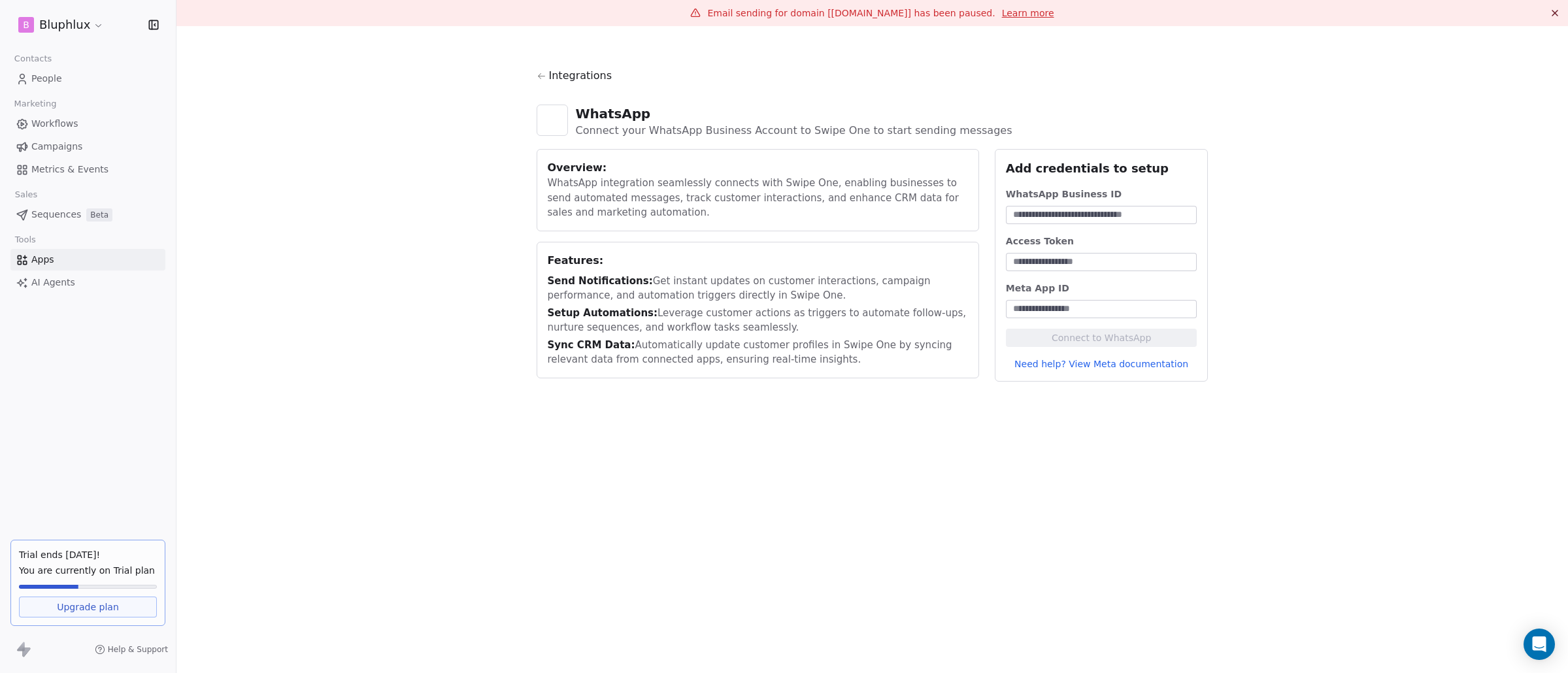
click at [1109, 210] on input at bounding box center [1101, 215] width 186 height 13
click at [1105, 279] on div "WhatsApp Business ID Access Token Meta App ID Connect to WhatsApp Need help? Vi…" at bounding box center [1101, 279] width 192 height 183
click at [1103, 264] on input at bounding box center [1101, 262] width 186 height 13
click at [1100, 312] on input at bounding box center [1101, 309] width 186 height 13
click at [93, 76] on link "People" at bounding box center [88, 79] width 155 height 21
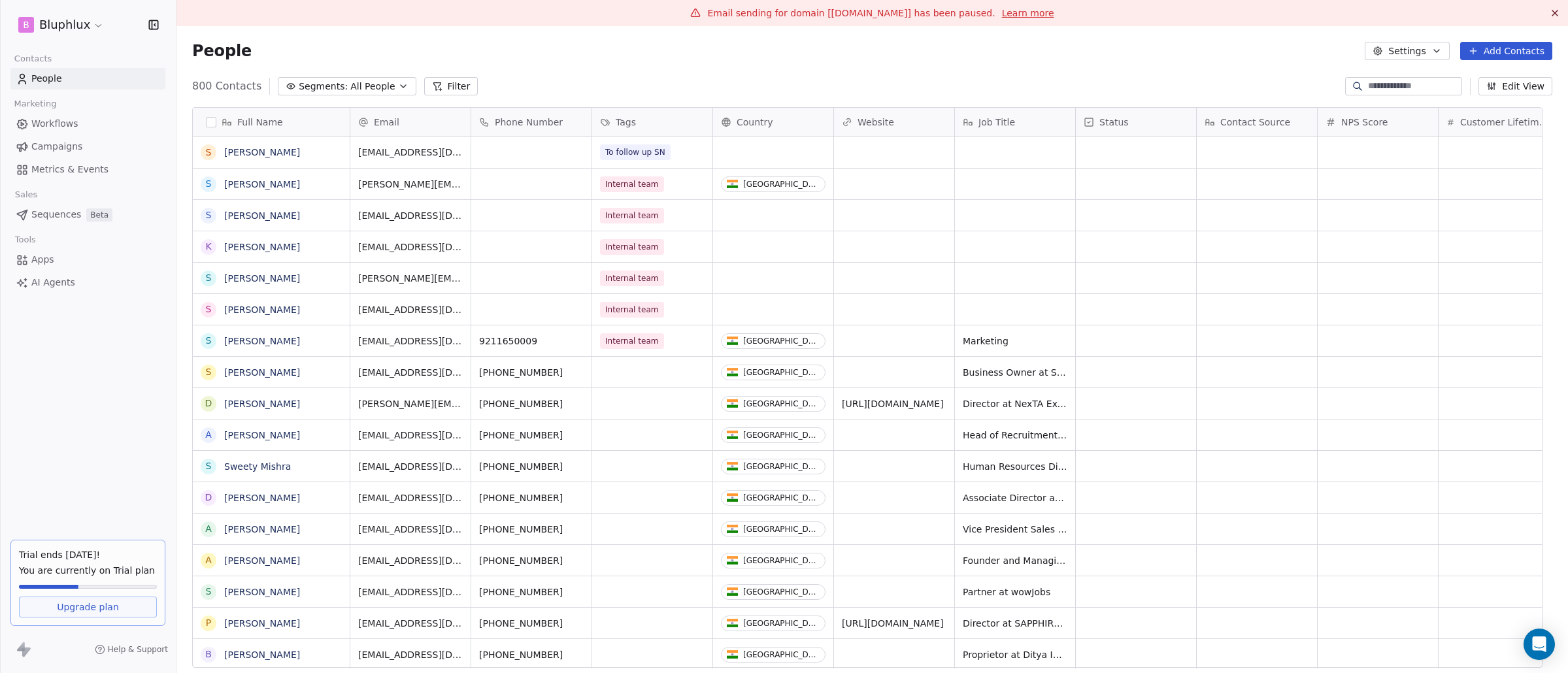
scroll to position [583, 1371]
click at [98, 275] on link "AI Agents" at bounding box center [88, 282] width 155 height 21
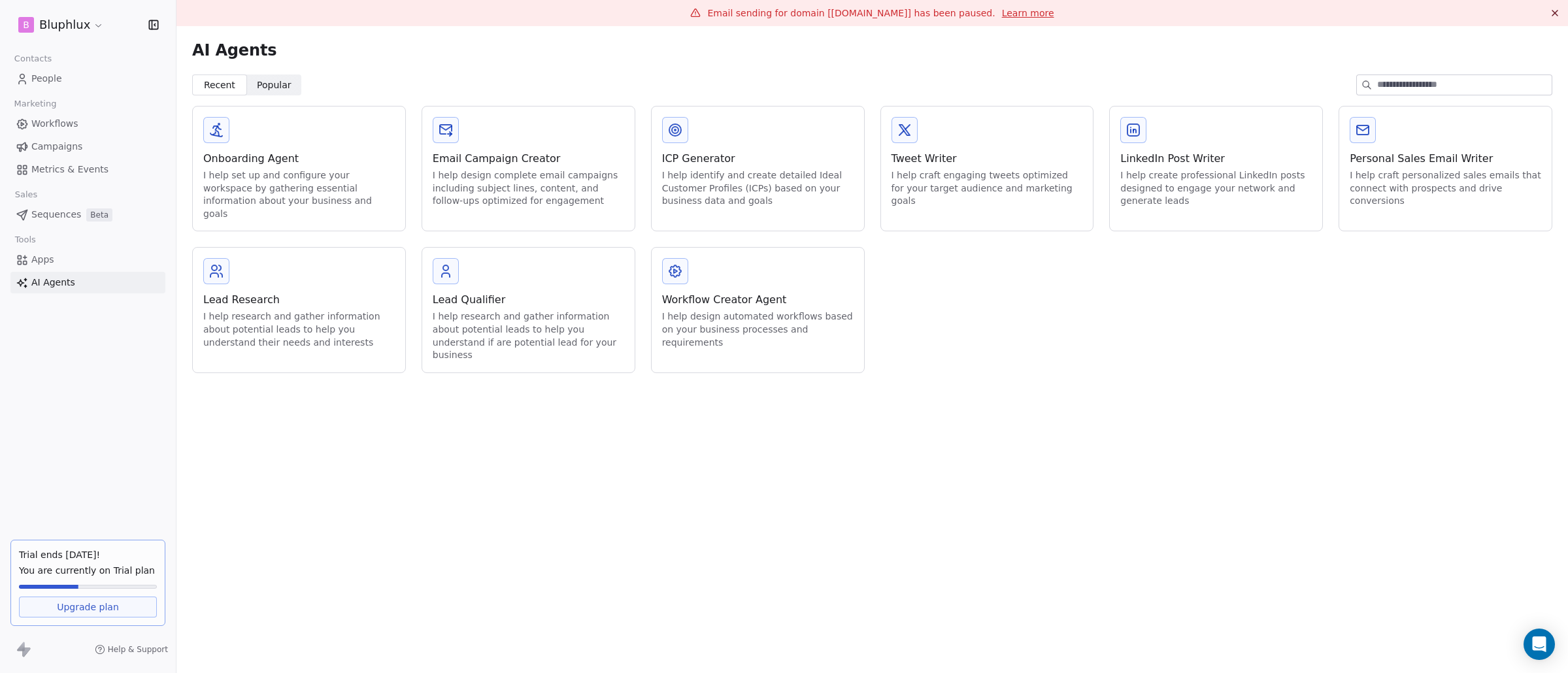
click at [263, 147] on div "Onboarding Agent I help set up and configure your workspace by gathering essent…" at bounding box center [299, 168] width 212 height 124
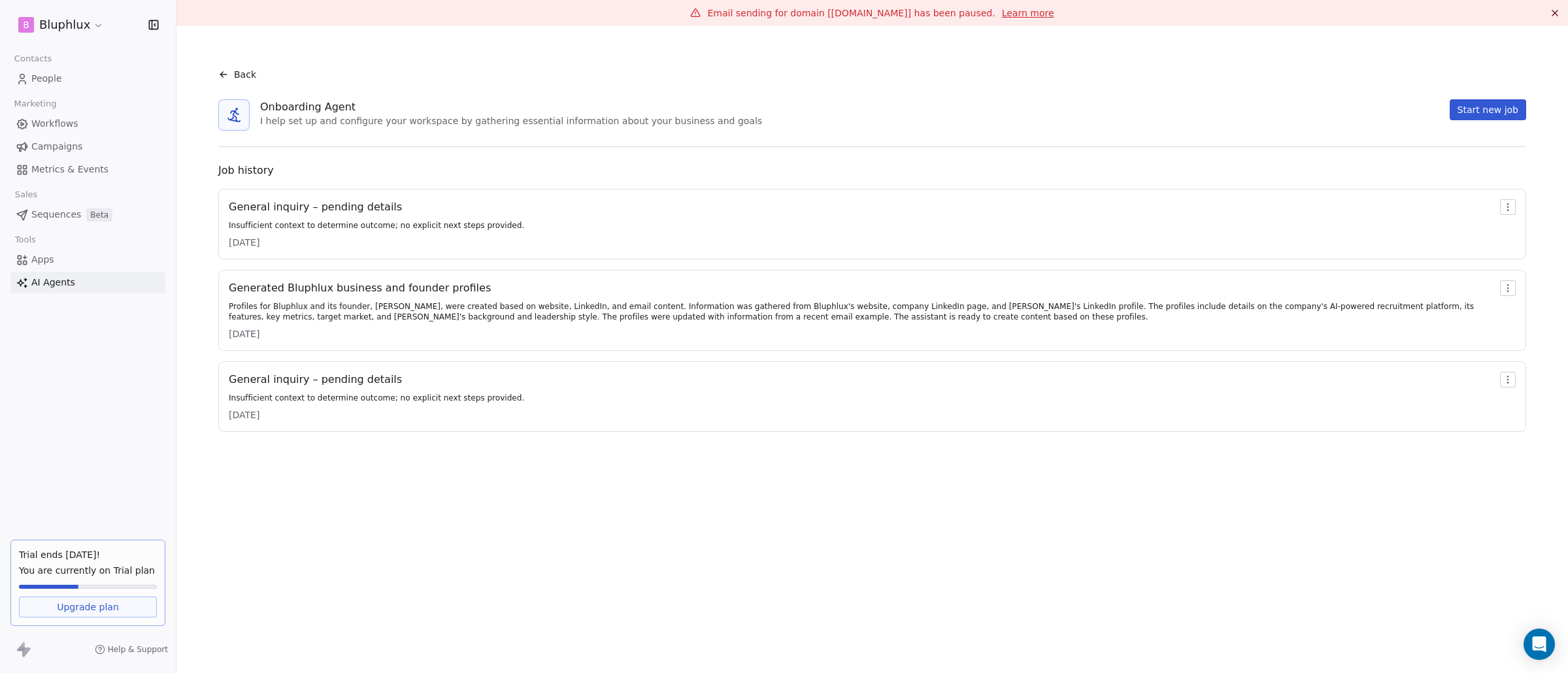
click at [266, 220] on div "Insufficient context to determine outcome; no explicit next steps provided." at bounding box center [376, 225] width 295 height 11
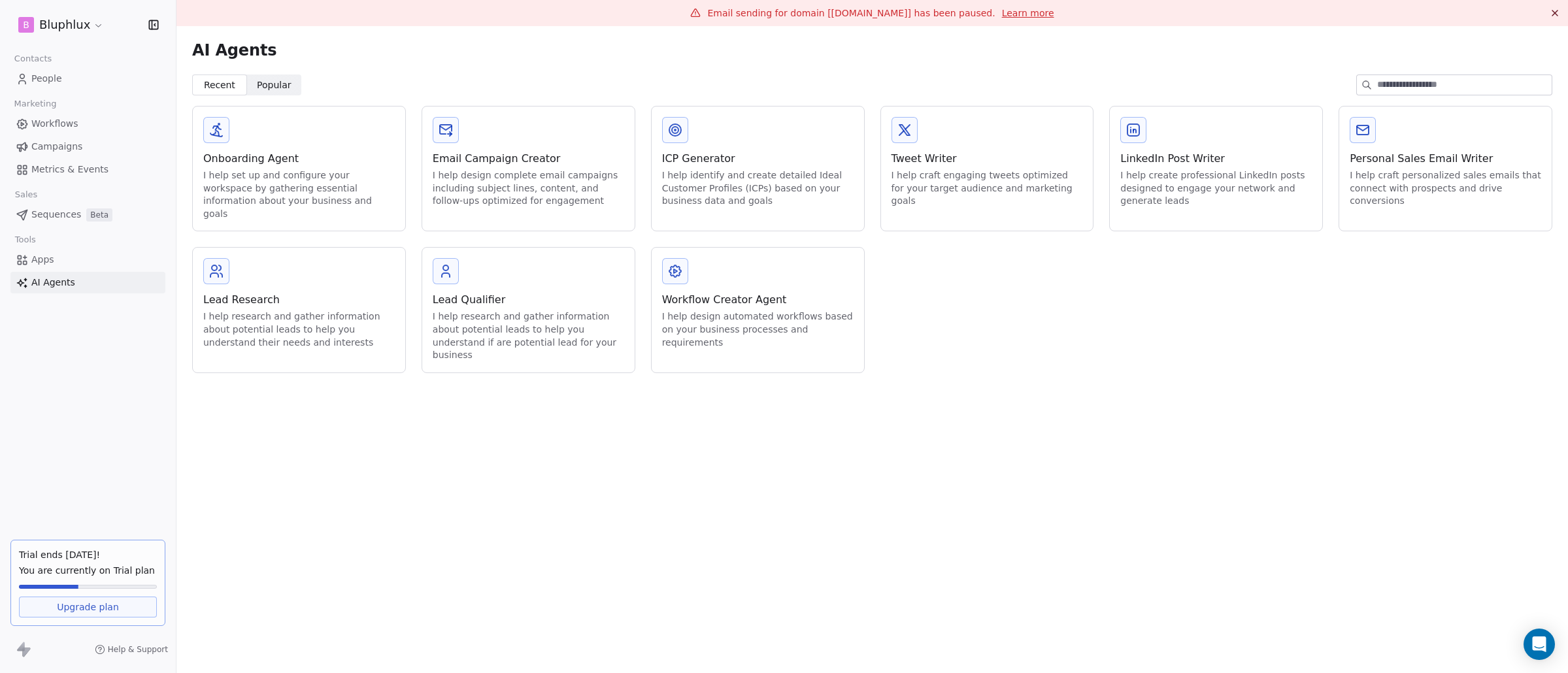
click at [318, 192] on div "I help set up and configure your workspace by gathering essential information a…" at bounding box center [299, 195] width 192 height 51
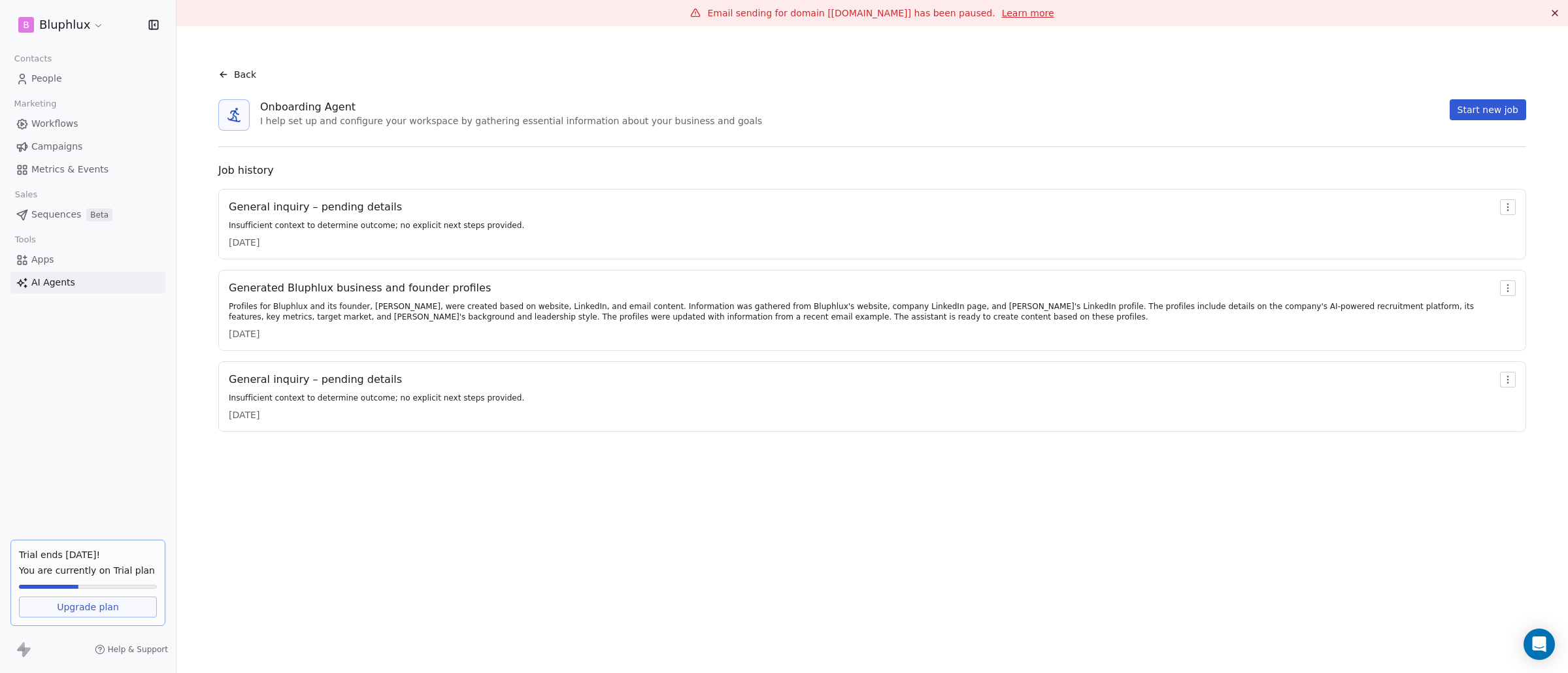
click at [231, 74] on div "Back" at bounding box center [237, 74] width 38 height 13
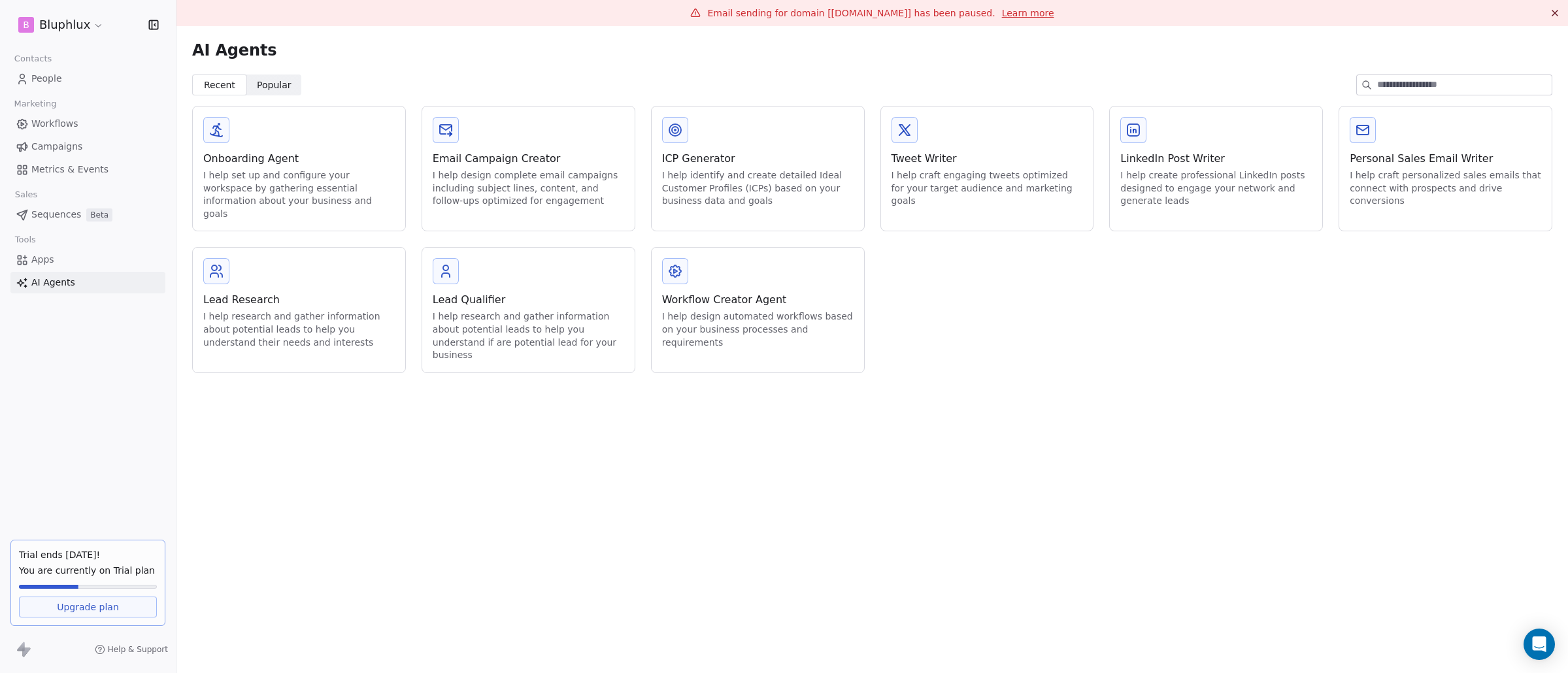
click at [538, 193] on div "I help design complete email campaigns including subject lines, content, and fo…" at bounding box center [528, 188] width 192 height 38
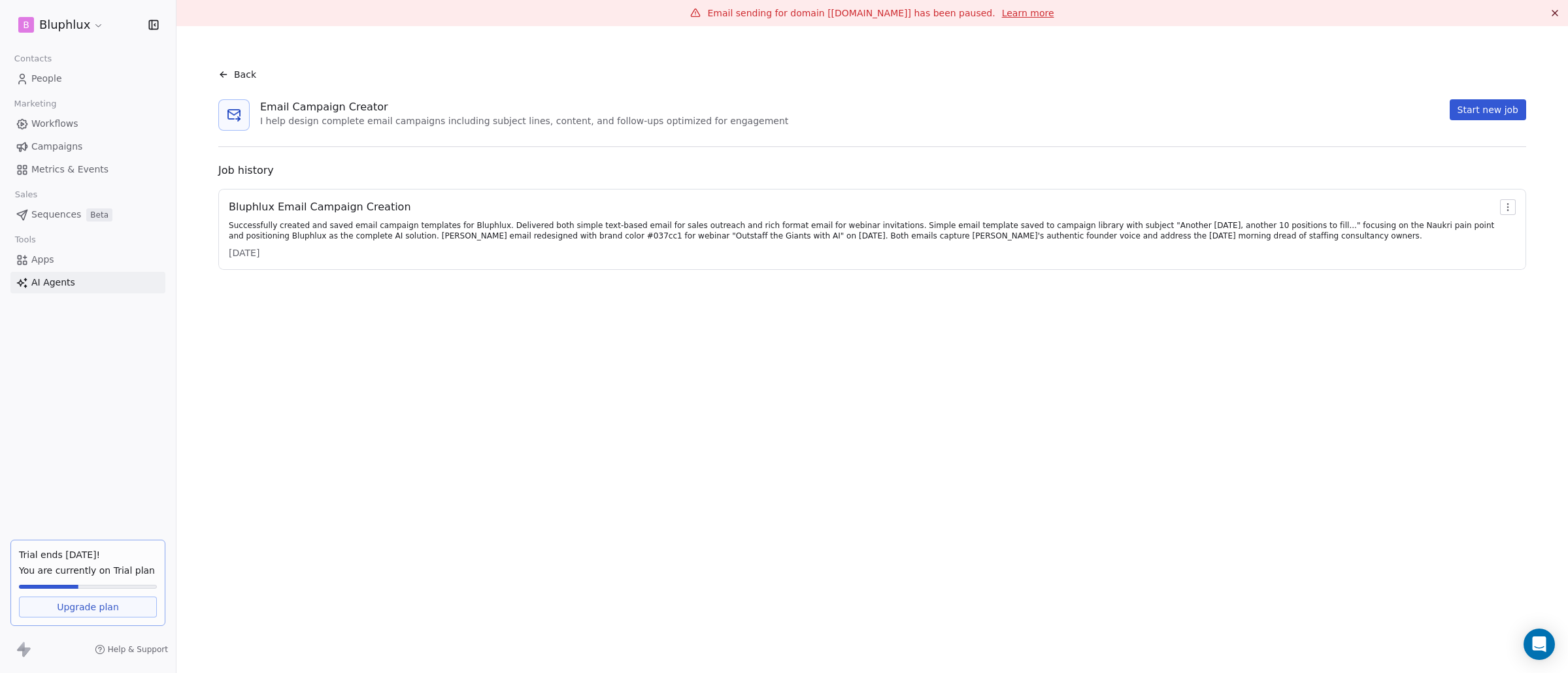
click at [502, 228] on div "Successfully created and saved email campaign templates for Bluphlux. Delivered…" at bounding box center [861, 231] width 1266 height 21
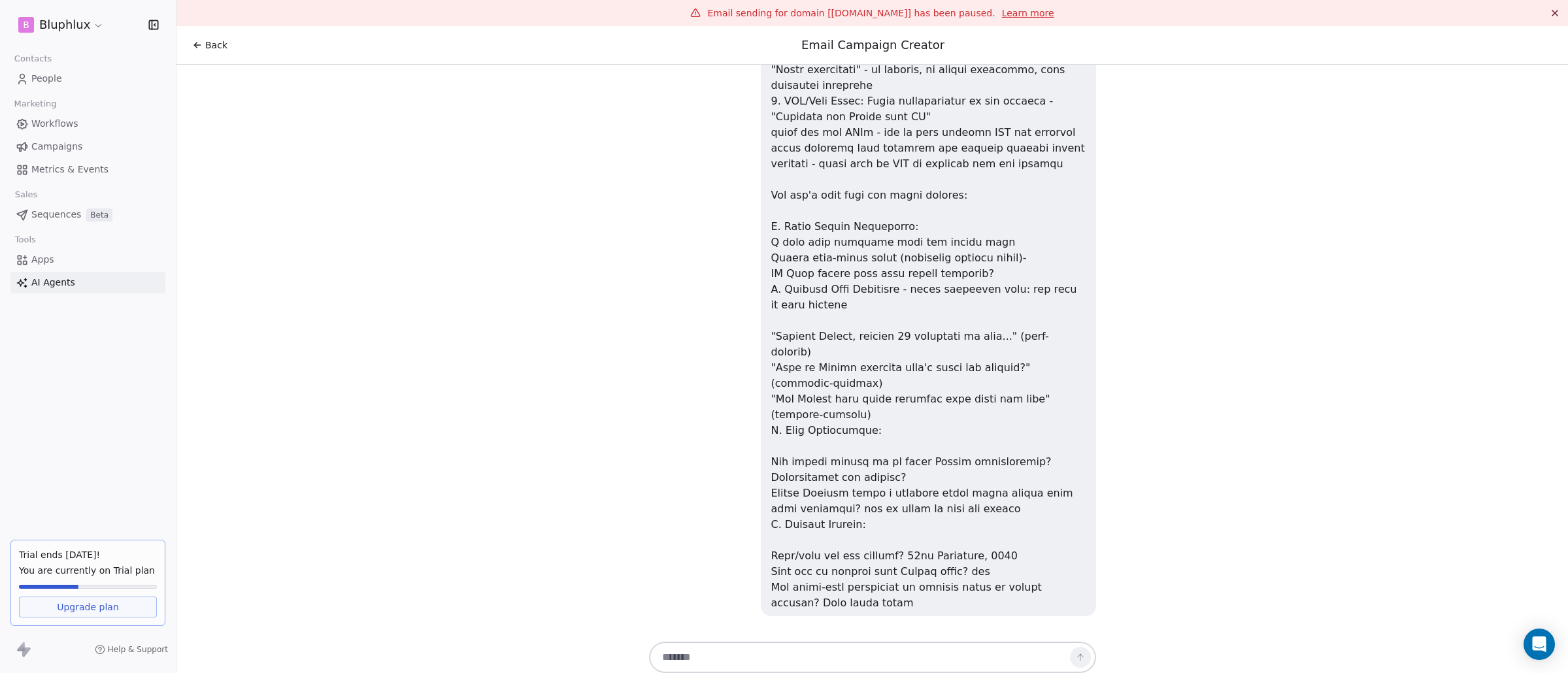
scroll to position [7877, 0]
drag, startPoint x: 737, startPoint y: 855, endPoint x: 924, endPoint y: 888, distance: 189.9
drag, startPoint x: 710, startPoint y: 910, endPoint x: 768, endPoint y: 916, distance: 58.3
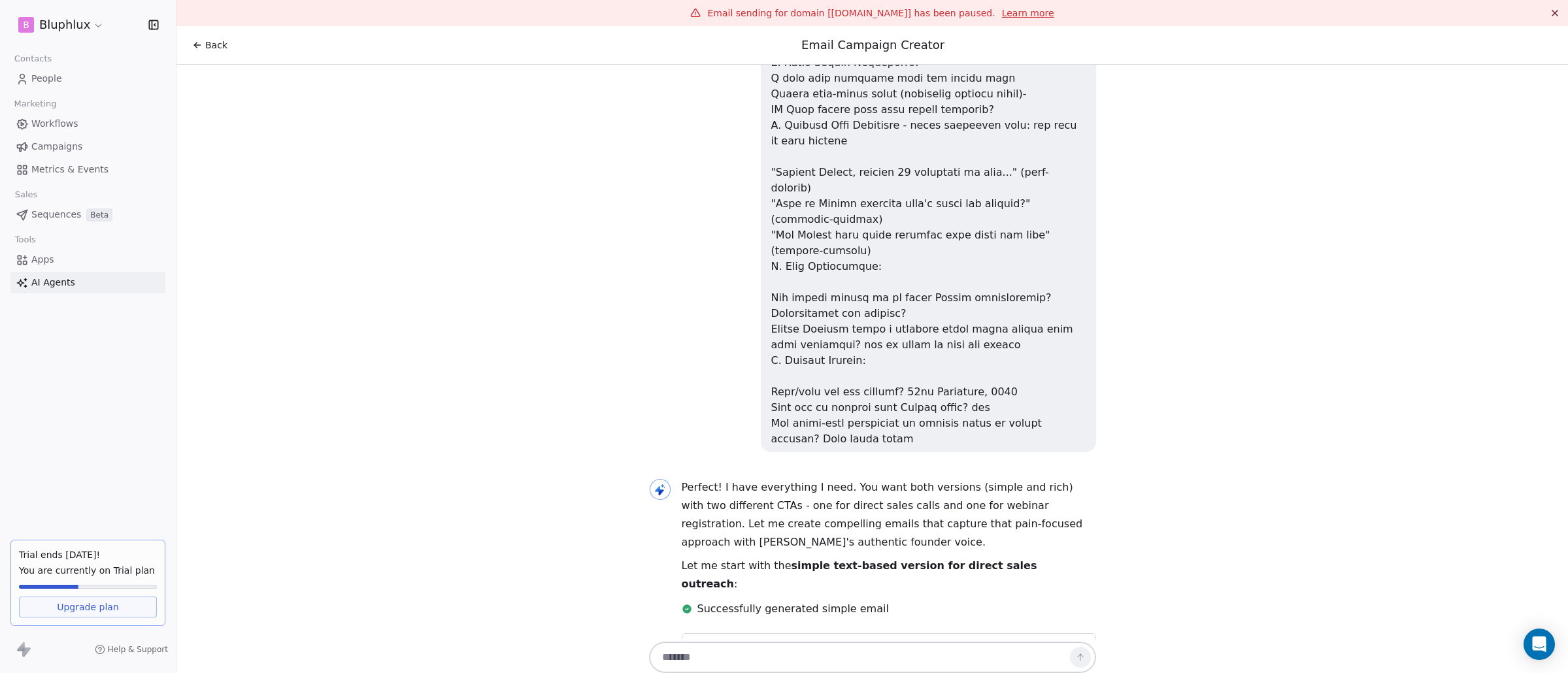
scroll to position [8038, 0]
drag, startPoint x: 738, startPoint y: 908, endPoint x: 839, endPoint y: 907, distance: 101.0
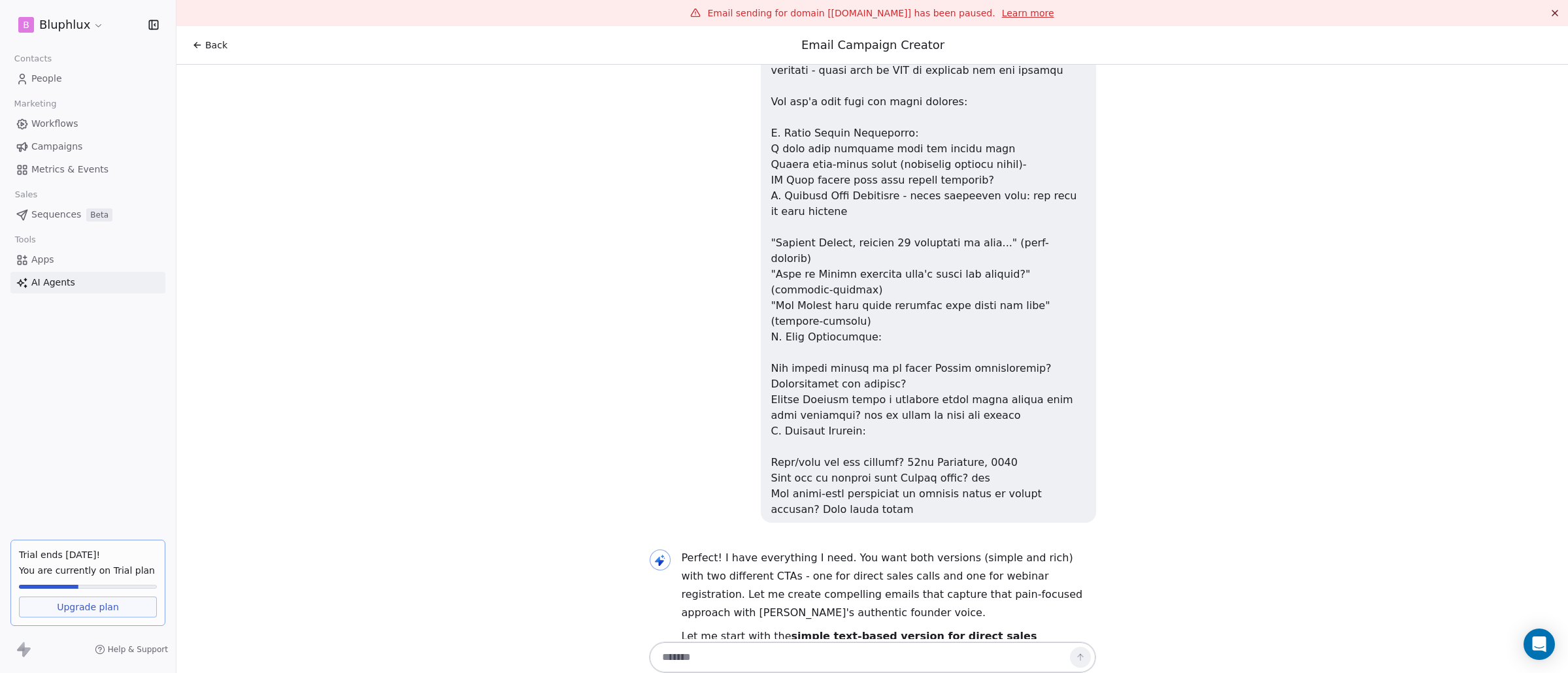
scroll to position [7950, 0]
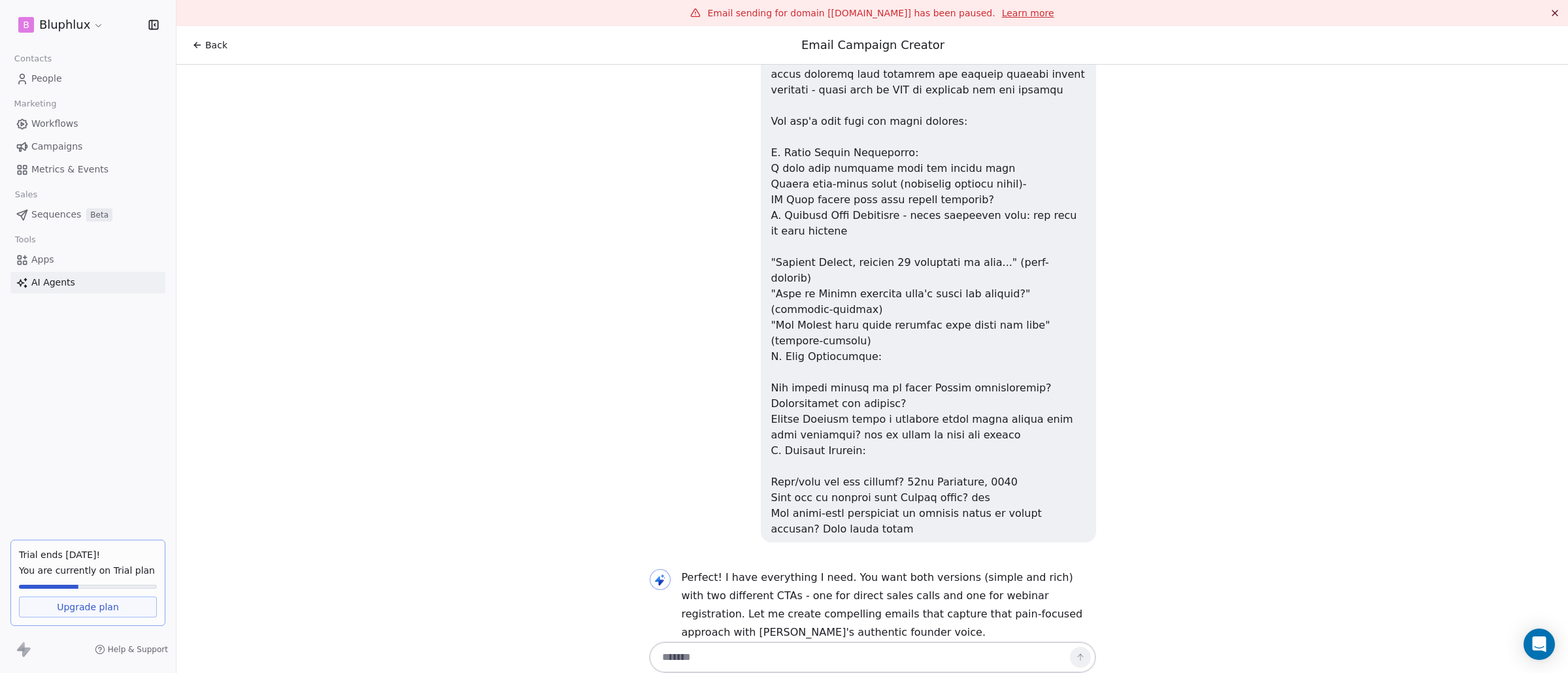
drag, startPoint x: 734, startPoint y: 845, endPoint x: 916, endPoint y: 846, distance: 182.0
drag, startPoint x: 732, startPoint y: 854, endPoint x: 904, endPoint y: 857, distance: 172.0
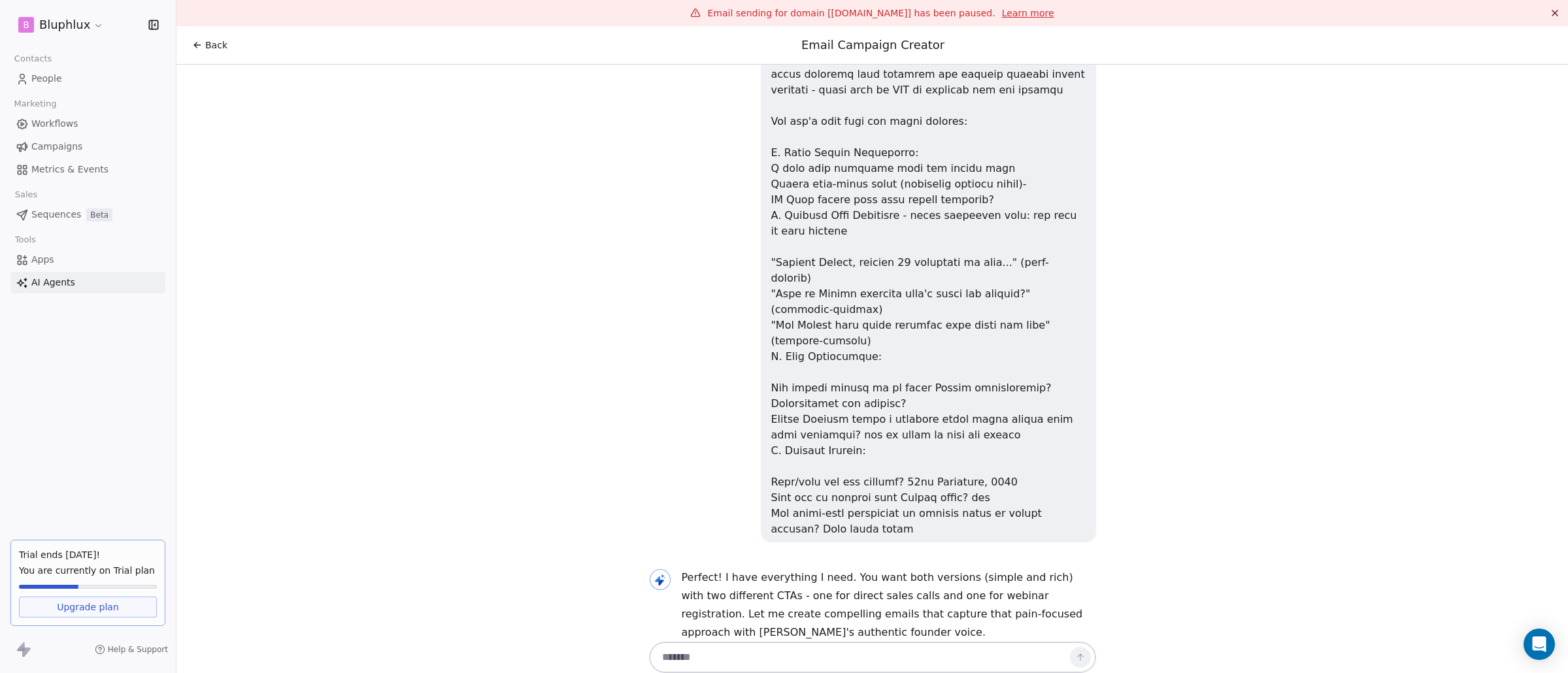
drag, startPoint x: 705, startPoint y: 888, endPoint x: 915, endPoint y: 897, distance: 210.2
drag, startPoint x: 933, startPoint y: 898, endPoint x: 928, endPoint y: 950, distance: 52.2
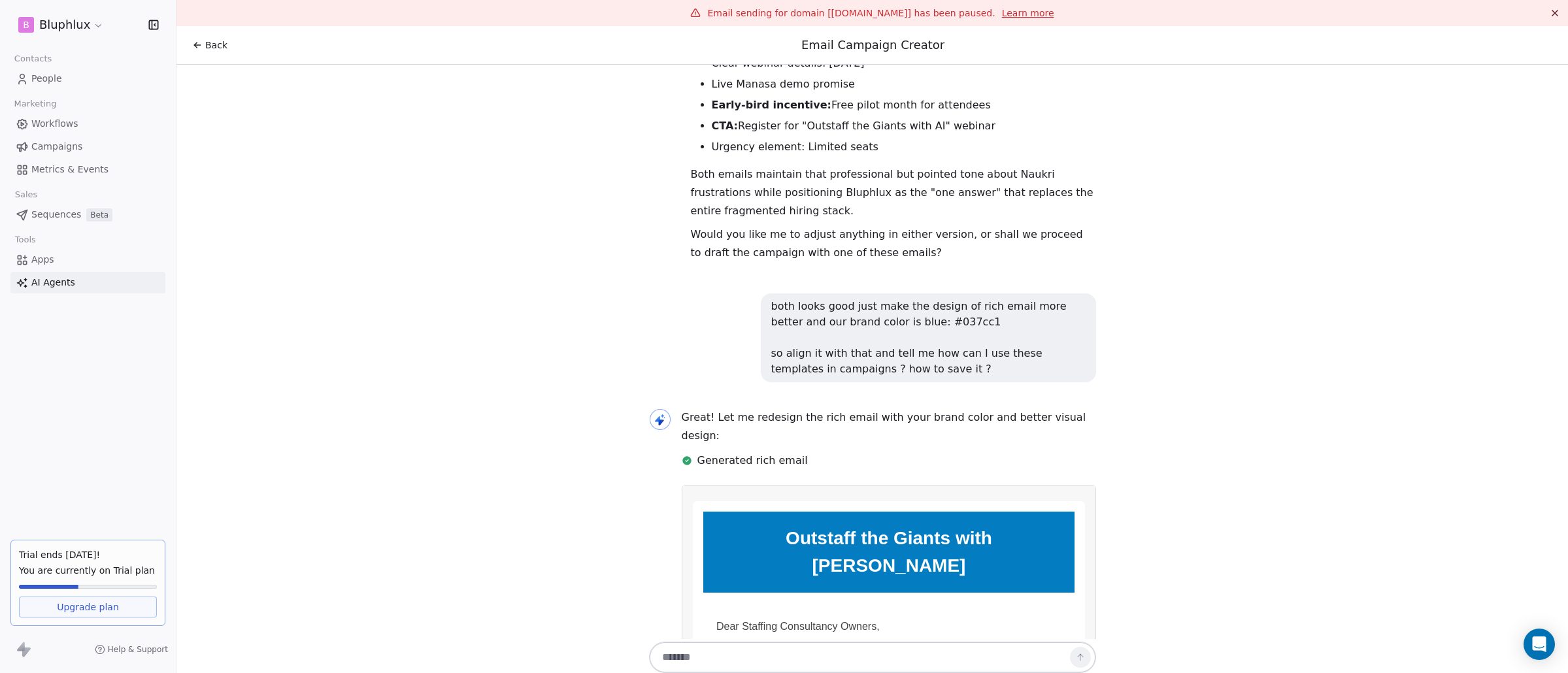
scroll to position [9485, 0]
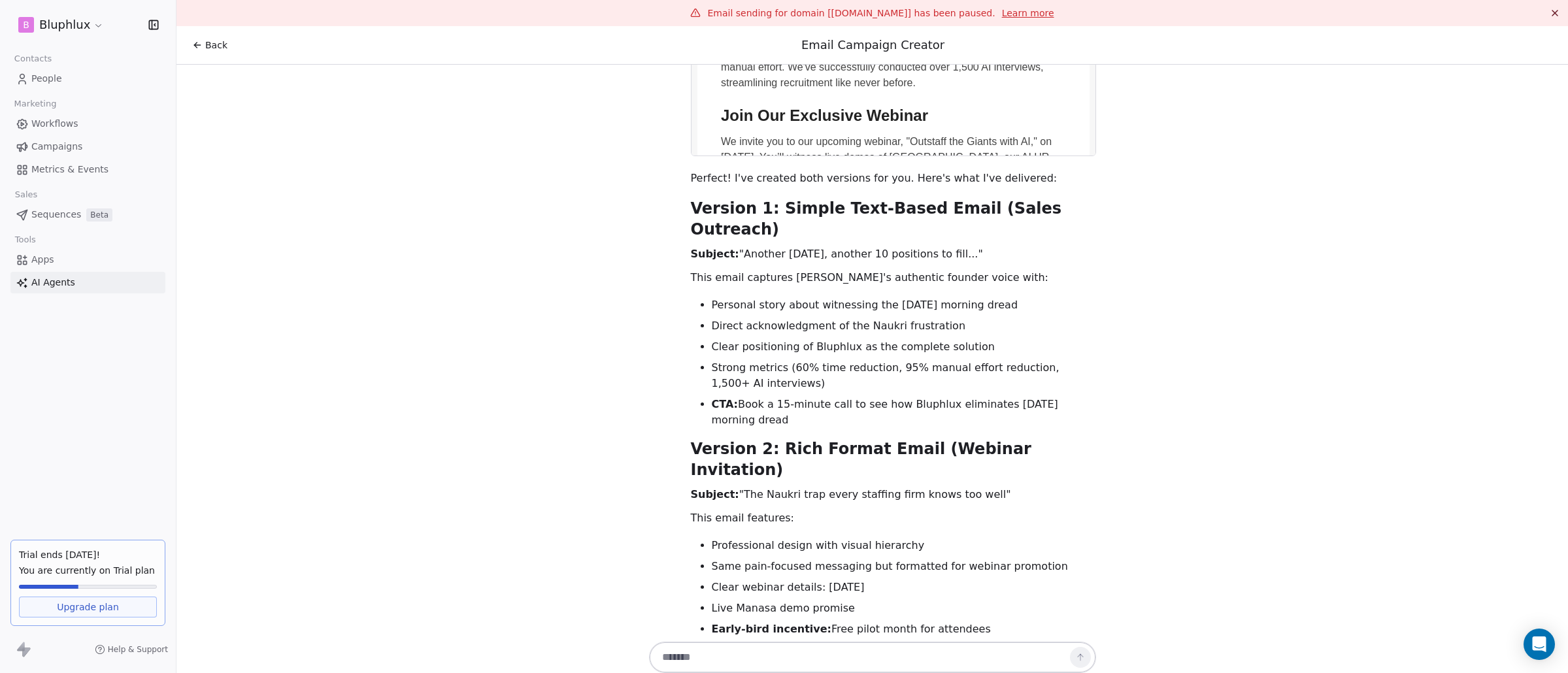
click at [79, 85] on link "People" at bounding box center [88, 79] width 155 height 21
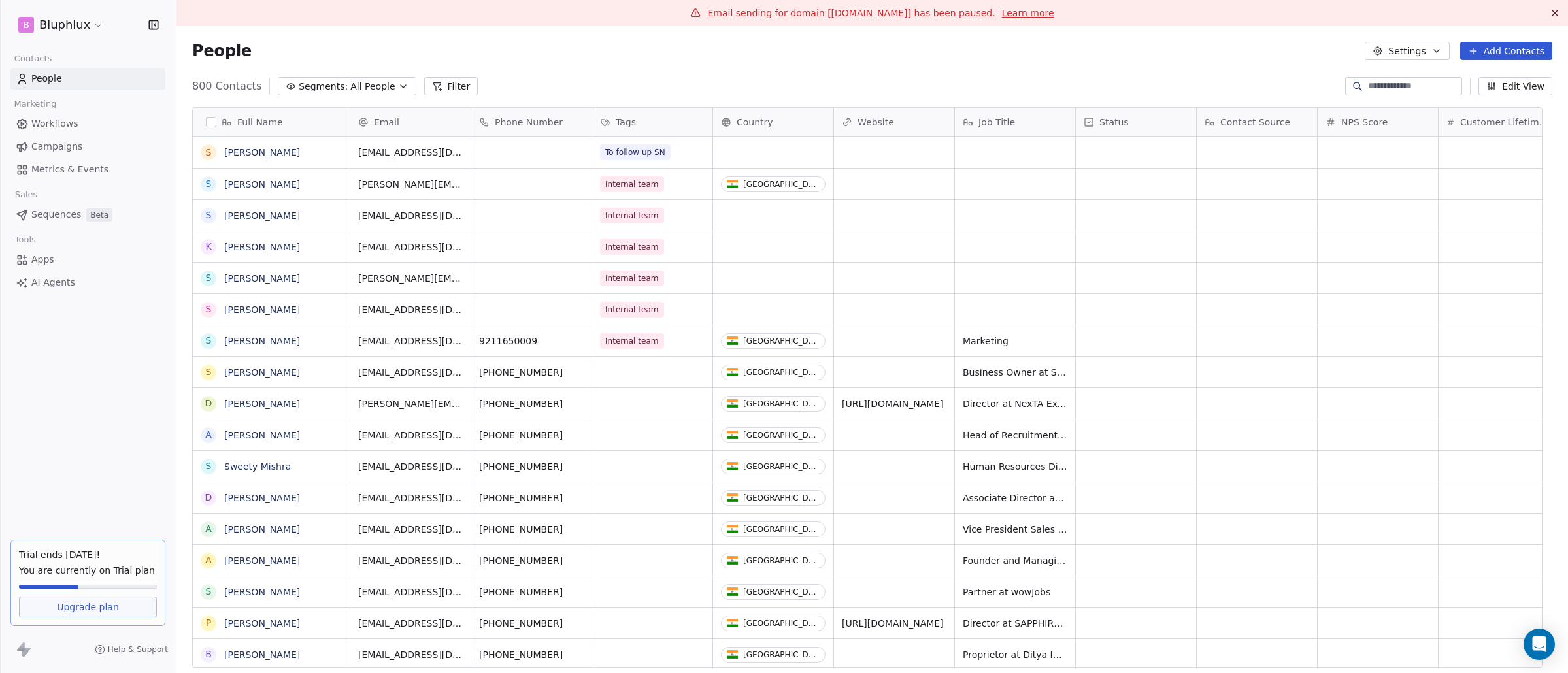
scroll to position [583, 1371]
